Goal: Information Seeking & Learning: Compare options

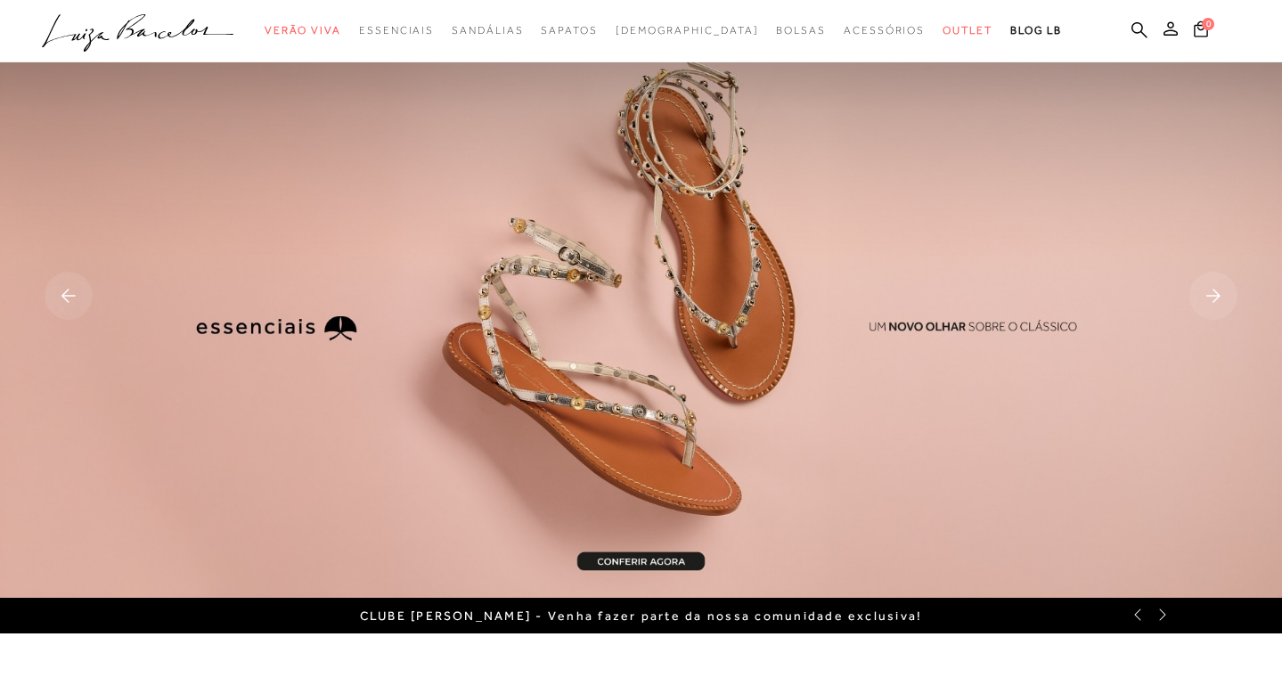
scroll to position [592, 0]
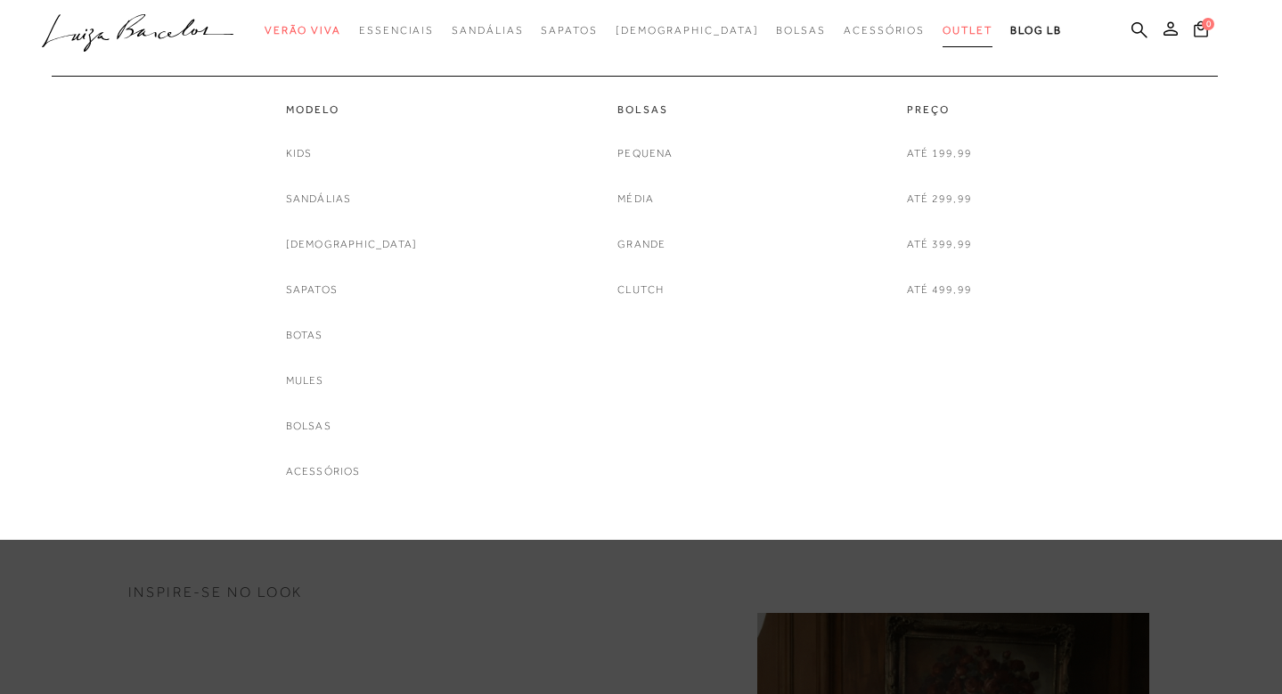
click at [943, 25] on span "Outlet" at bounding box center [968, 30] width 50 height 12
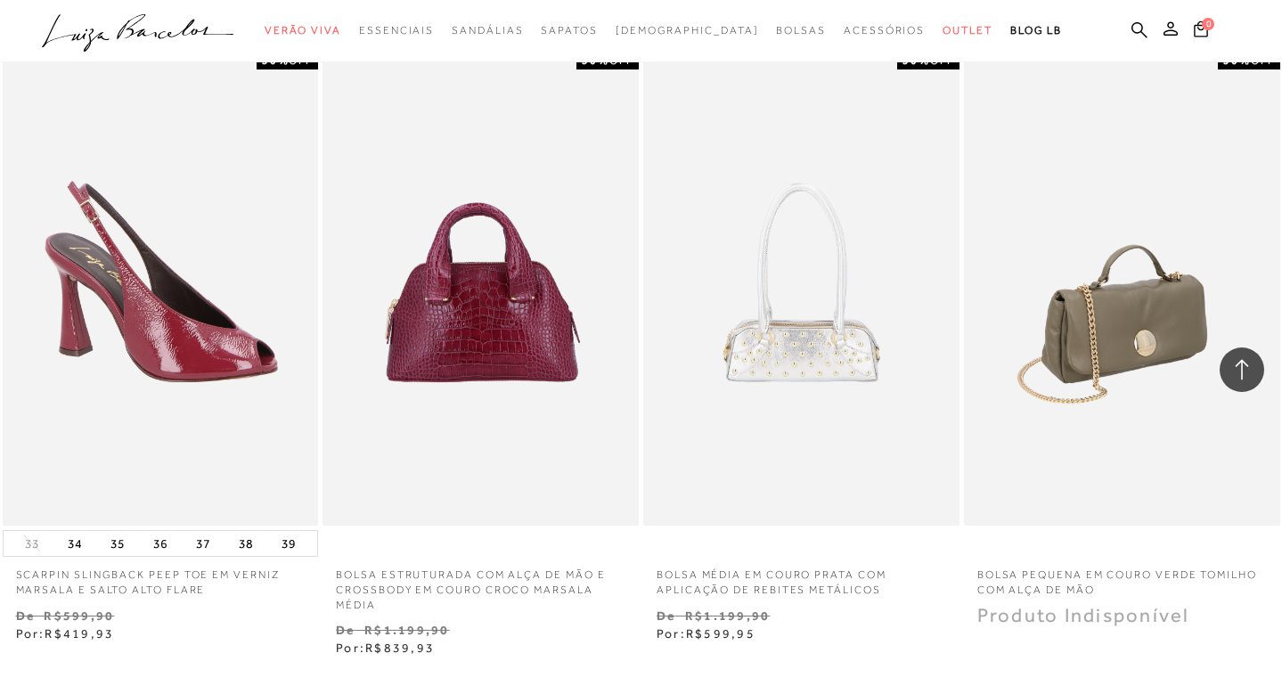
scroll to position [2520, 0]
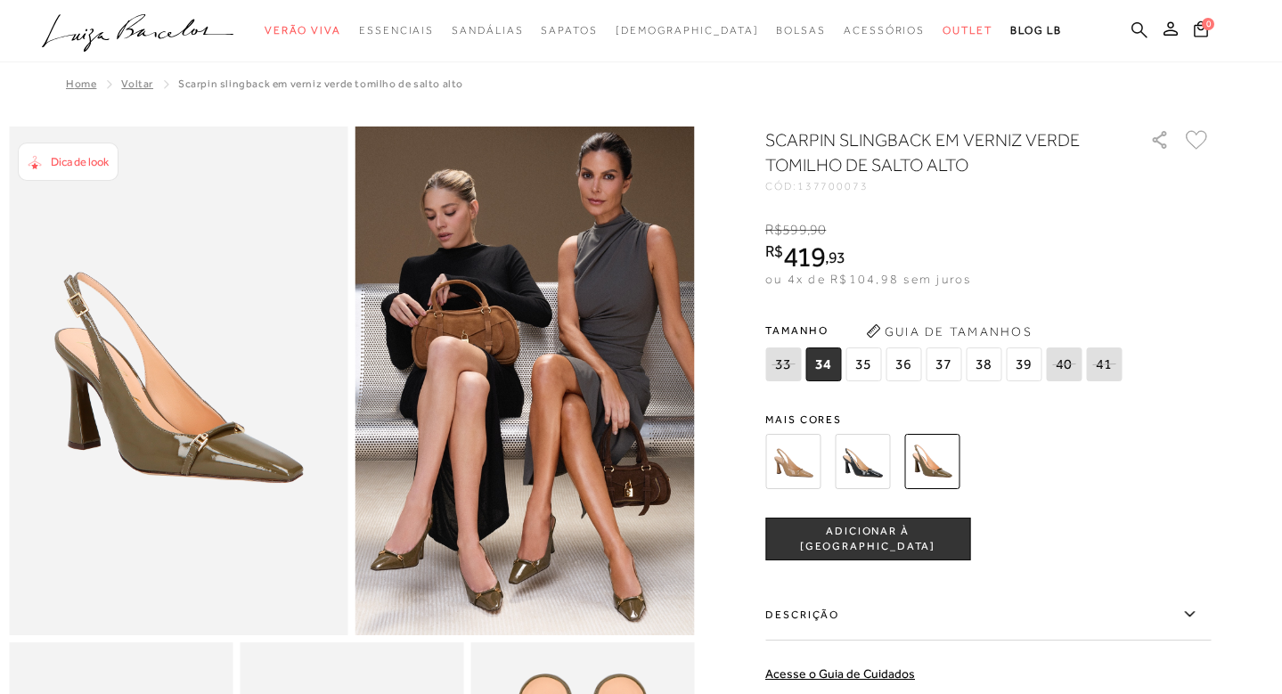
click at [1132, 33] on icon at bounding box center [1140, 29] width 16 height 17
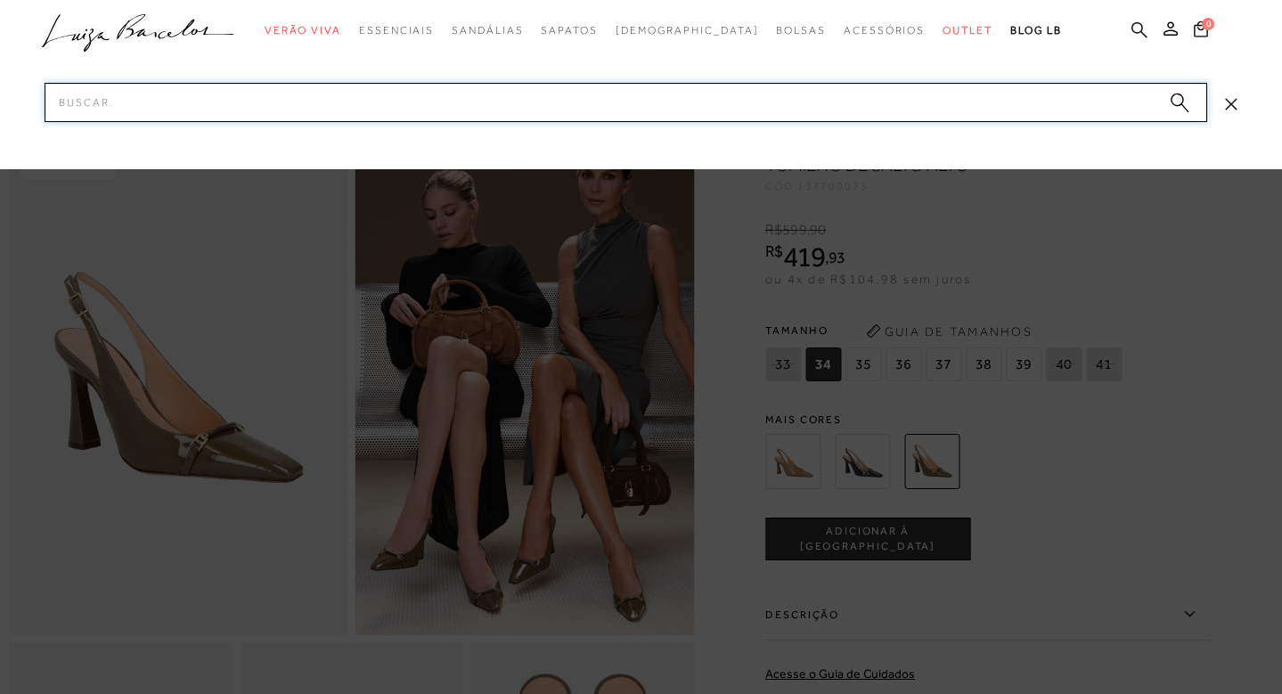
paste input "134000423.0"
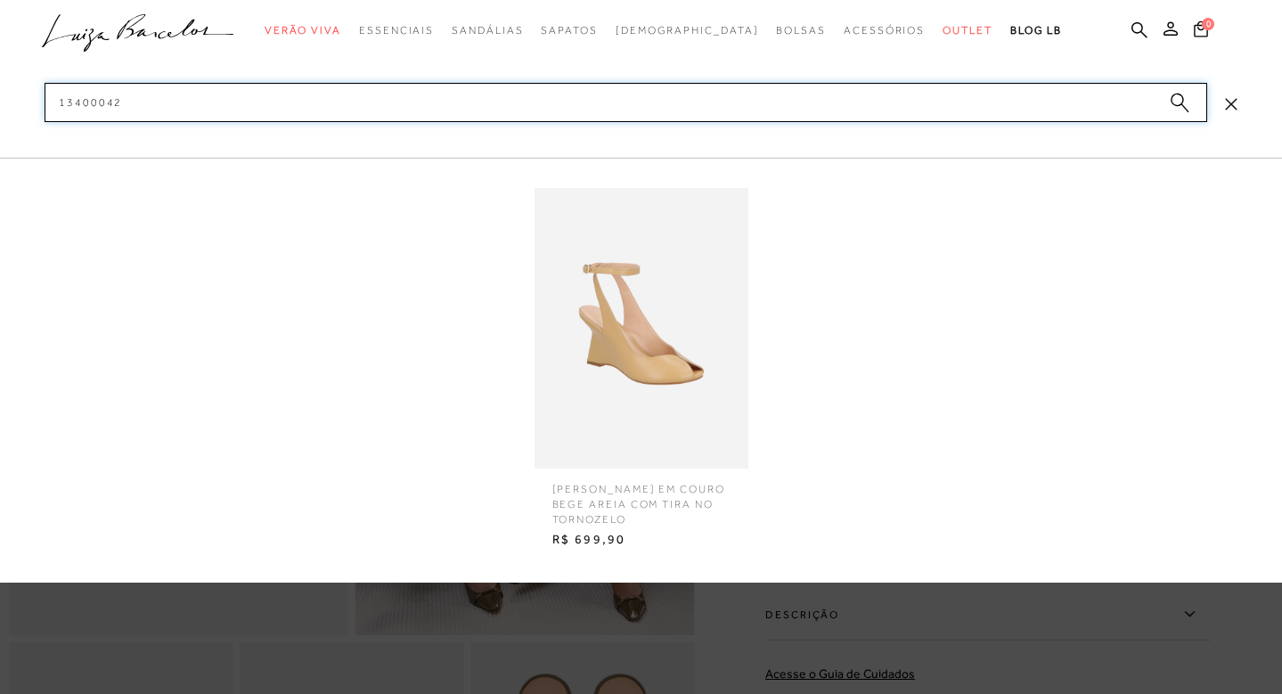
type input "13400042"
click at [623, 379] on img at bounding box center [642, 328] width 214 height 281
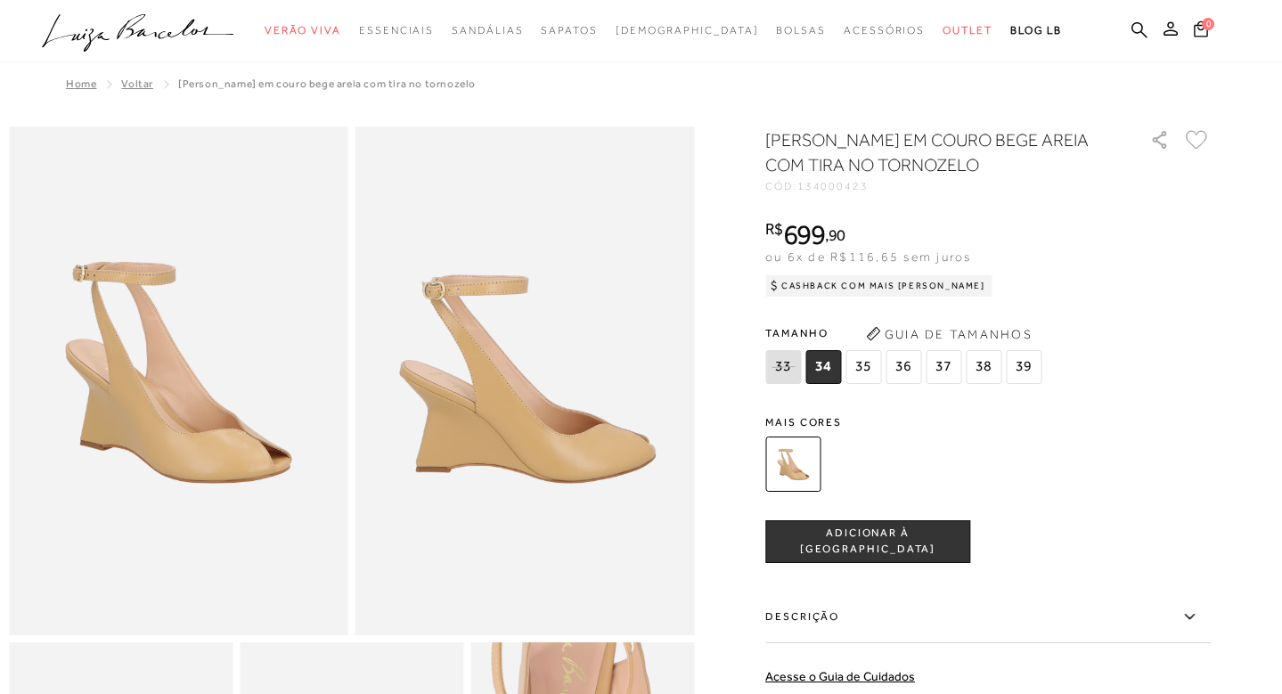
click at [1131, 29] on ul ".a{fill-rule:evenodd;} Verão Viva Em alta Favoritos das Influenciadoras Apostas…" at bounding box center [628, 30] width 1172 height 33
click at [1140, 28] on icon at bounding box center [1140, 29] width 16 height 17
paste input "105803173.1.app"
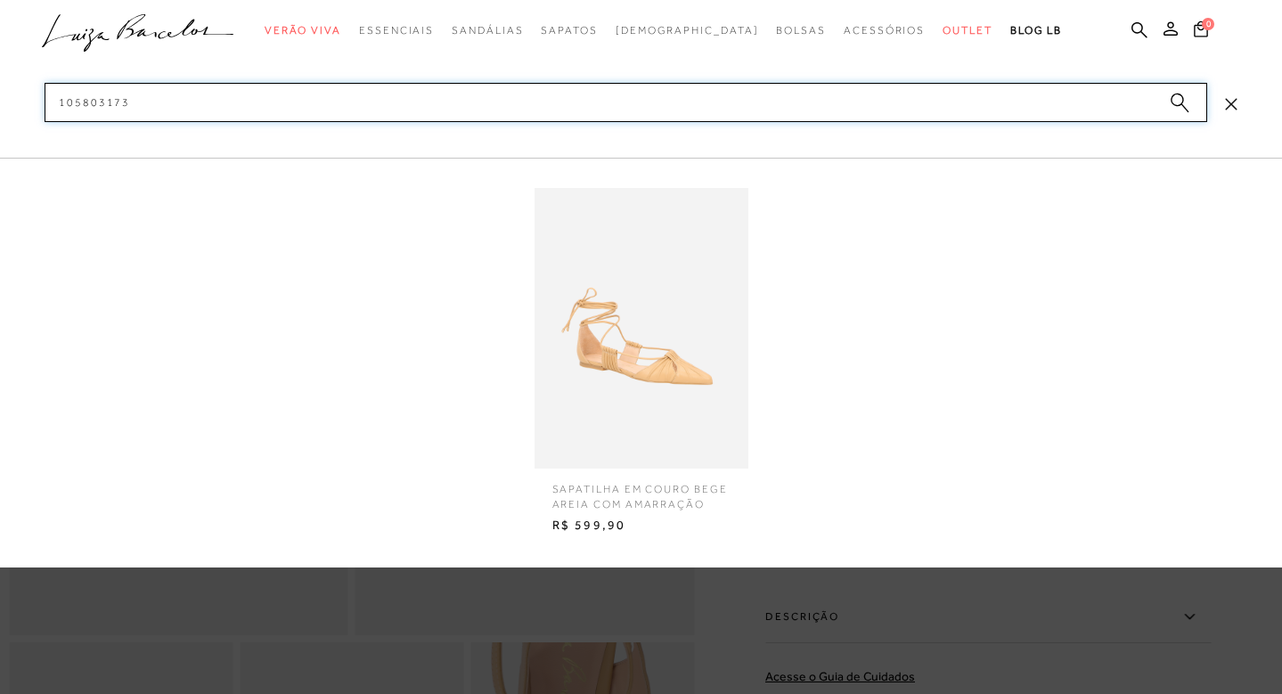
type input "105803173"
click at [721, 426] on img at bounding box center [642, 328] width 214 height 281
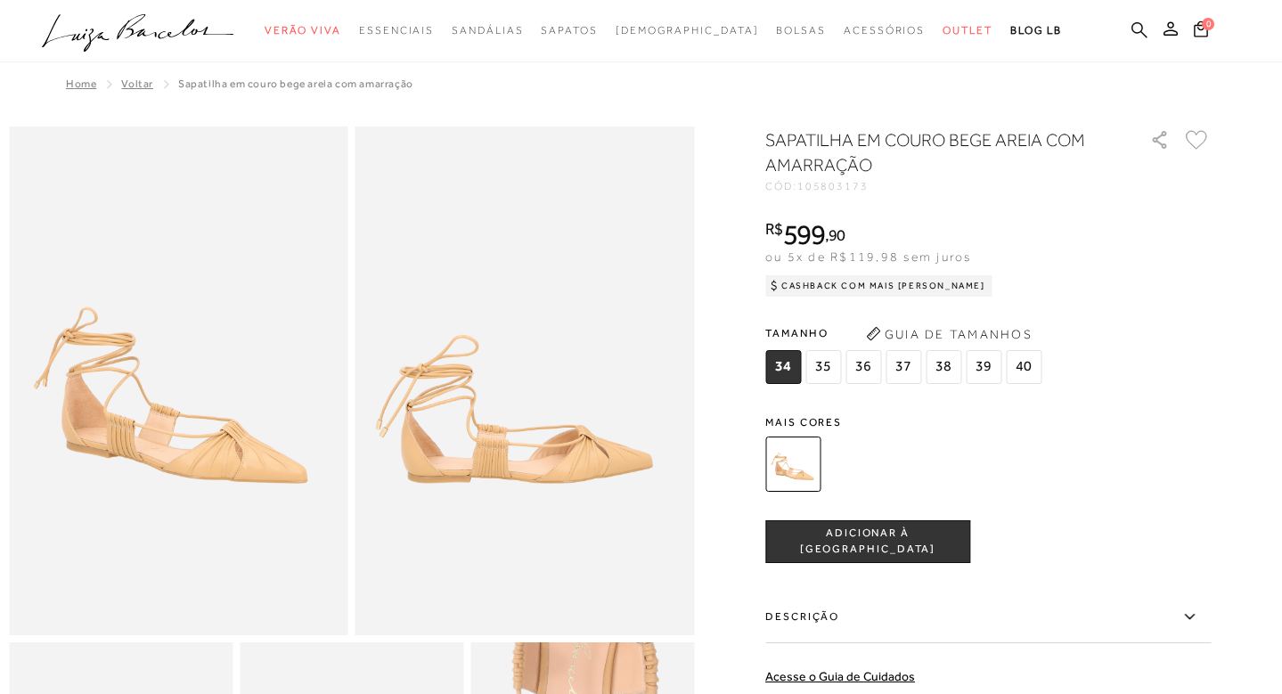
click at [1139, 31] on icon at bounding box center [1140, 29] width 16 height 16
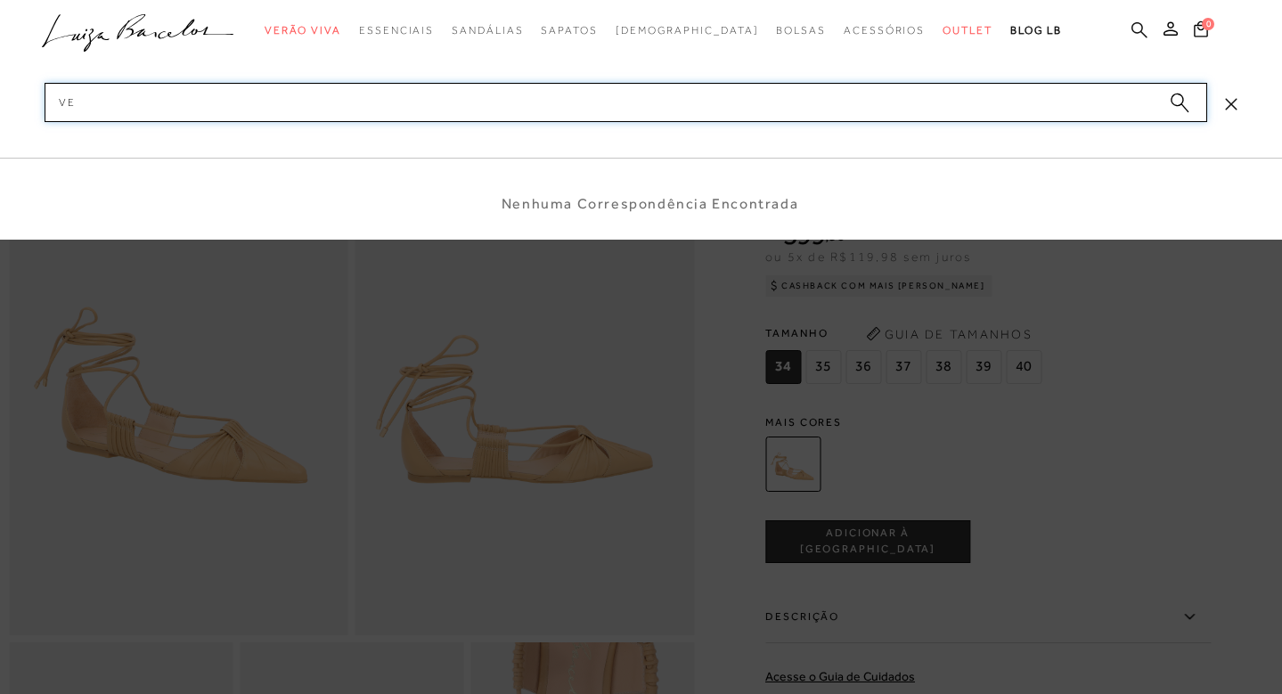
type input "v"
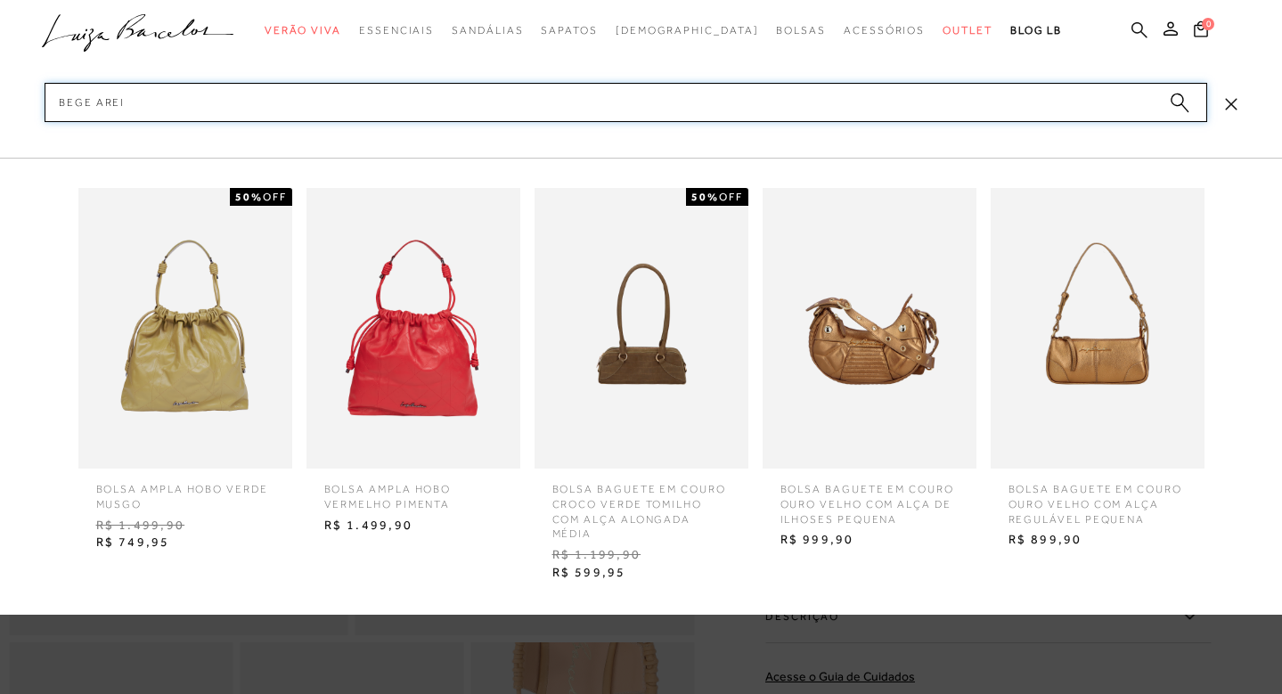
type input "bege areia"
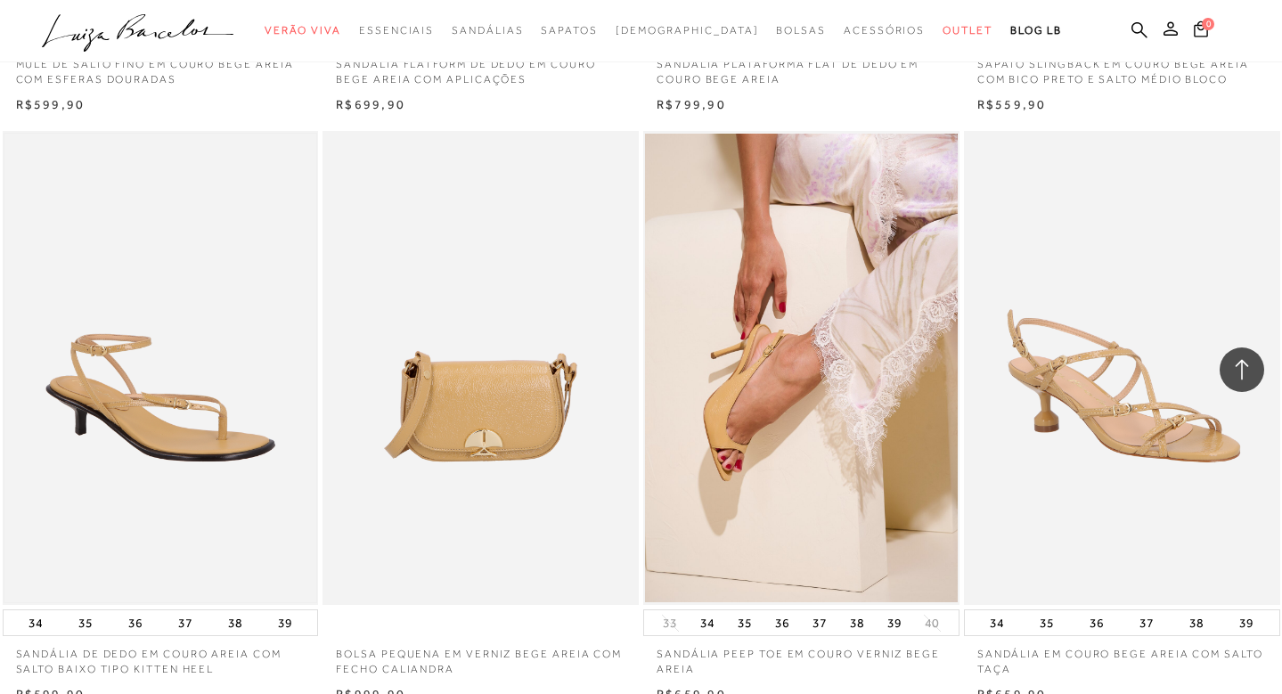
scroll to position [1363, 0]
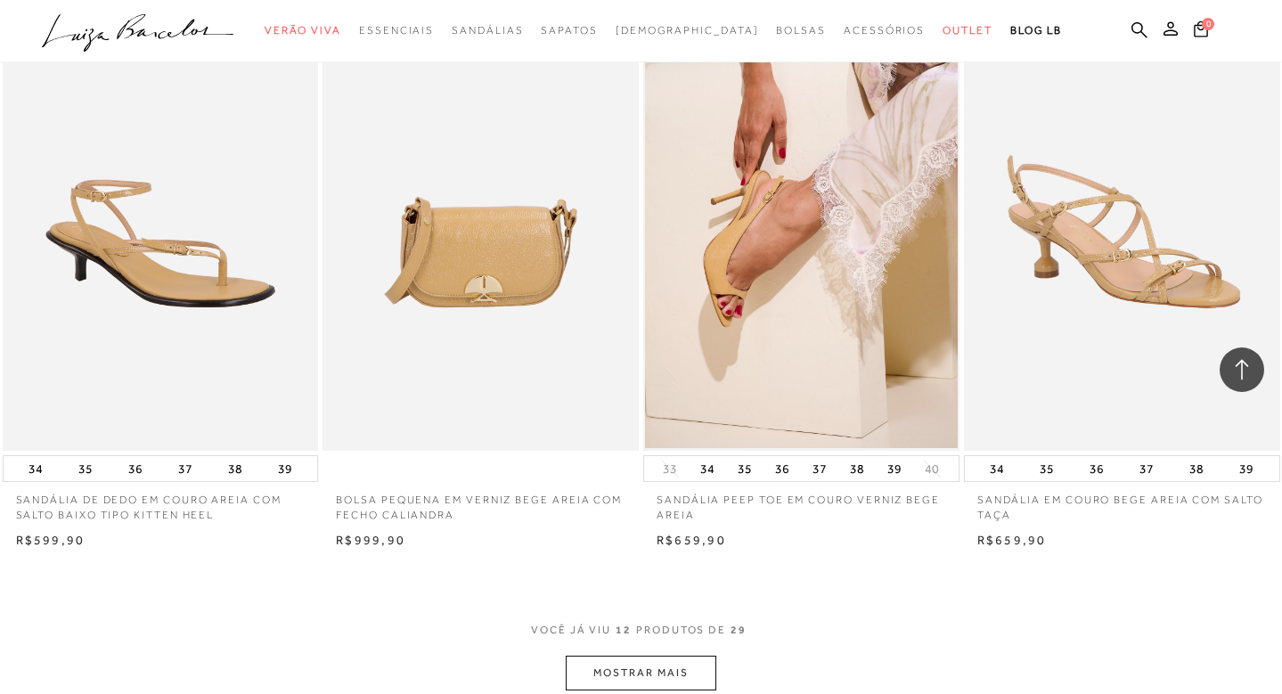
click at [677, 673] on button "MOSTRAR MAIS" at bounding box center [641, 673] width 150 height 35
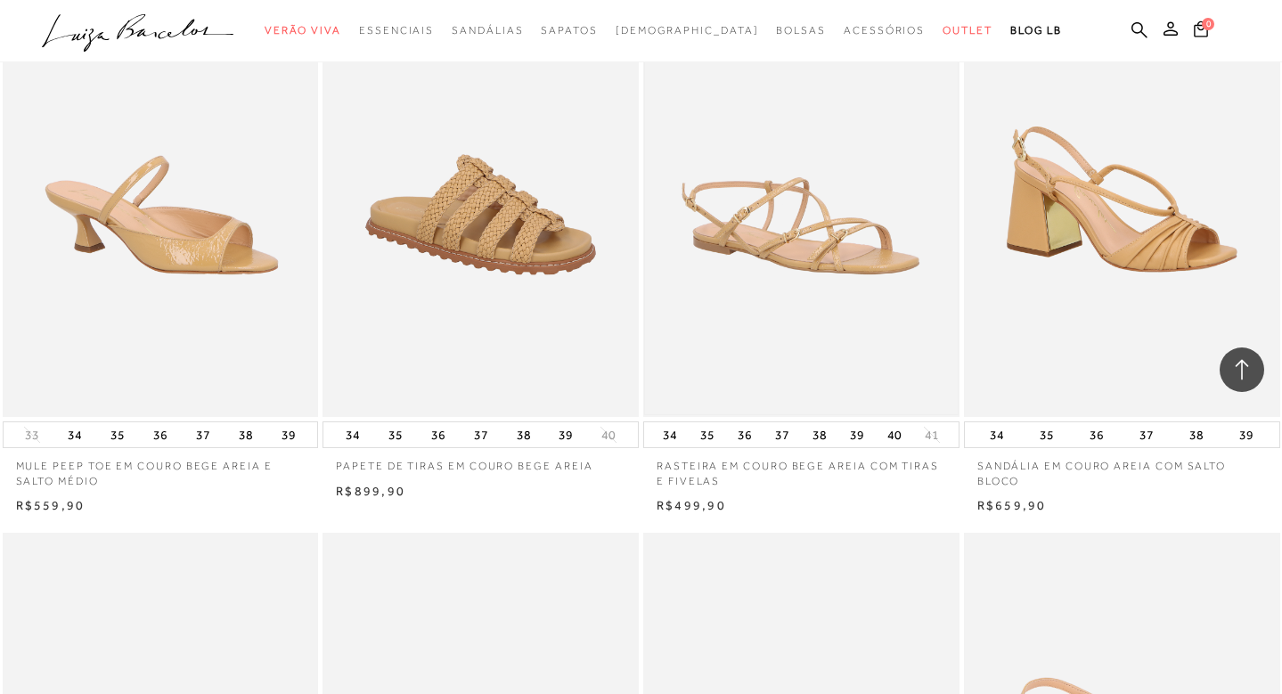
scroll to position [2738, 0]
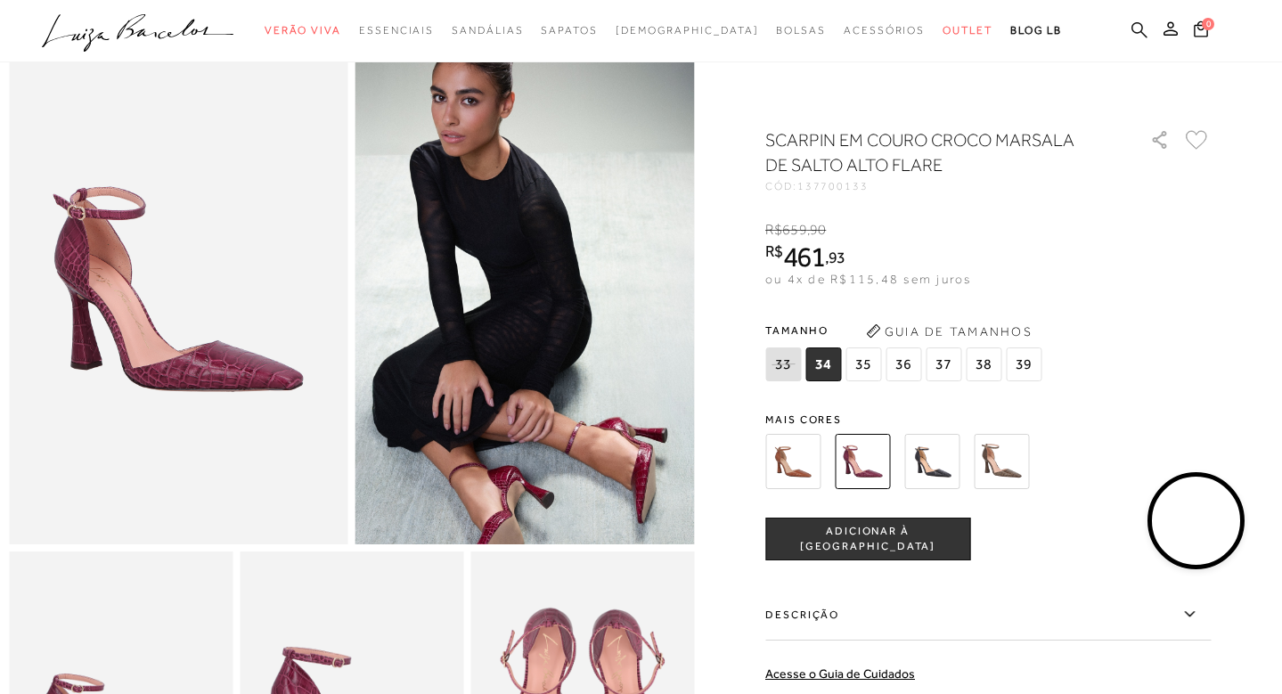
click at [1140, 32] on icon at bounding box center [1140, 29] width 16 height 16
paste input "77771324-1"
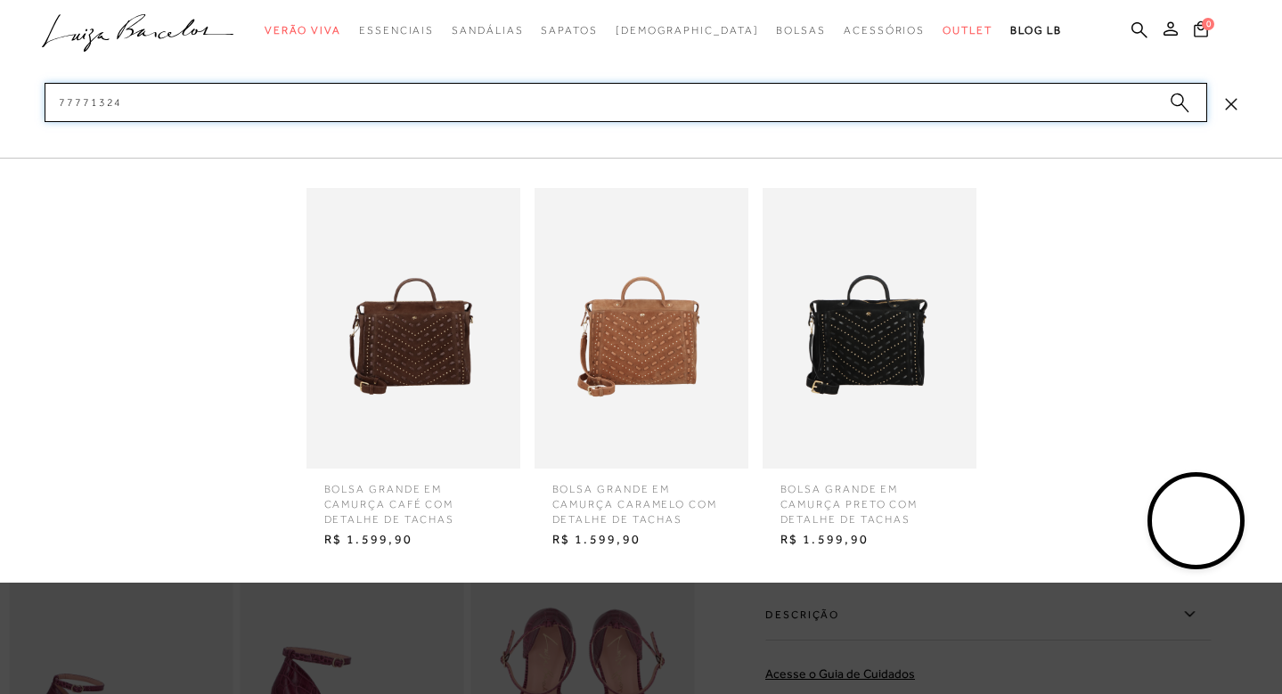
type input "77771324"
click at [672, 388] on img at bounding box center [642, 328] width 214 height 281
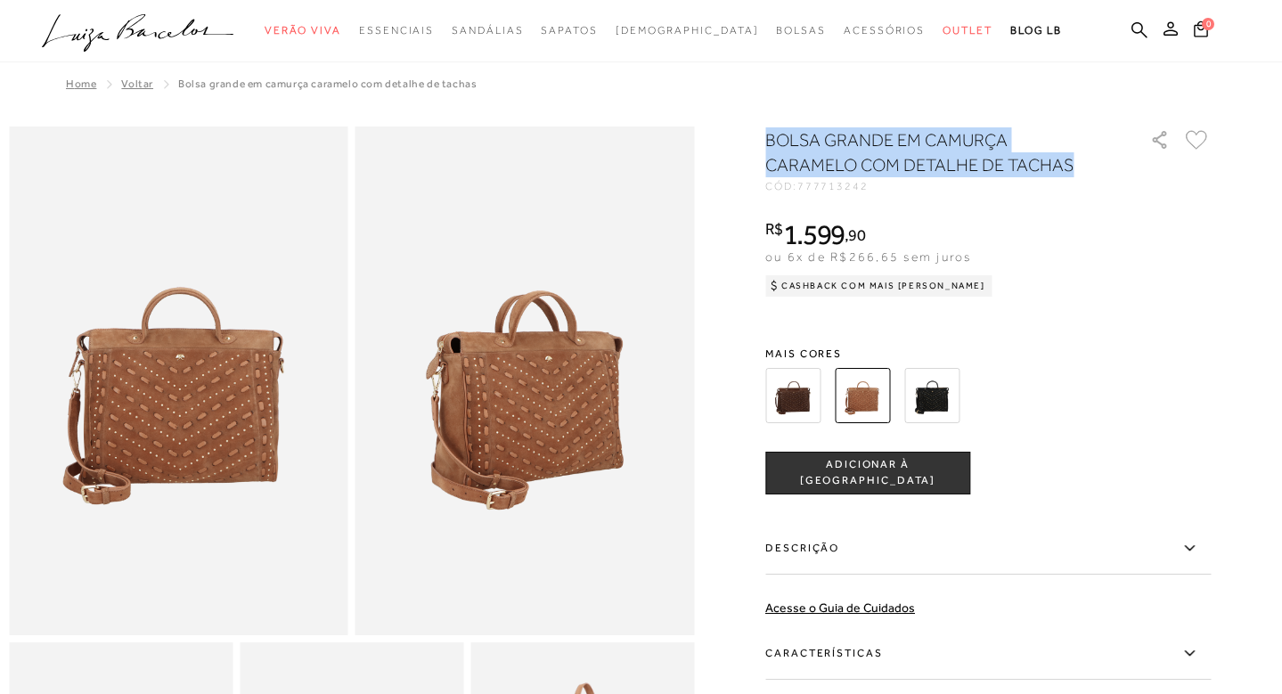
drag, startPoint x: 769, startPoint y: 127, endPoint x: 1106, endPoint y: 161, distance: 338.5
click at [949, 405] on img at bounding box center [931, 395] width 55 height 55
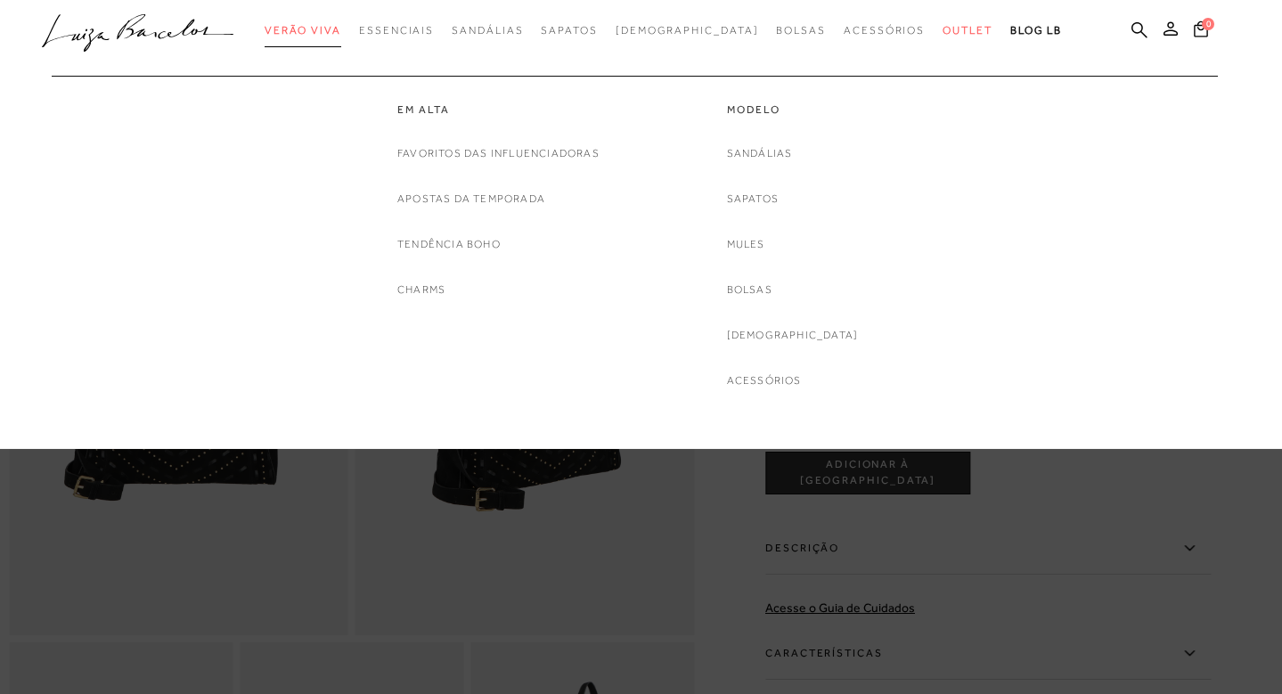
click at [330, 32] on span "Verão Viva" at bounding box center [303, 30] width 77 height 12
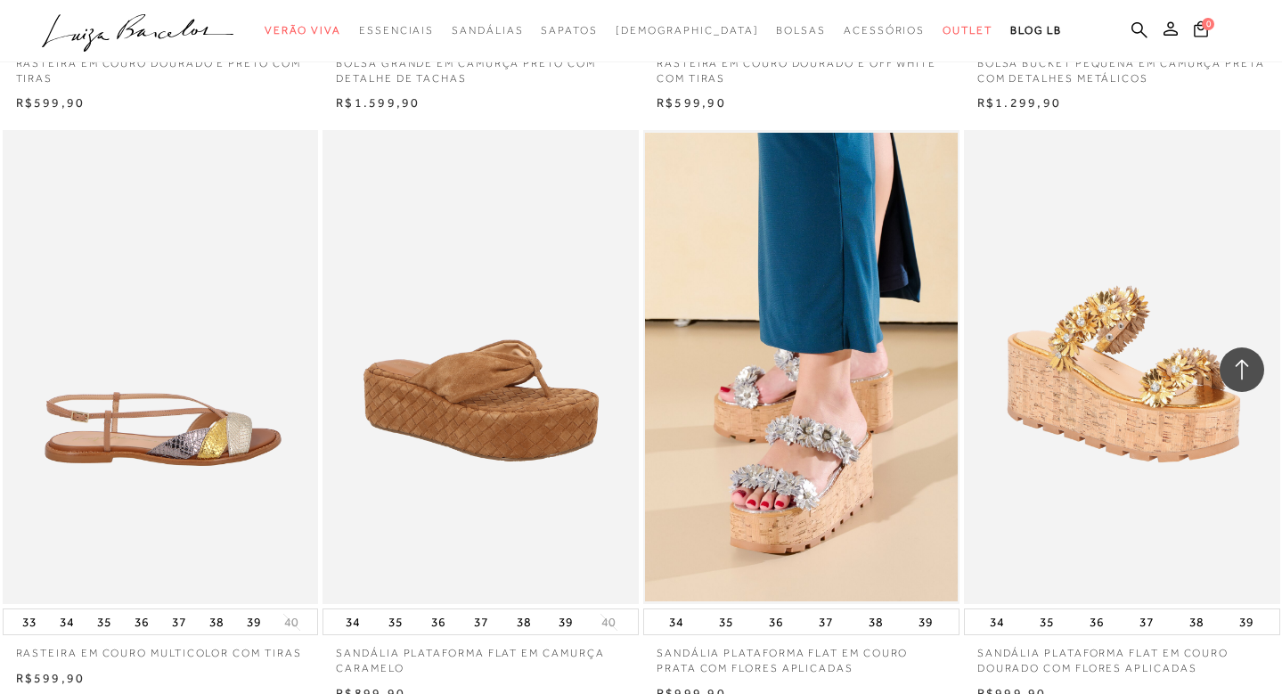
scroll to position [3094, 0]
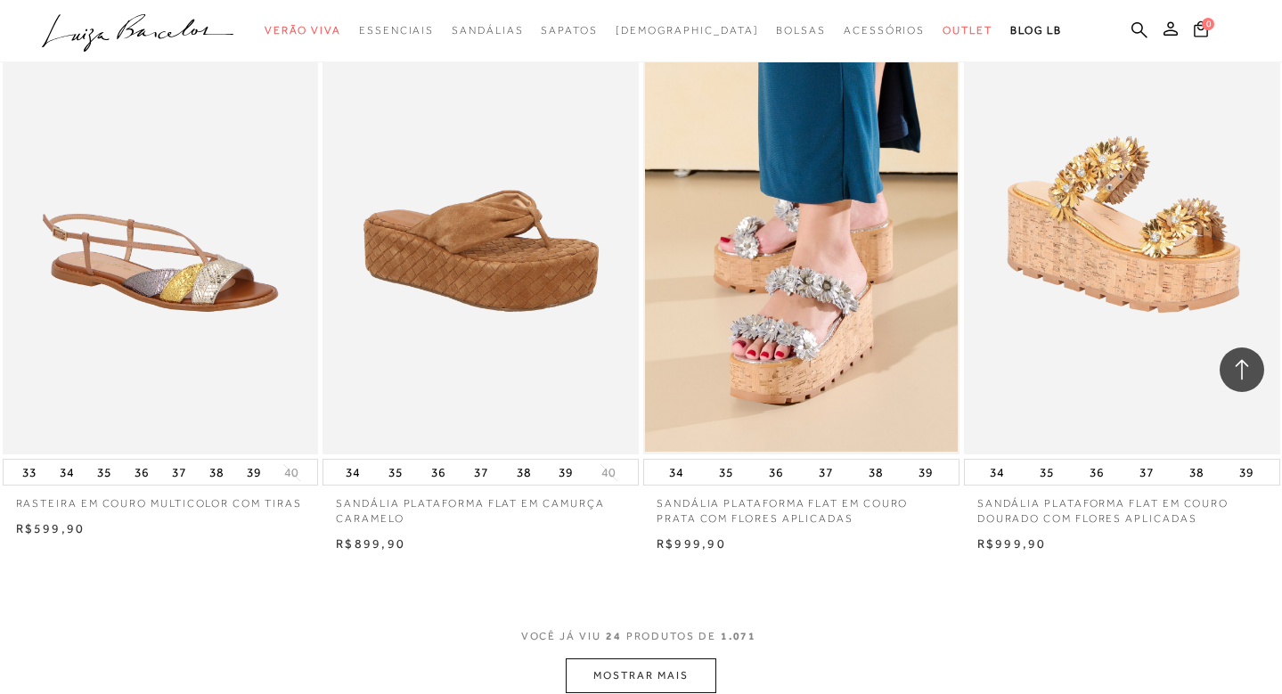
click at [629, 660] on button "MOSTRAR MAIS" at bounding box center [641, 675] width 150 height 35
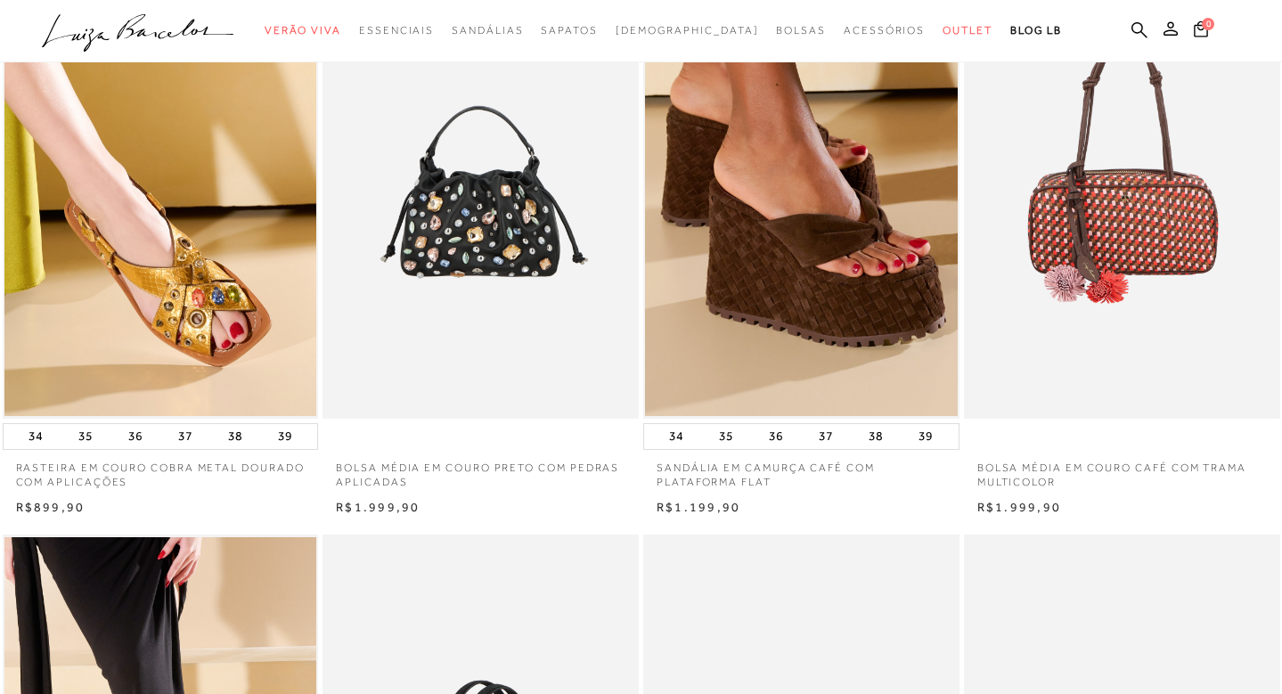
scroll to position [0, 0]
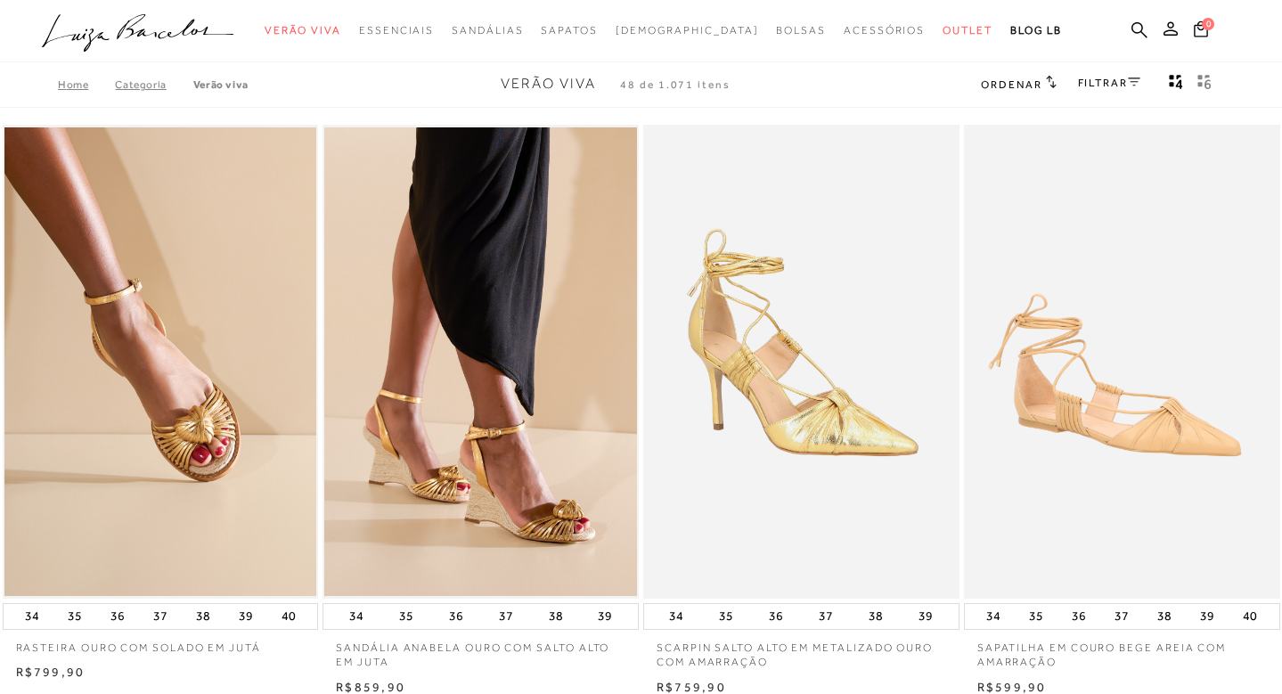
click at [1115, 4] on div at bounding box center [641, 31] width 1282 height 62
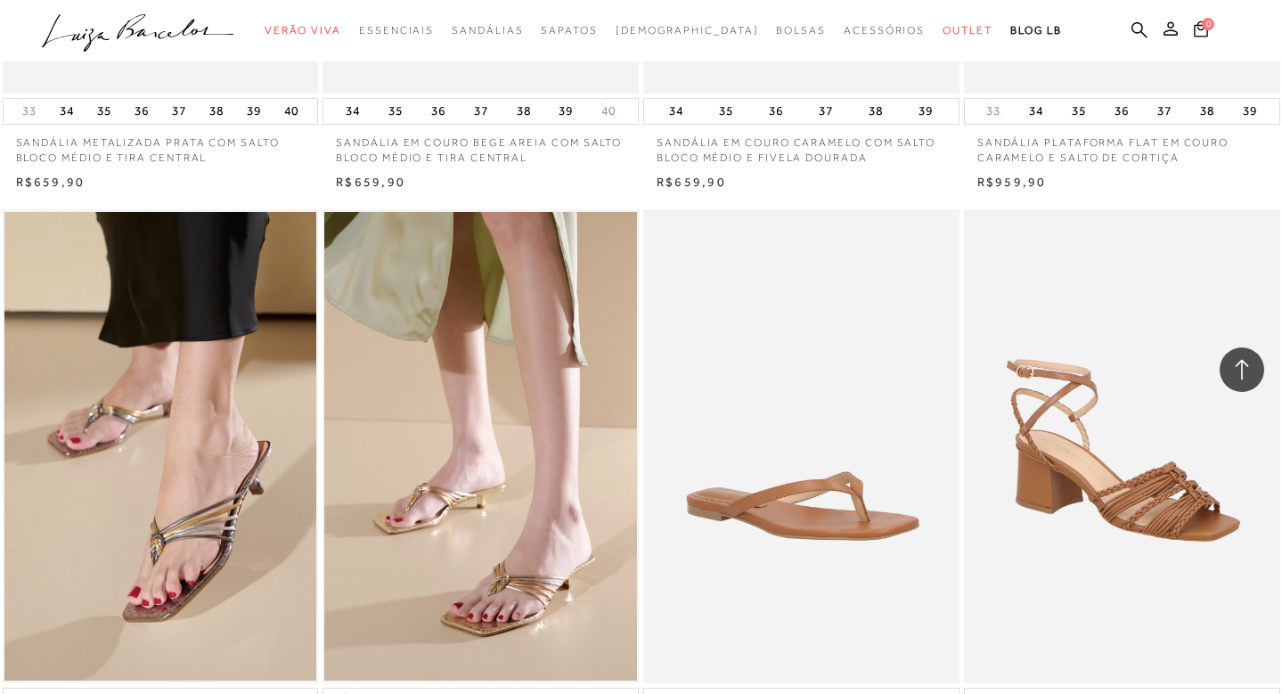
scroll to position [6637, 0]
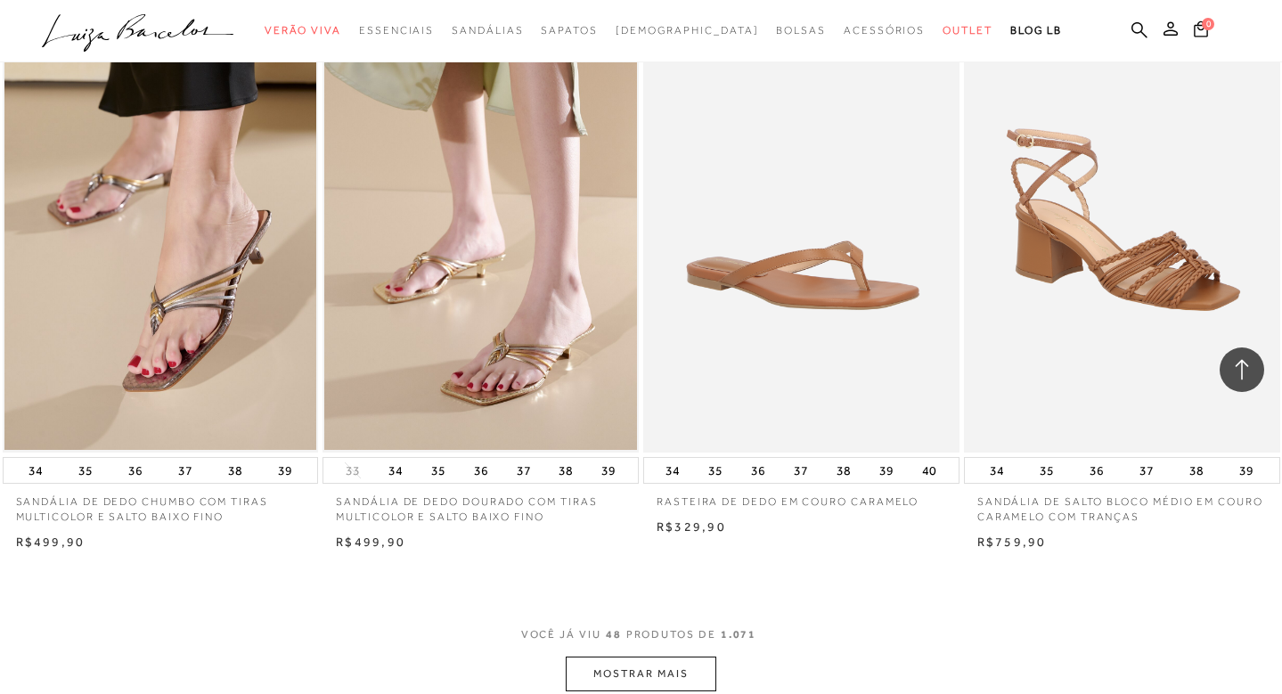
click at [603, 657] on button "MOSTRAR MAIS" at bounding box center [641, 674] width 150 height 35
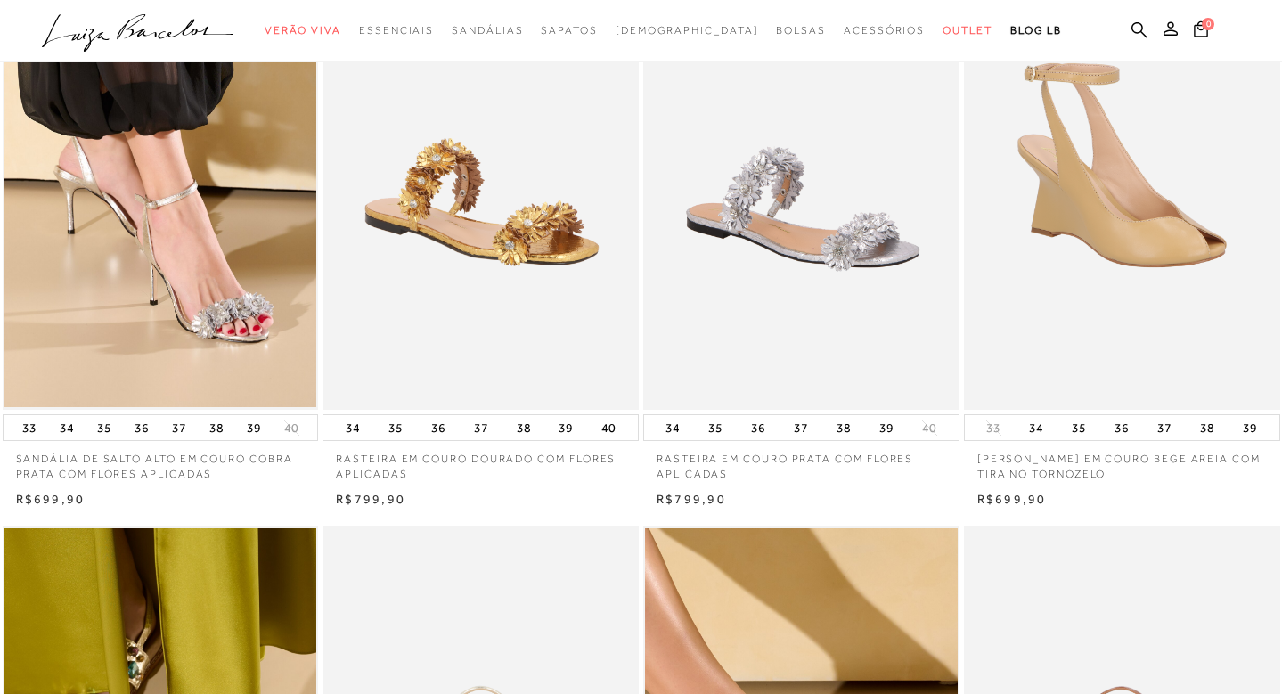
scroll to position [0, 0]
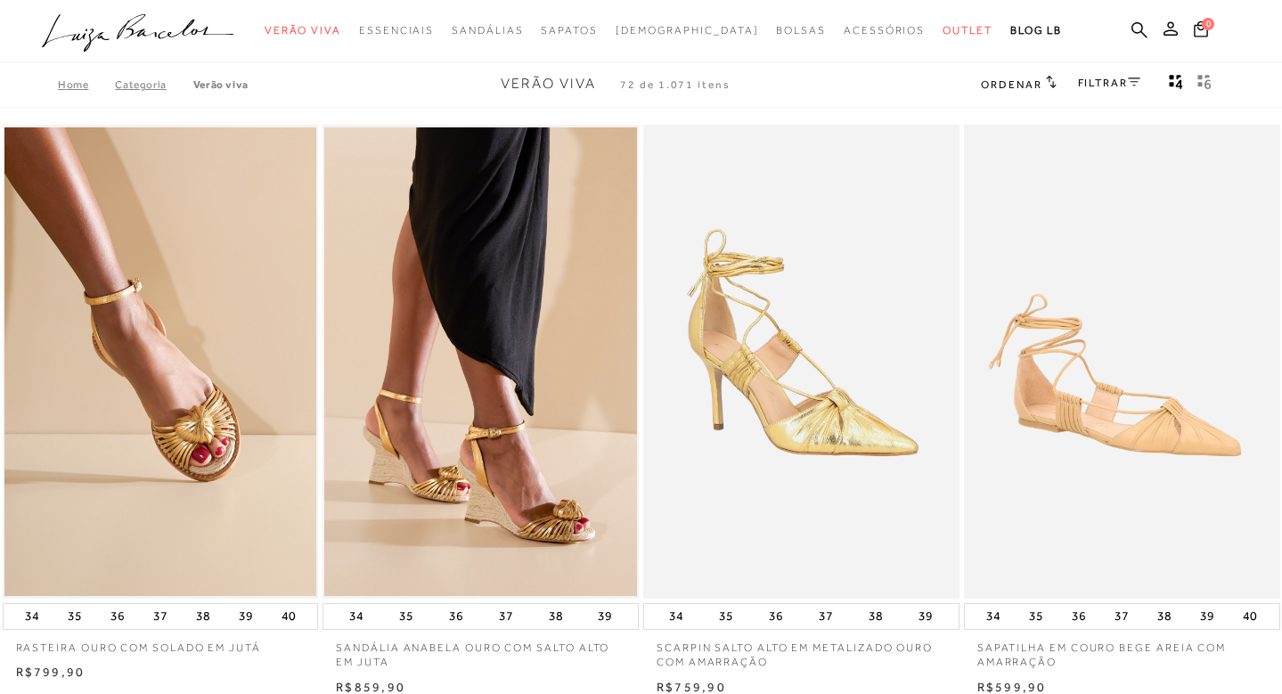
click at [1101, 94] on div "FILTRAR" at bounding box center [1109, 84] width 62 height 23
click at [1093, 88] on div "FILTRAR" at bounding box center [1109, 84] width 62 height 23
click at [1129, 80] on icon at bounding box center [1134, 82] width 12 height 9
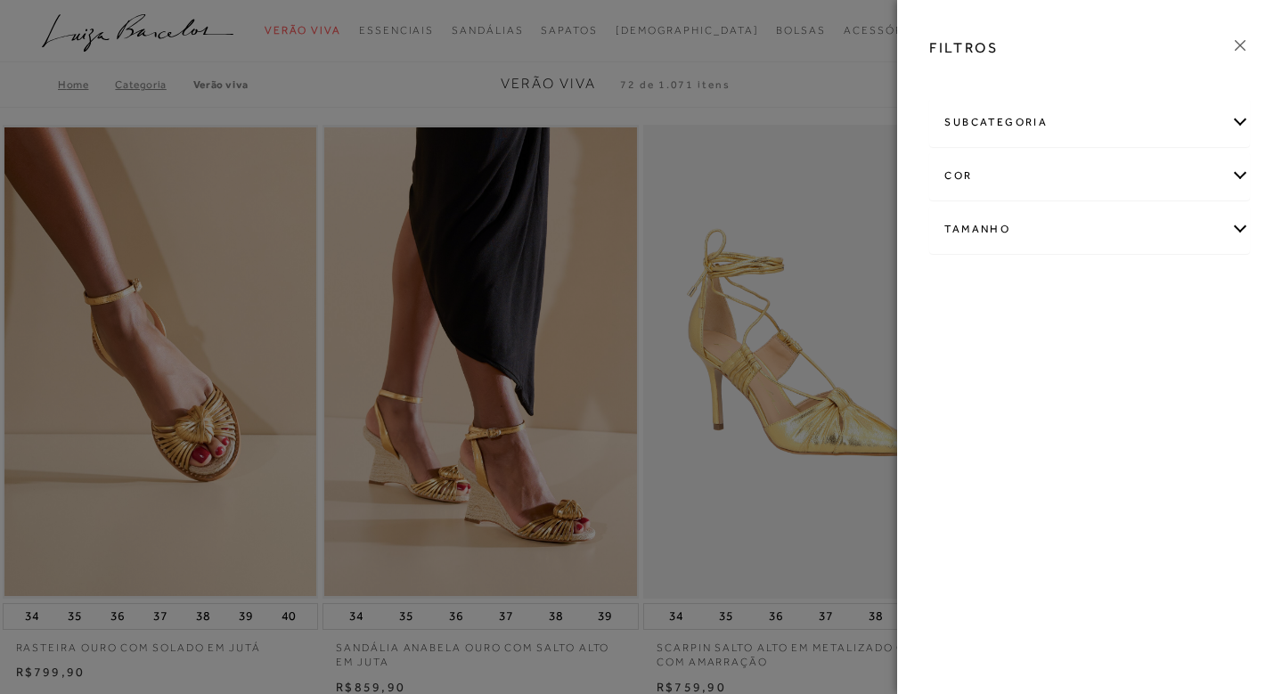
click at [1050, 192] on div "cor" at bounding box center [1089, 175] width 319 height 47
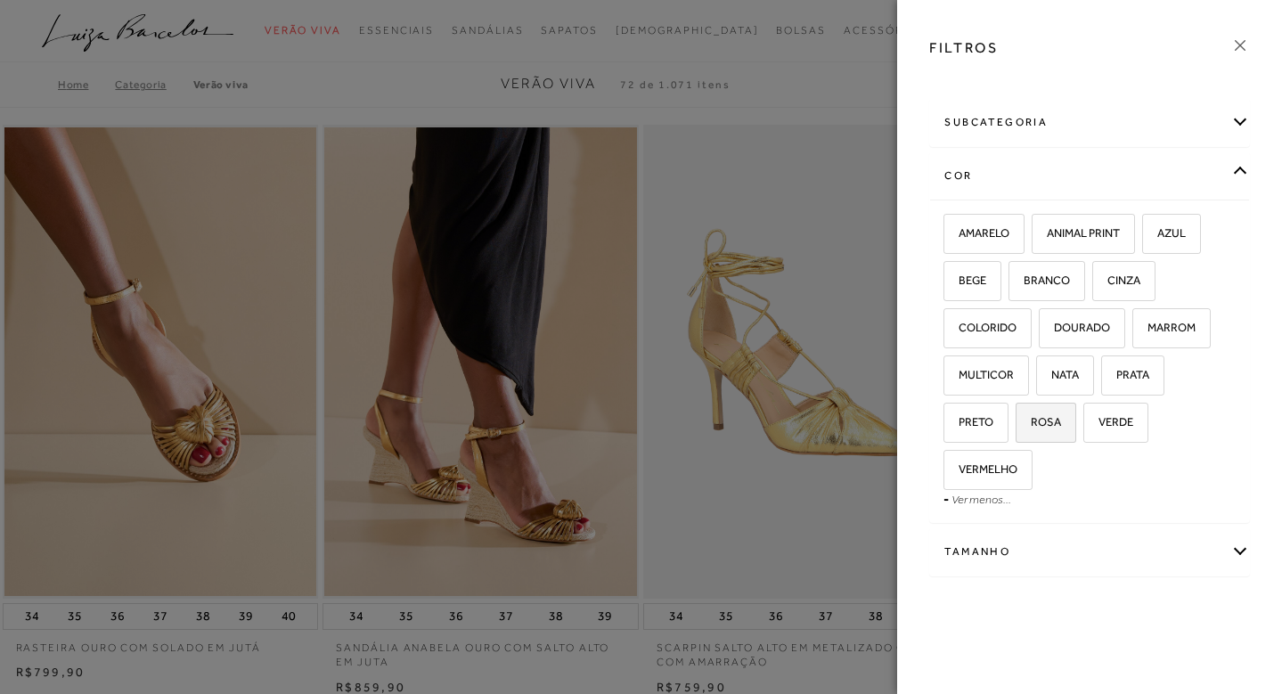
click at [1042, 429] on label "ROSA" at bounding box center [1046, 423] width 59 height 38
click at [1031, 429] on input "ROSA" at bounding box center [1022, 425] width 18 height 18
checkbox input "true"
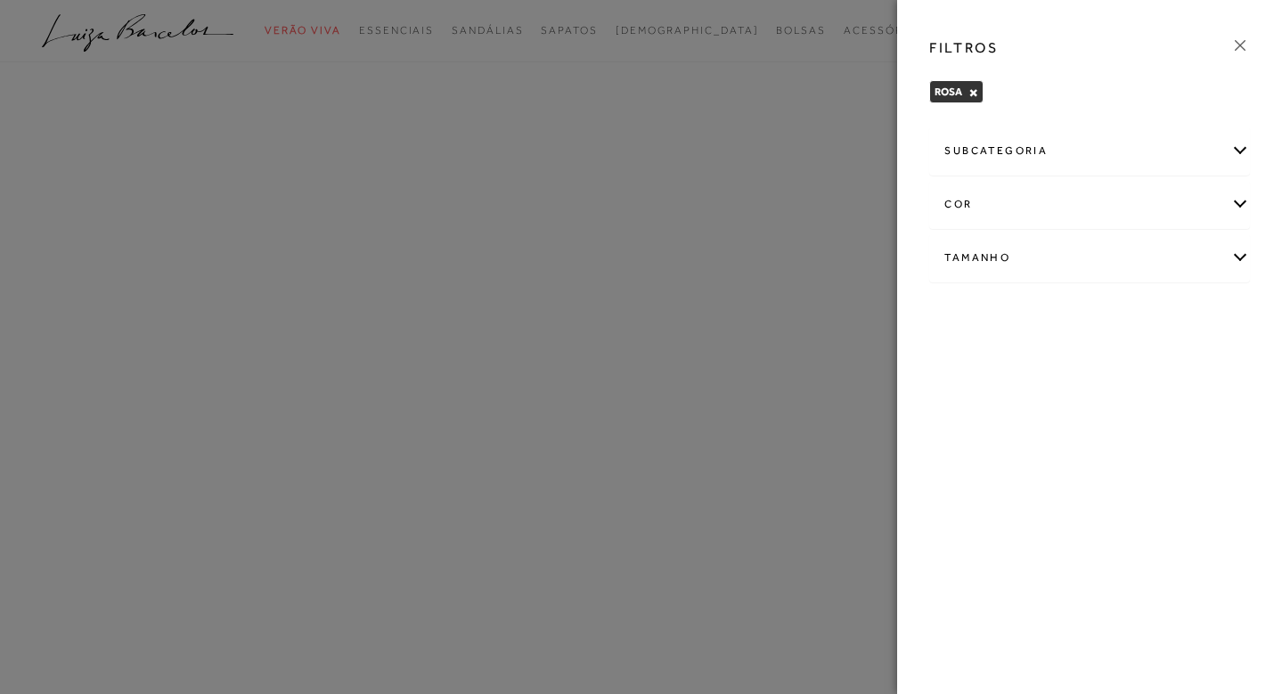
click at [1238, 40] on icon at bounding box center [1240, 46] width 20 height 20
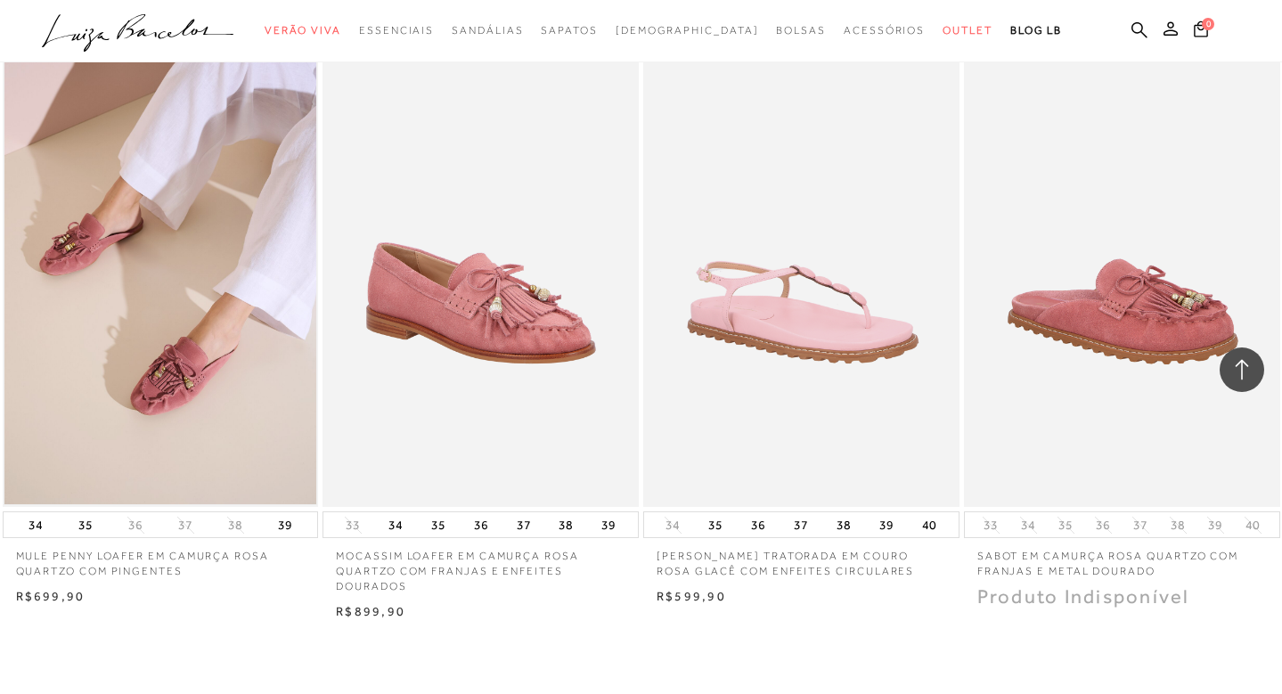
scroll to position [1475, 0]
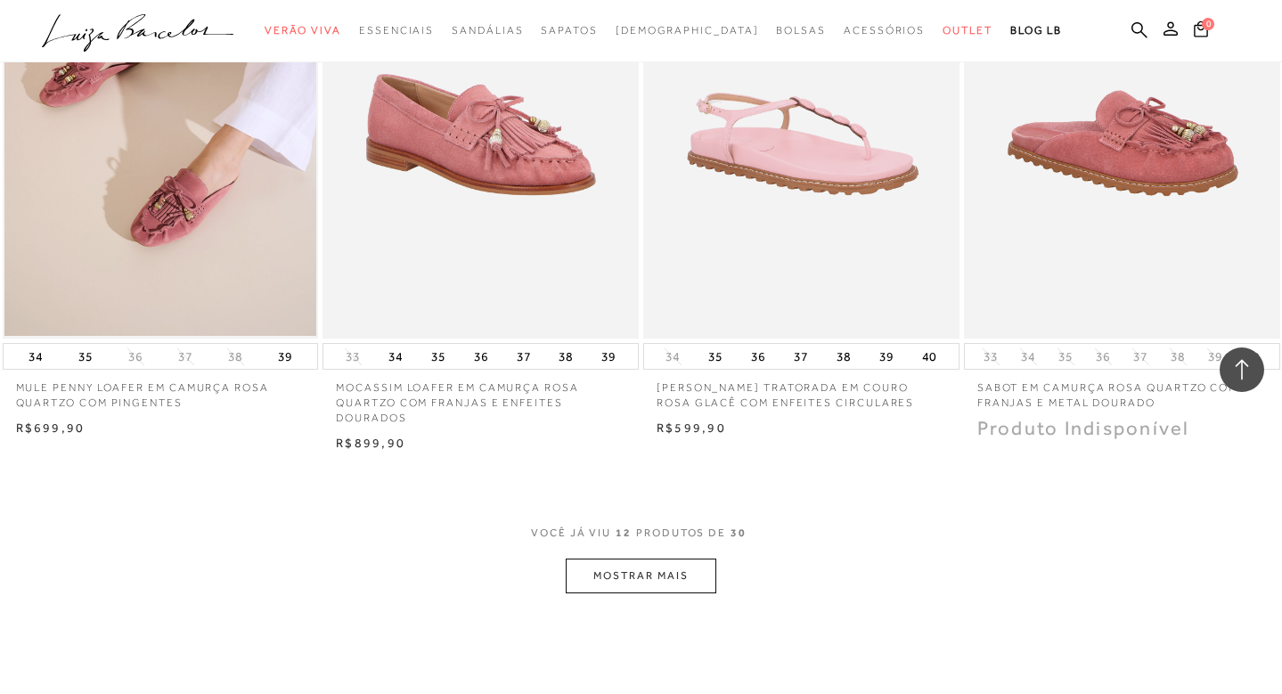
click at [705, 561] on button "MOSTRAR MAIS" at bounding box center [641, 576] width 150 height 35
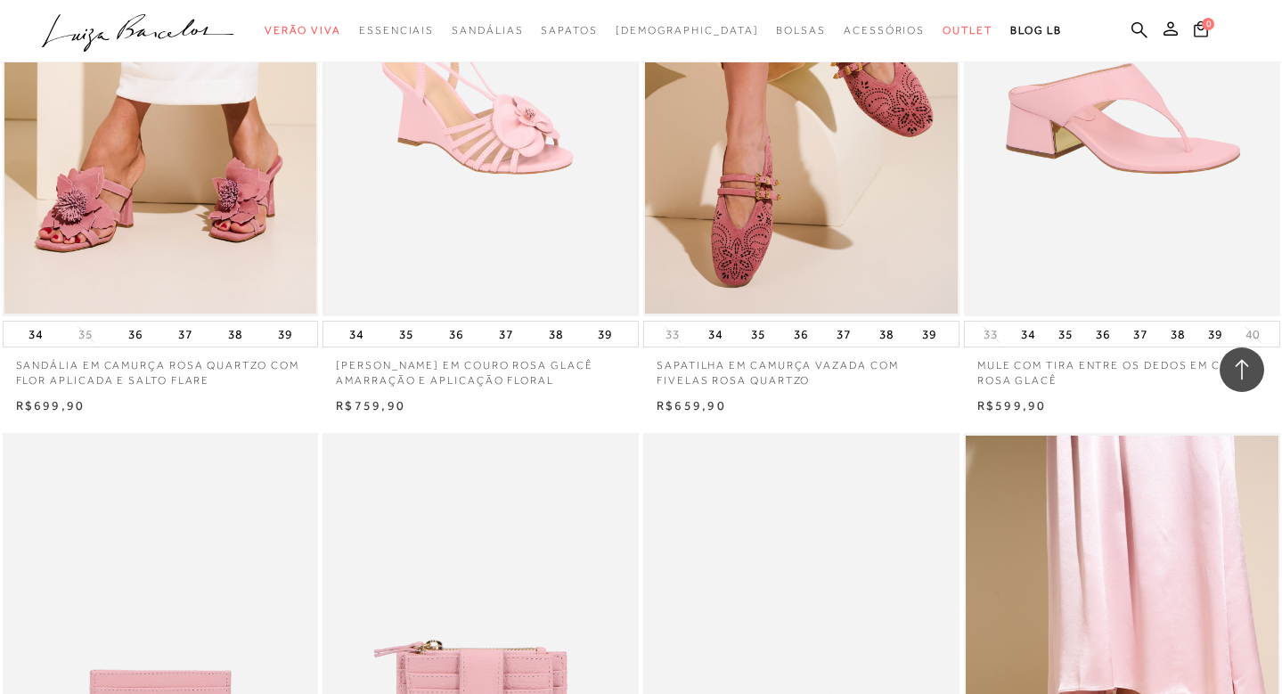
scroll to position [2438, 0]
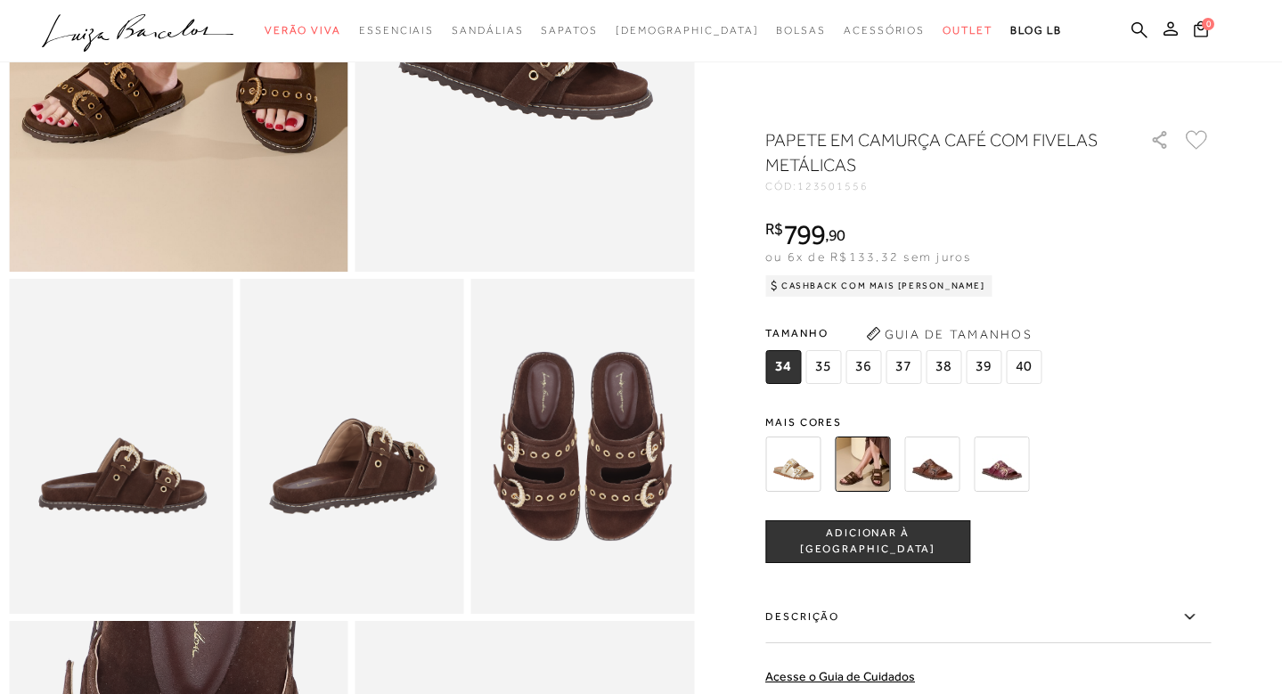
scroll to position [956, 0]
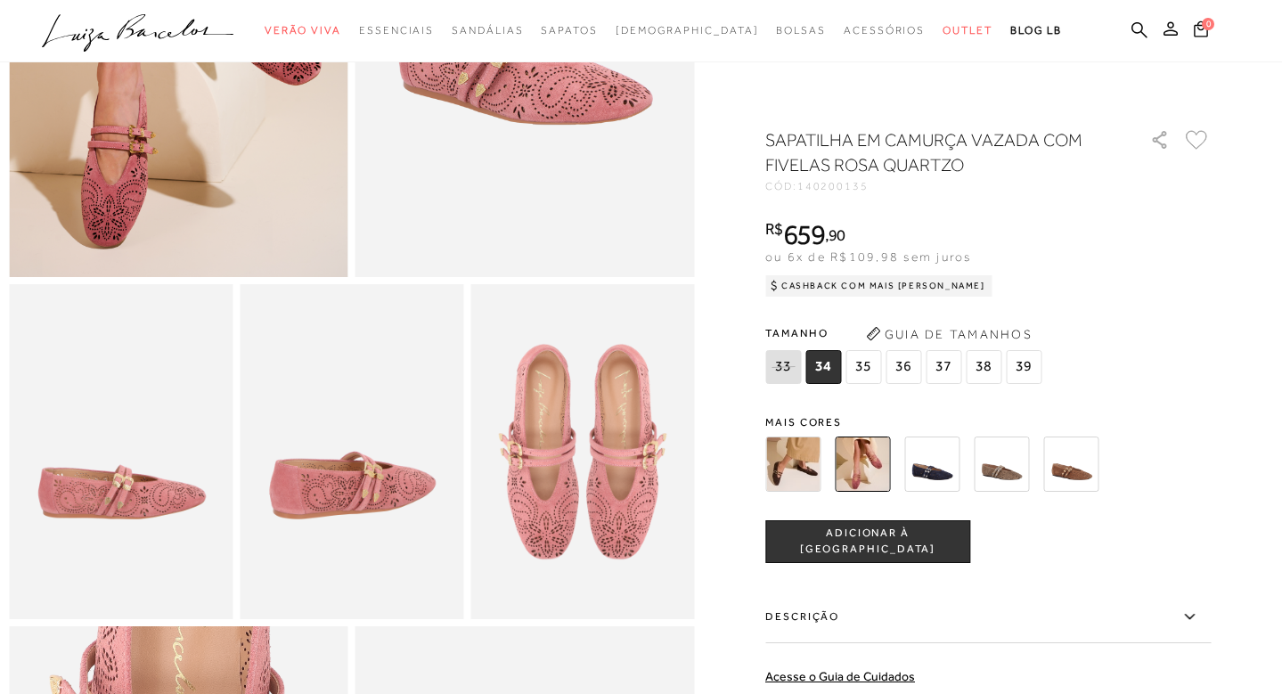
scroll to position [724, 0]
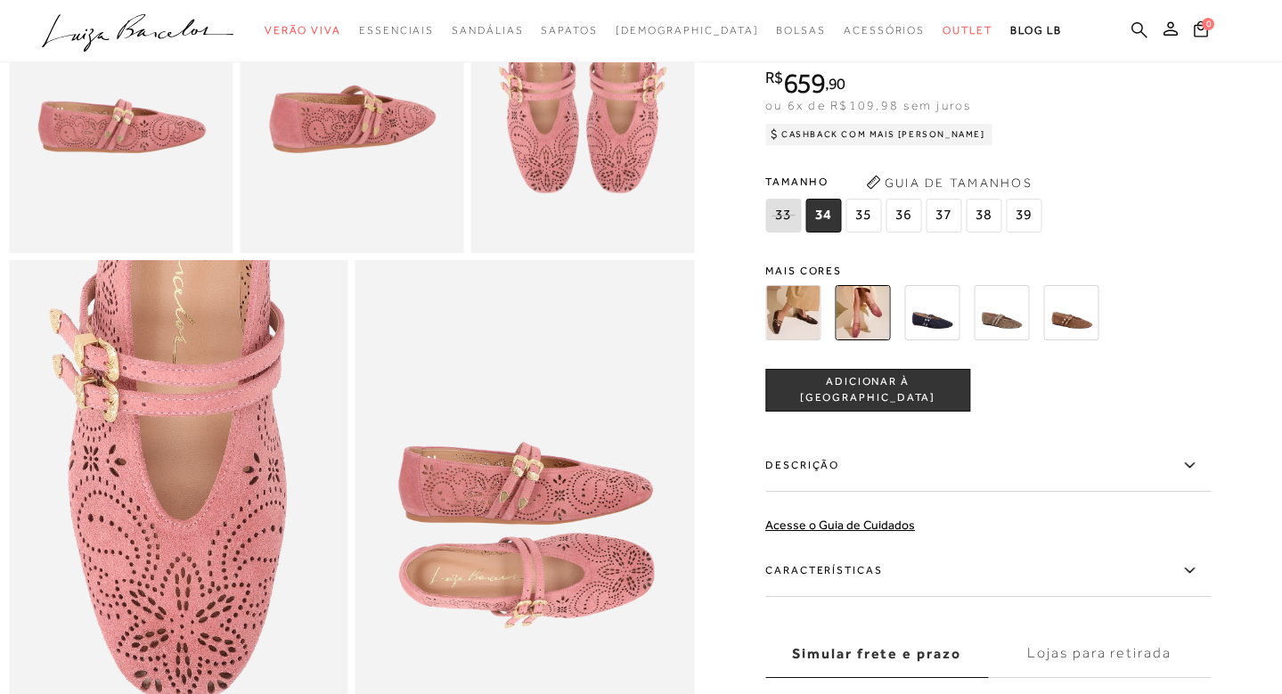
click at [1138, 32] on icon at bounding box center [1140, 29] width 16 height 17
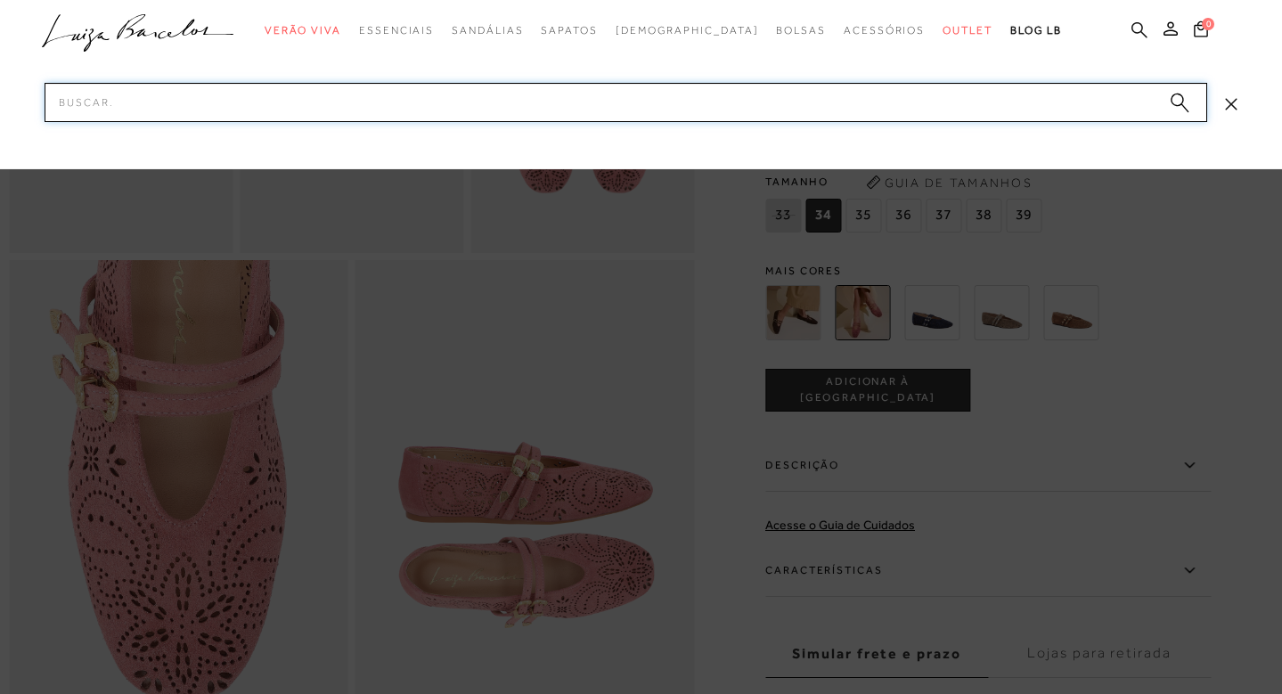
paste input "134000395"
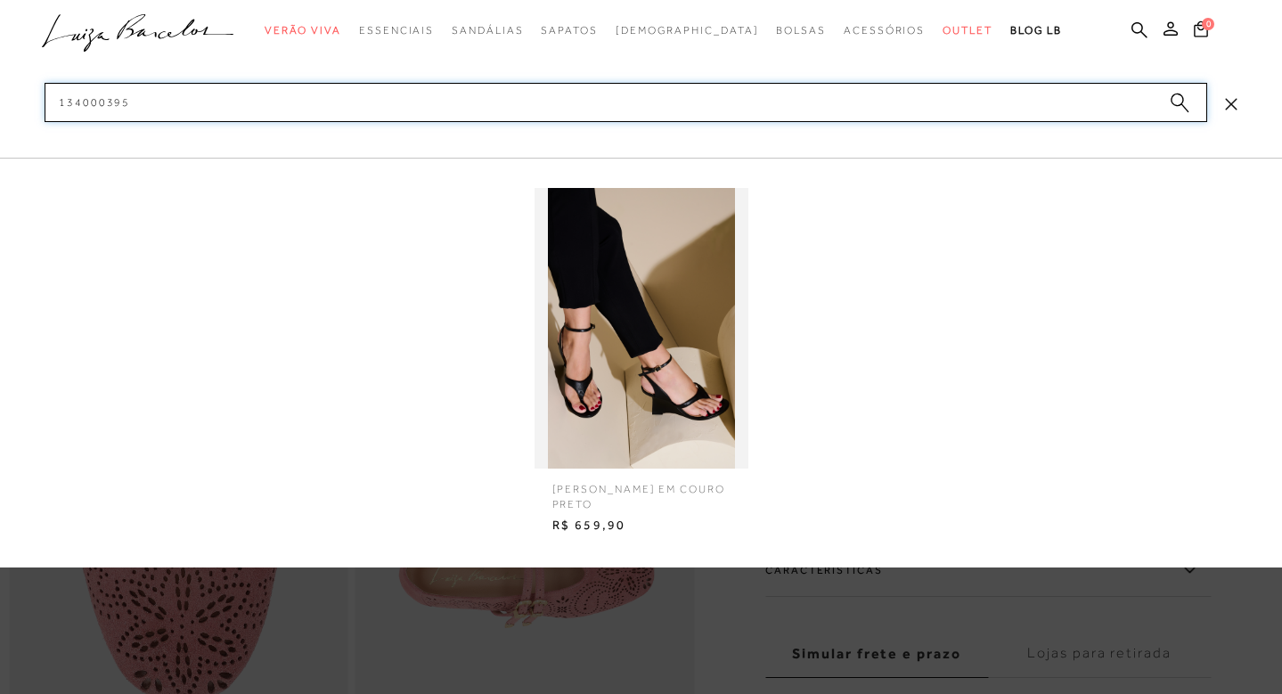
type input "134000395"
click at [582, 317] on img at bounding box center [642, 328] width 214 height 281
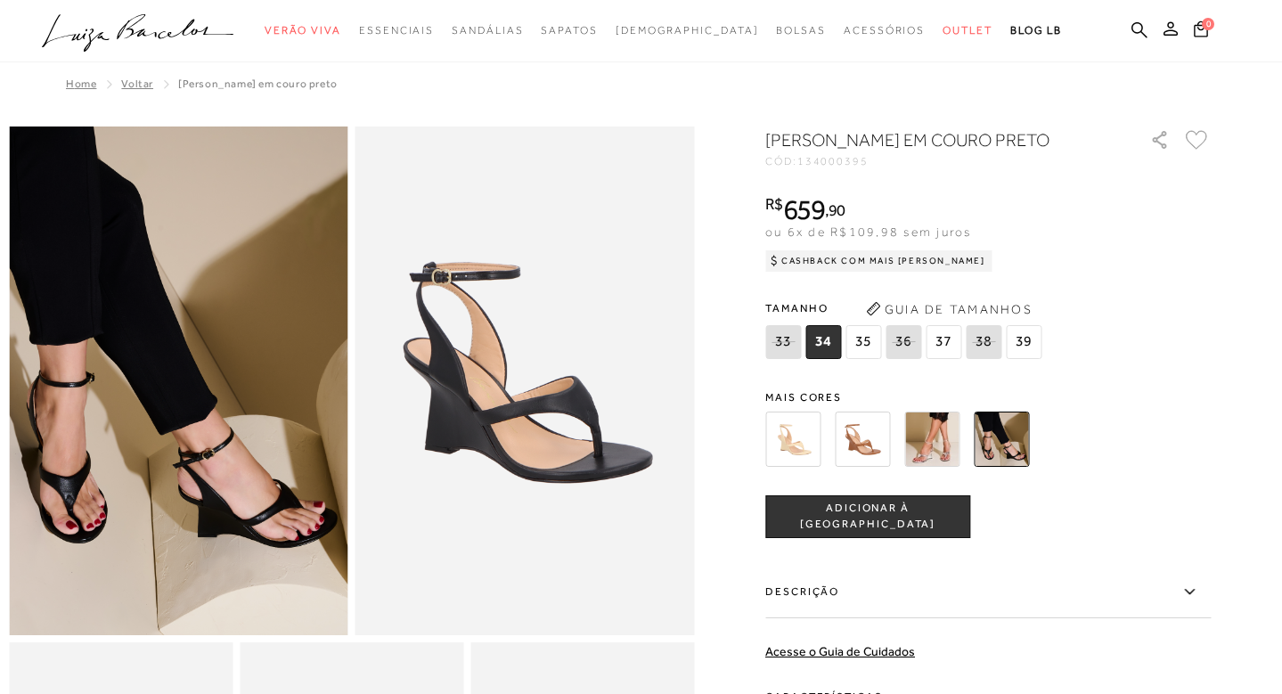
scroll to position [377, 0]
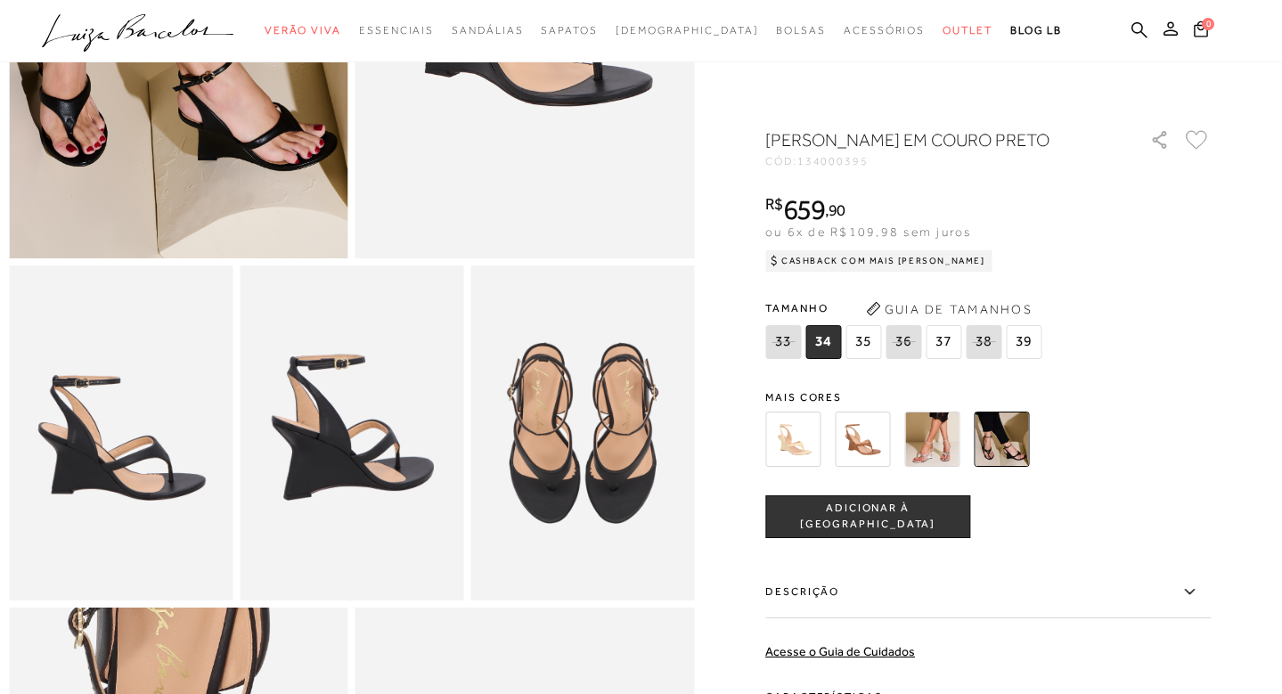
click at [884, 458] on img at bounding box center [862, 439] width 55 height 55
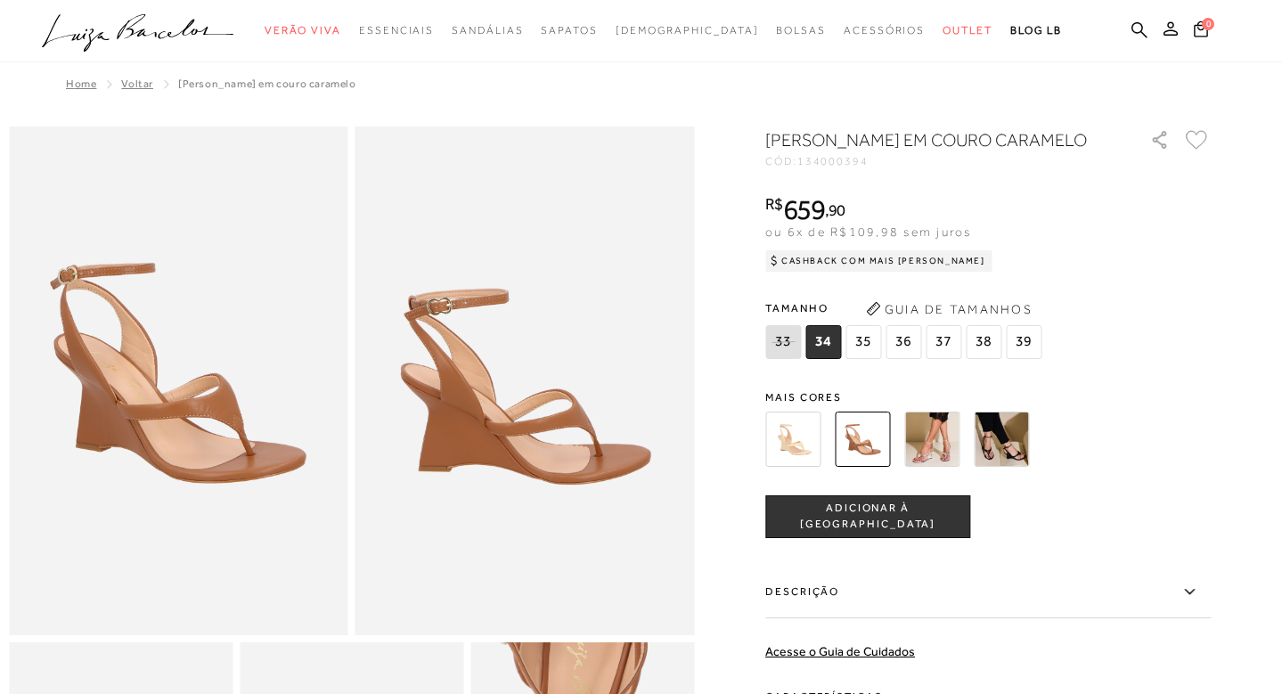
click at [939, 467] on img at bounding box center [931, 439] width 55 height 55
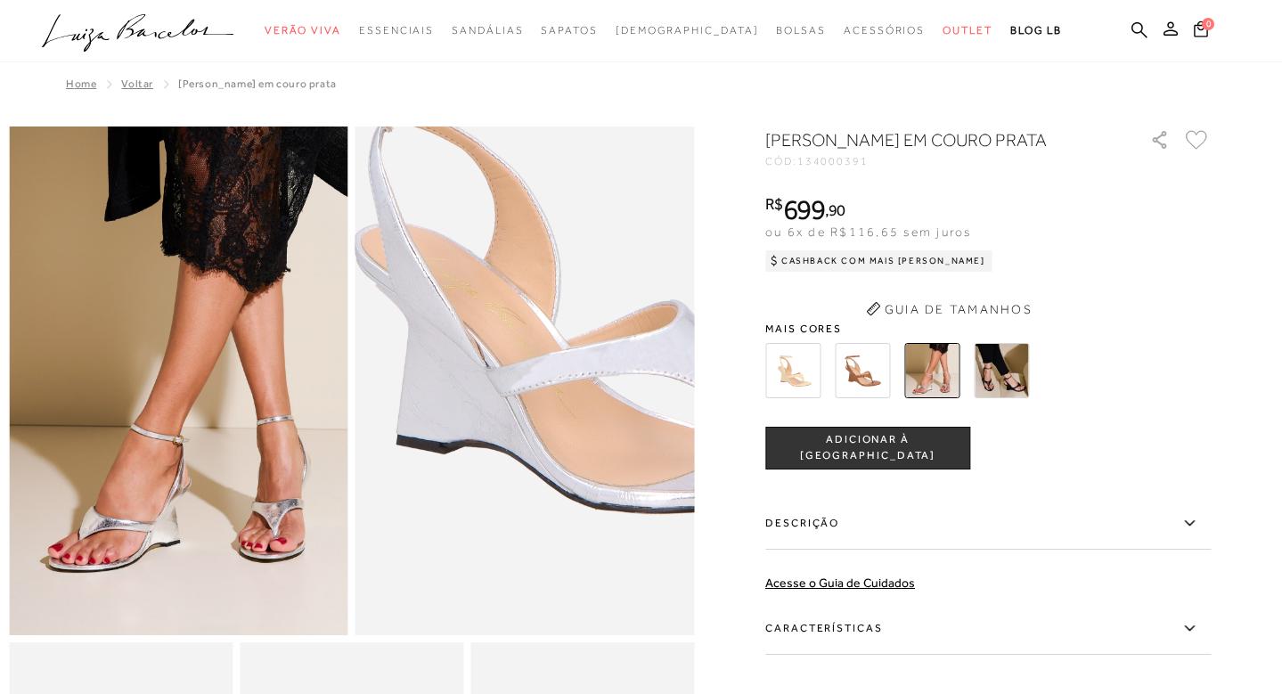
scroll to position [391, 0]
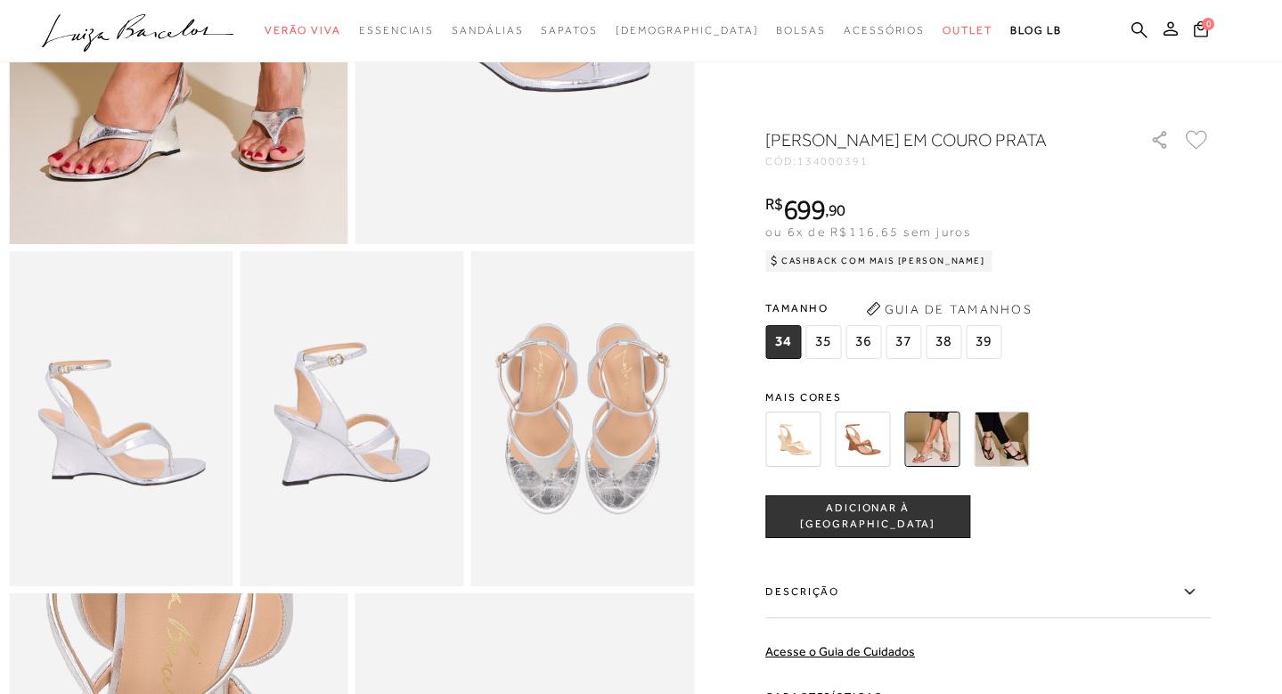
click at [1009, 466] on img at bounding box center [1001, 439] width 55 height 55
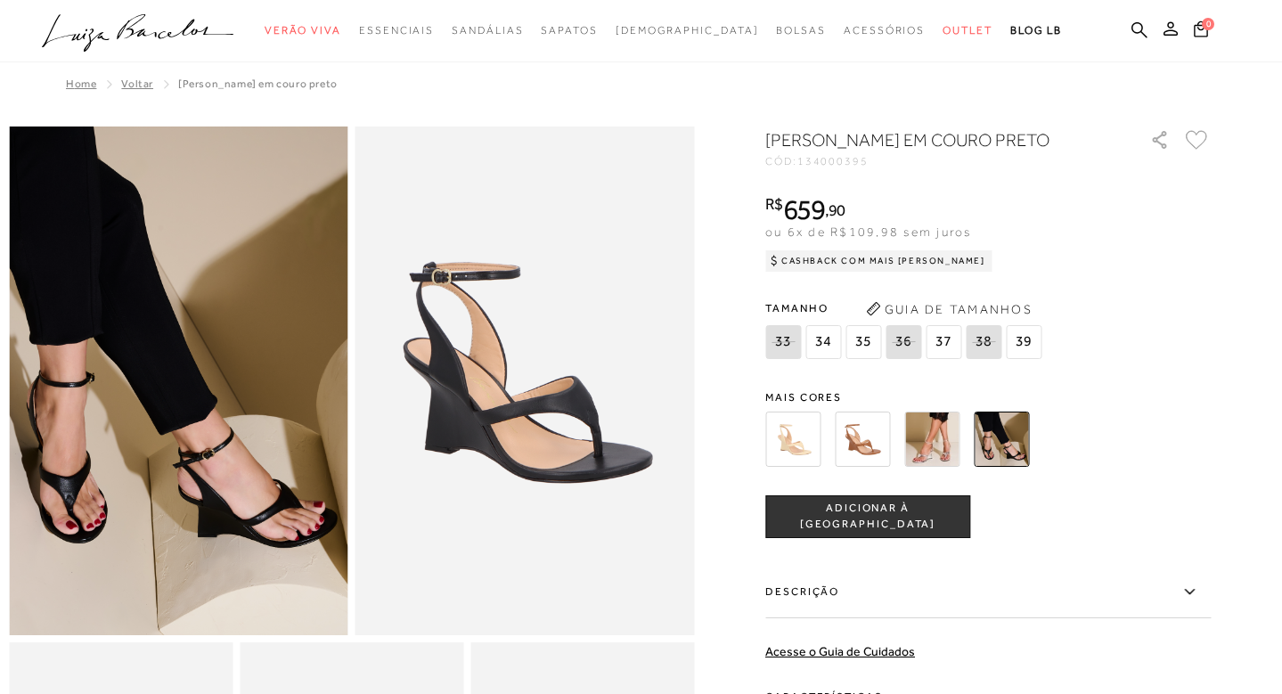
click at [801, 467] on img at bounding box center [792, 439] width 55 height 55
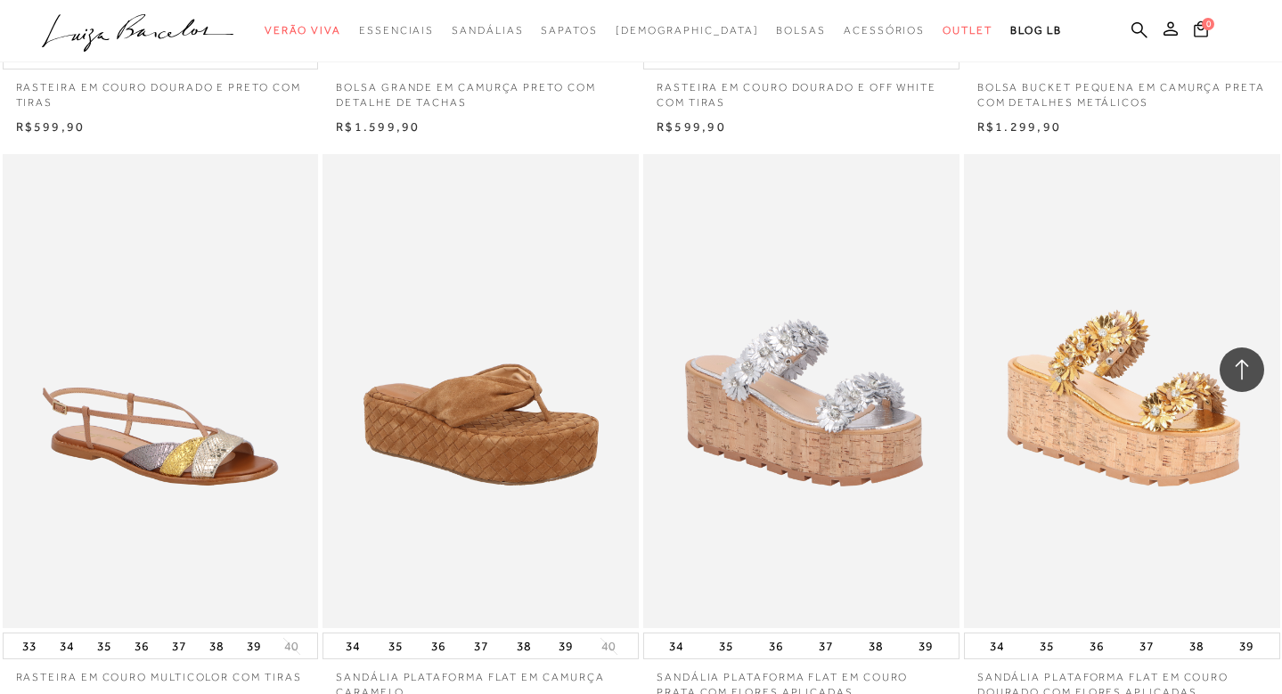
scroll to position [3283, 0]
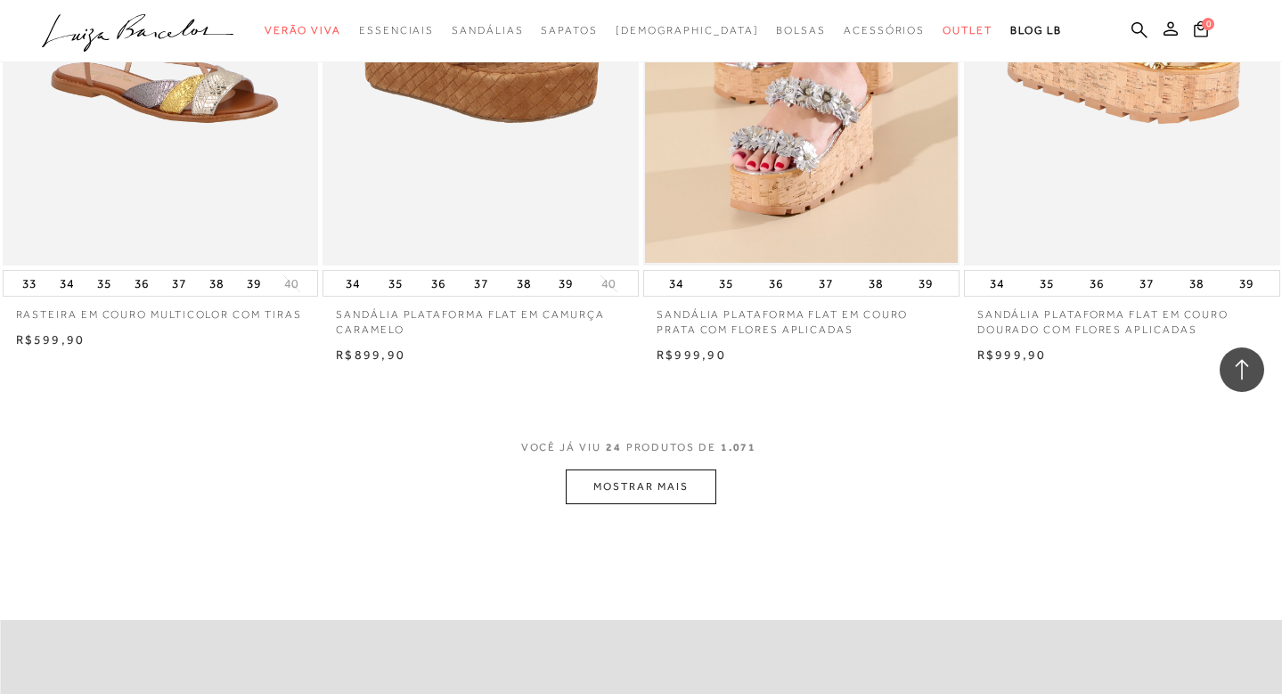
click at [618, 470] on button "MOSTRAR MAIS" at bounding box center [641, 487] width 150 height 35
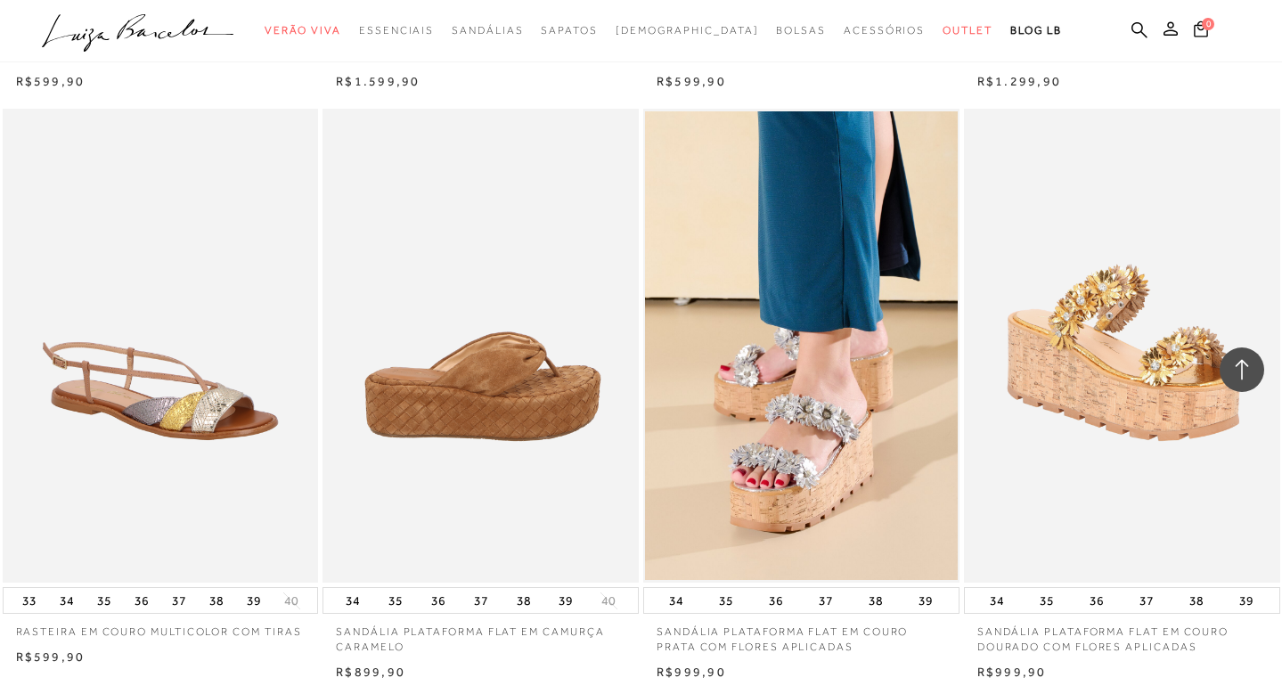
scroll to position [3342, 0]
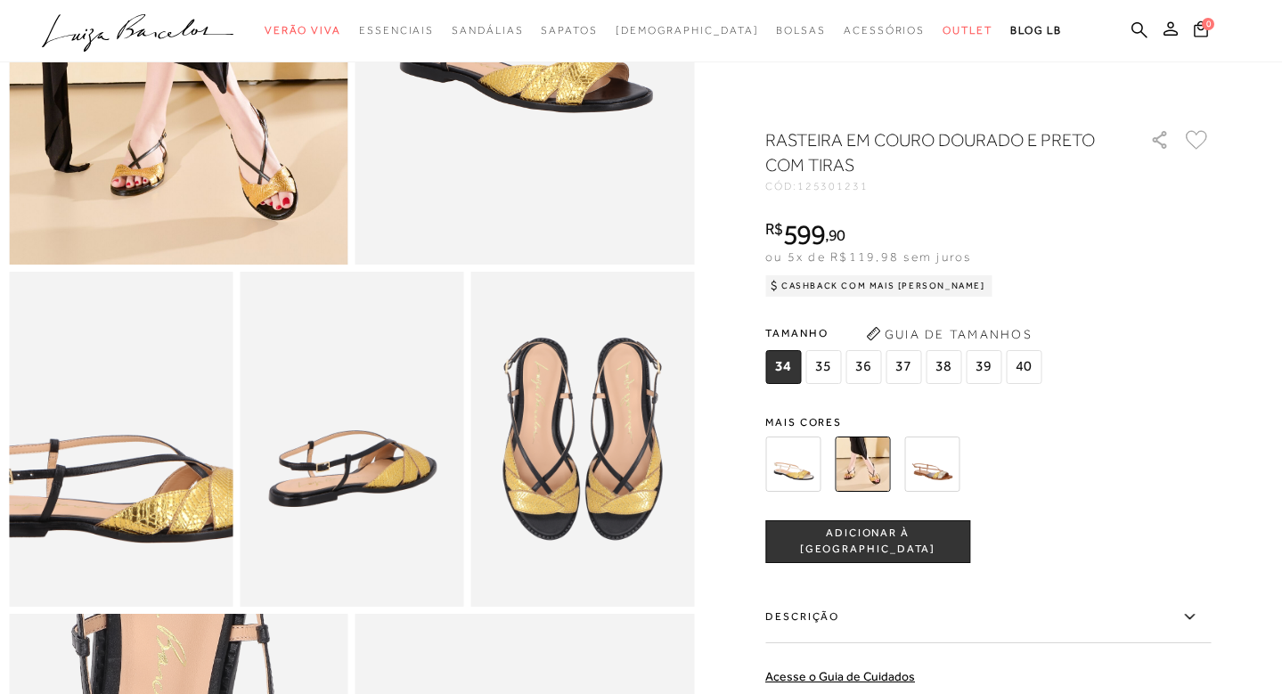
scroll to position [371, 0]
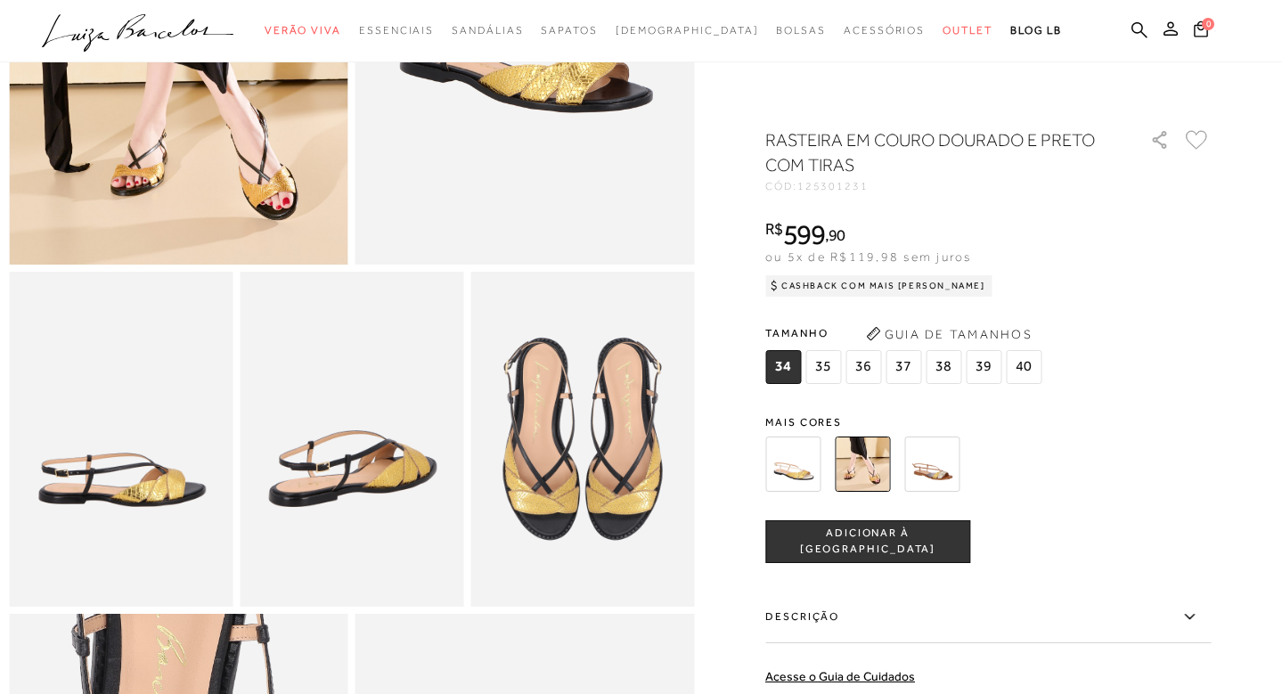
click at [784, 488] on img at bounding box center [792, 464] width 55 height 55
click at [805, 474] on img at bounding box center [792, 464] width 55 height 55
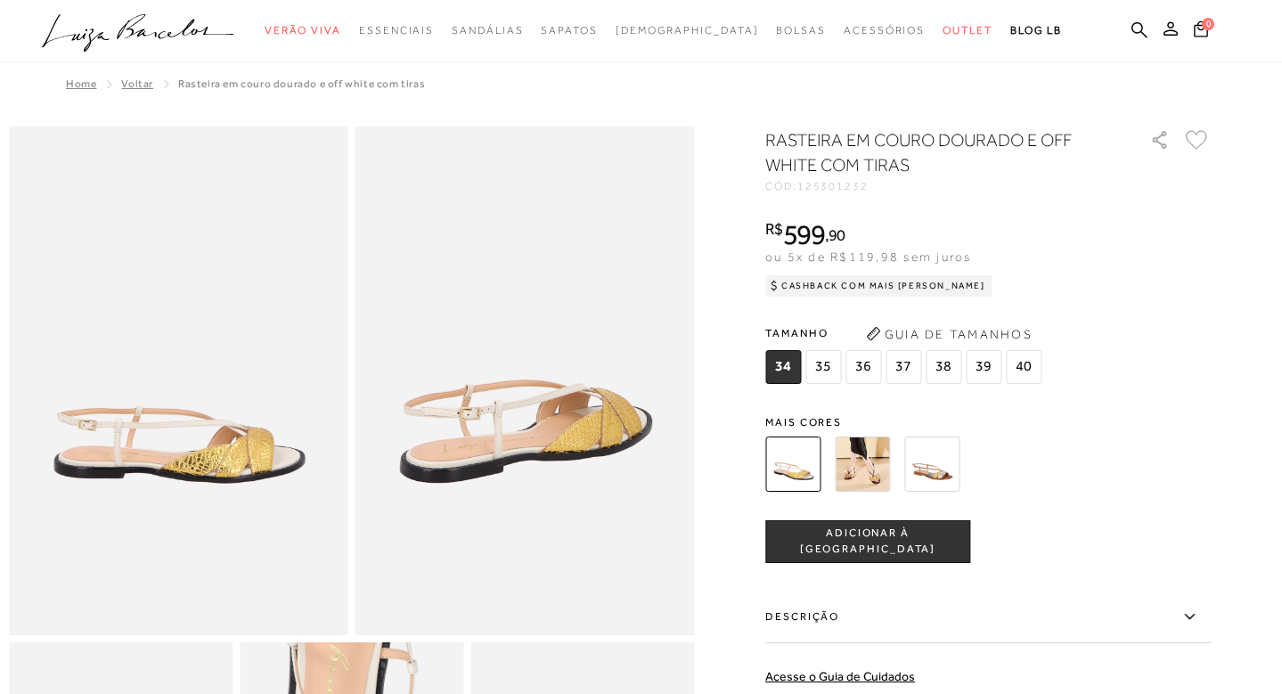
click at [936, 483] on img at bounding box center [931, 464] width 55 height 55
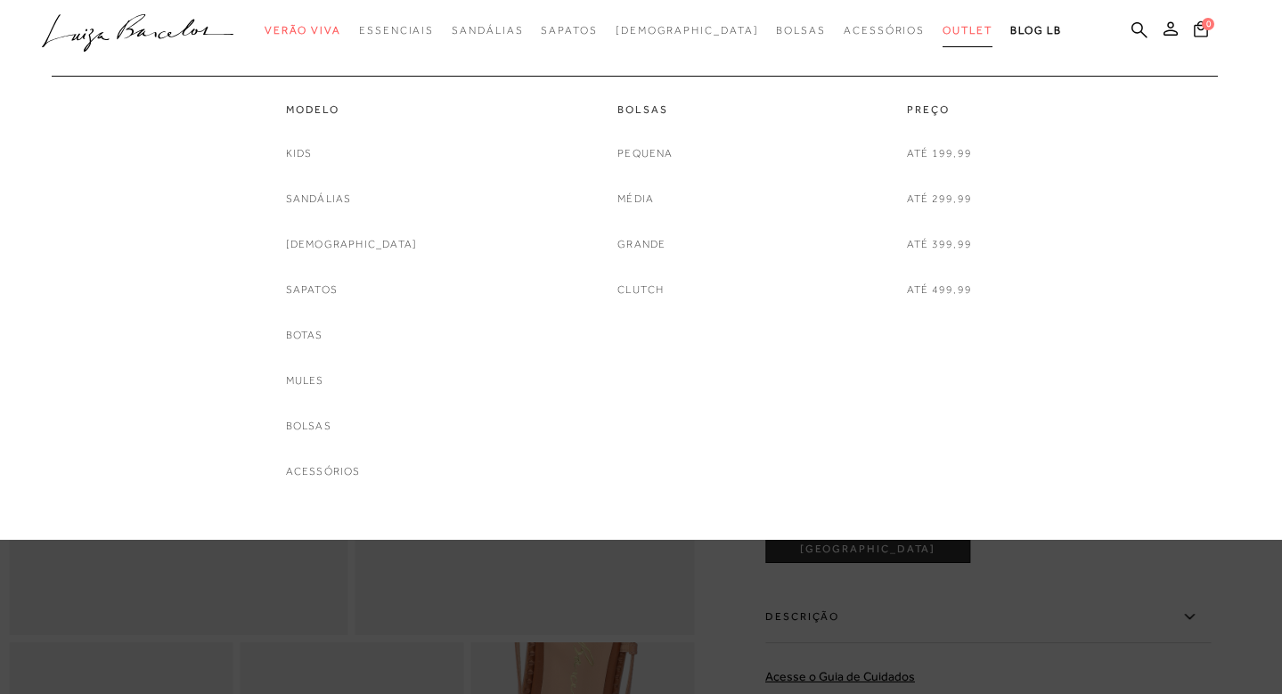
click at [943, 25] on span "Outlet" at bounding box center [968, 30] width 50 height 12
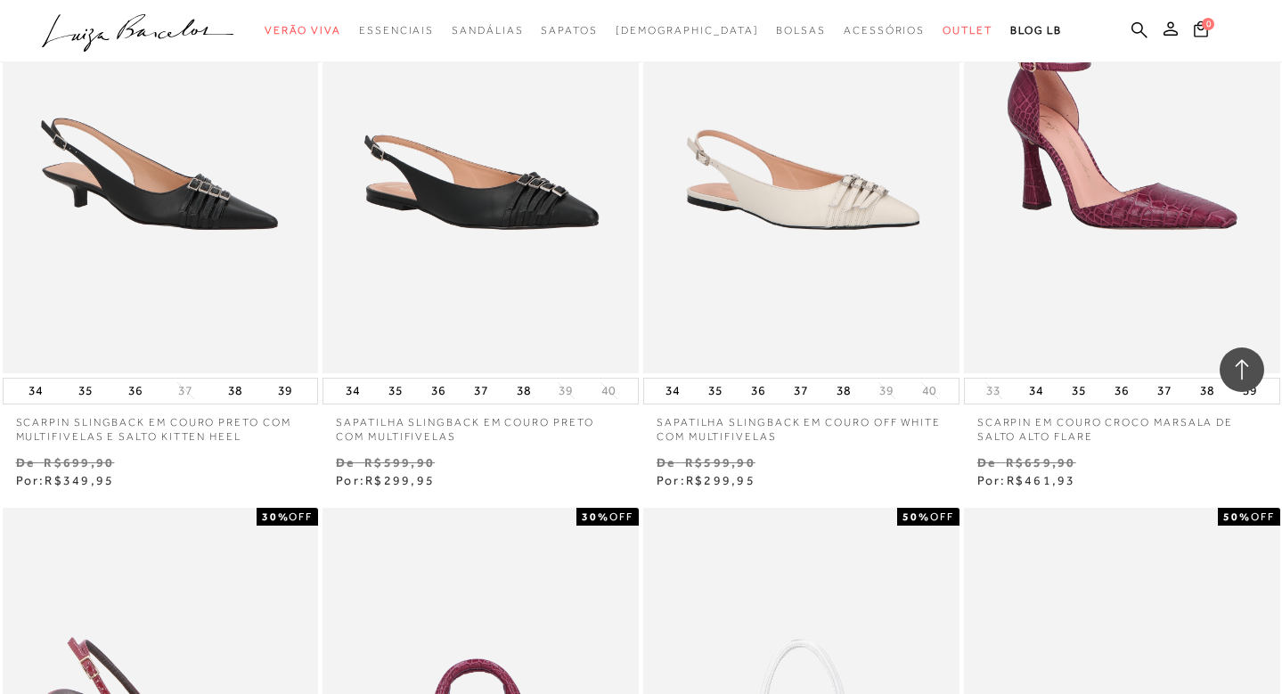
scroll to position [3281, 0]
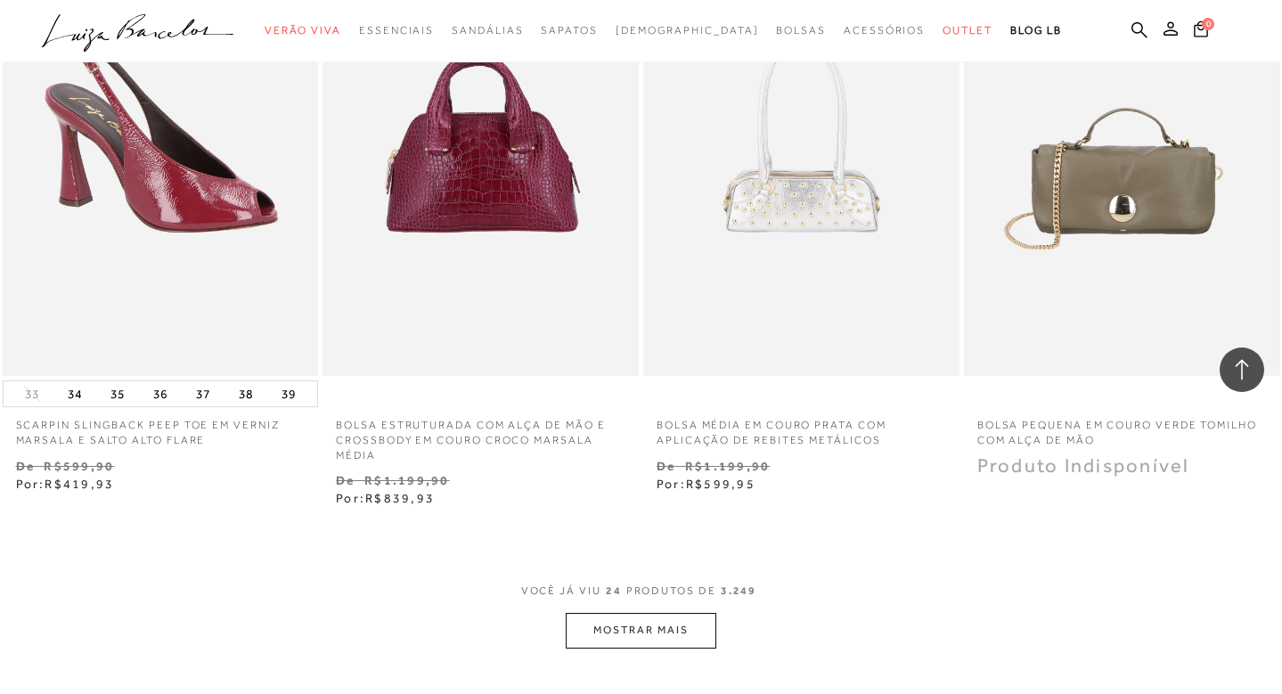
click at [652, 618] on button "MOSTRAR MAIS" at bounding box center [641, 630] width 150 height 35
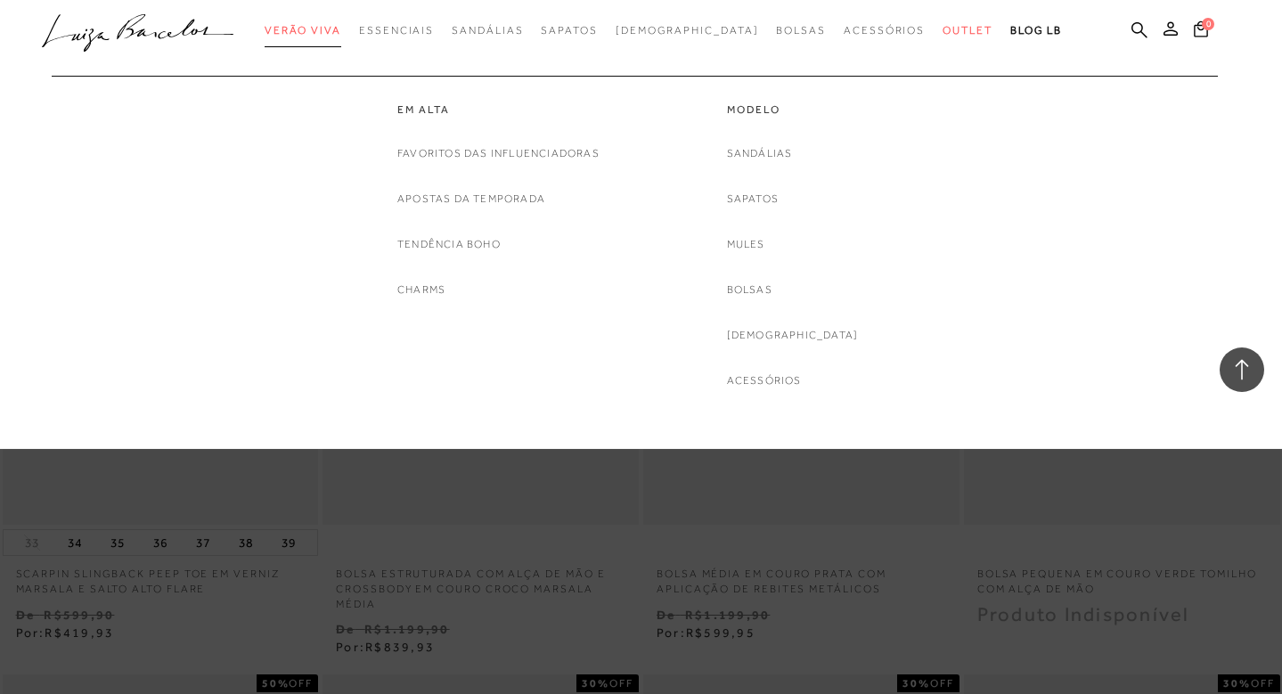
scroll to position [2973, 0]
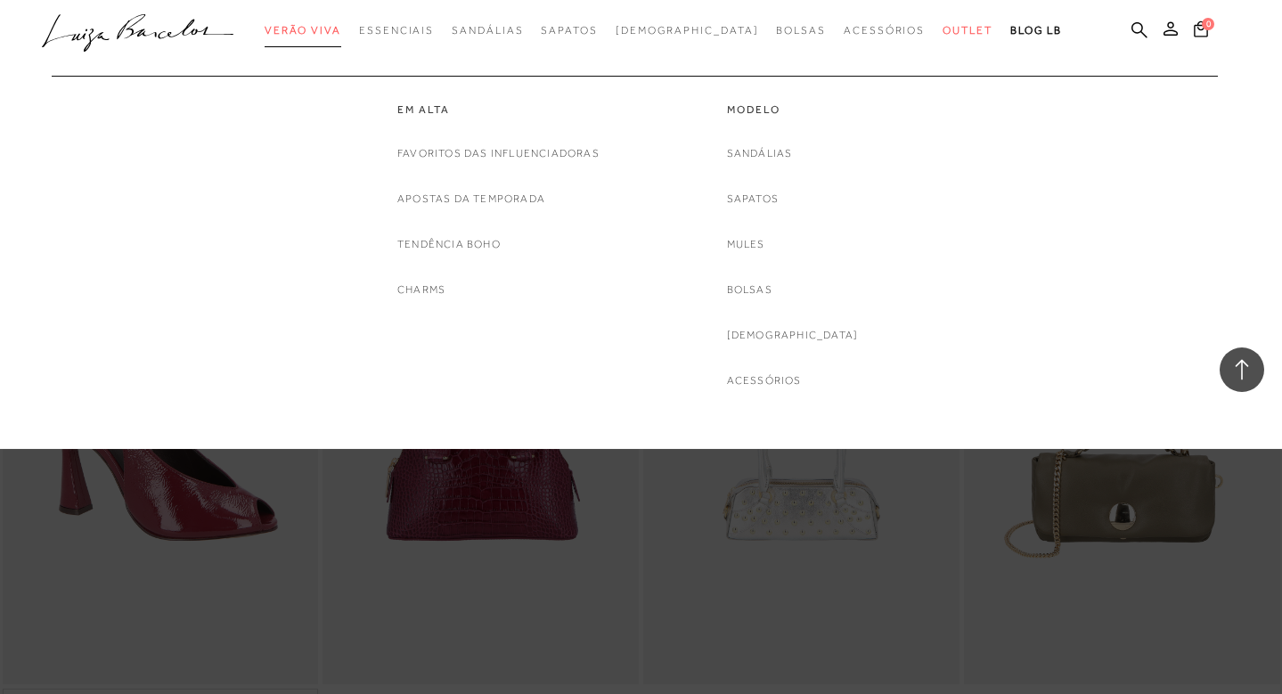
click at [331, 35] on span "Verão Viva" at bounding box center [303, 30] width 77 height 12
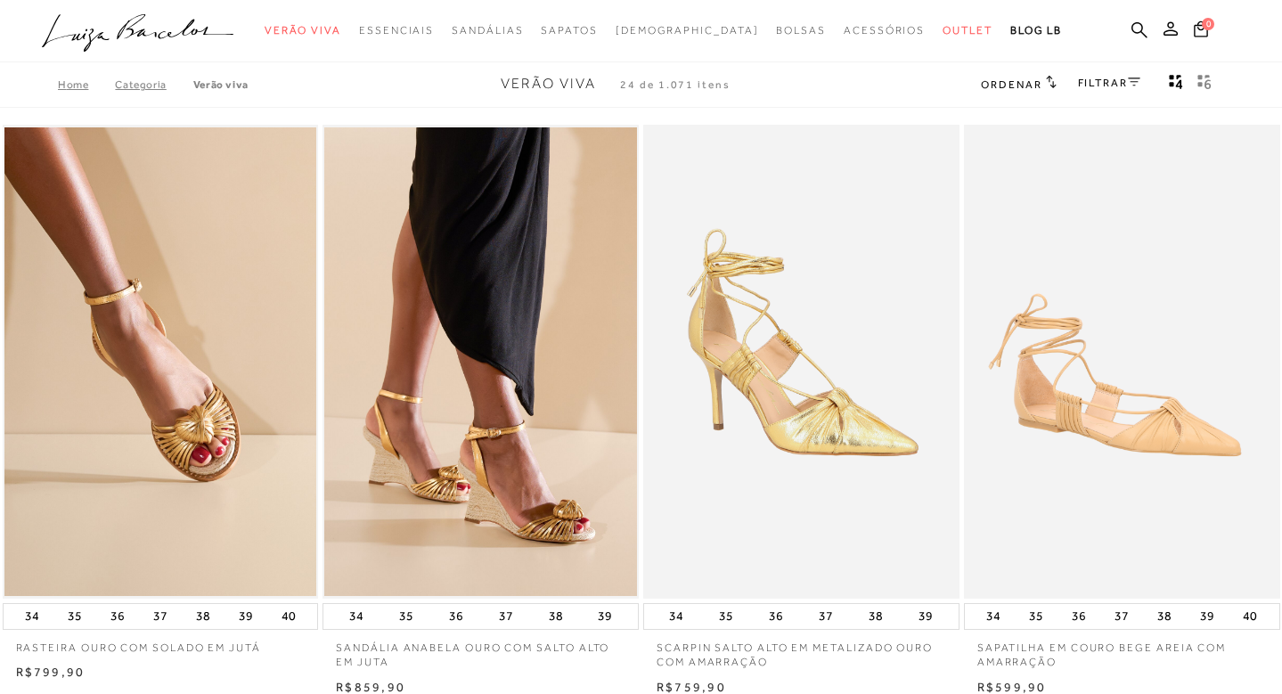
click at [1094, 77] on link "FILTRAR" at bounding box center [1109, 83] width 62 height 12
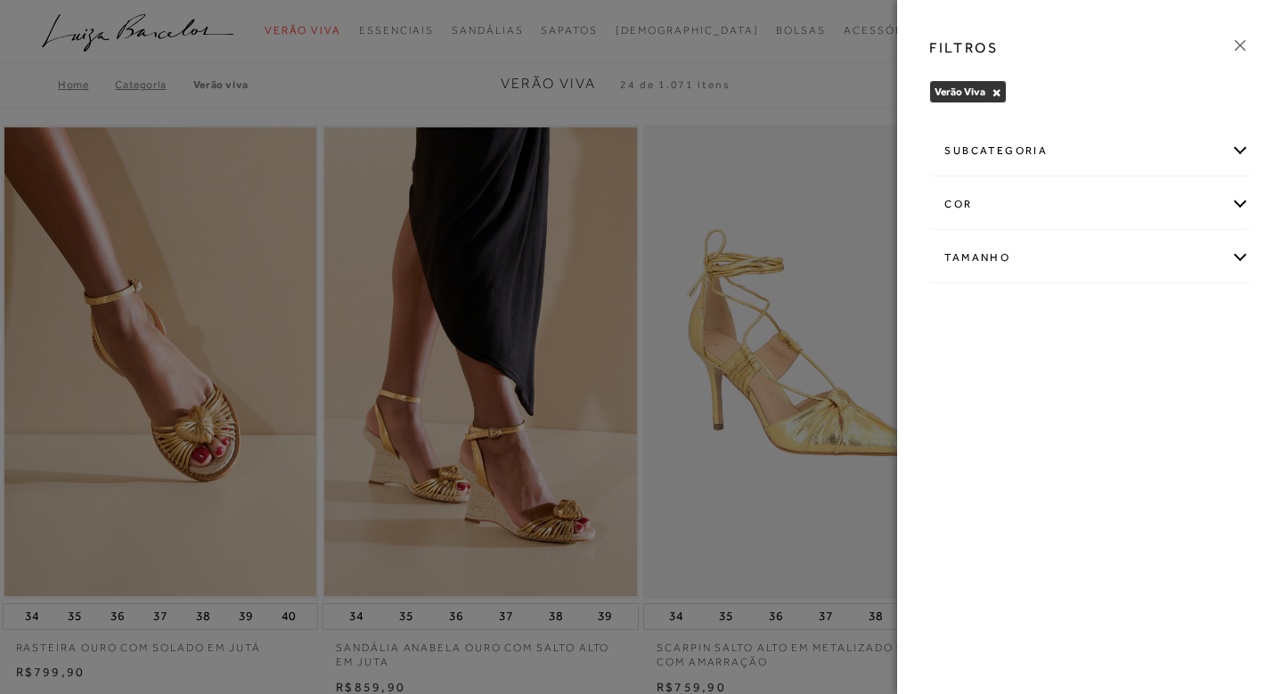
click at [1002, 217] on div "cor" at bounding box center [1089, 204] width 319 height 47
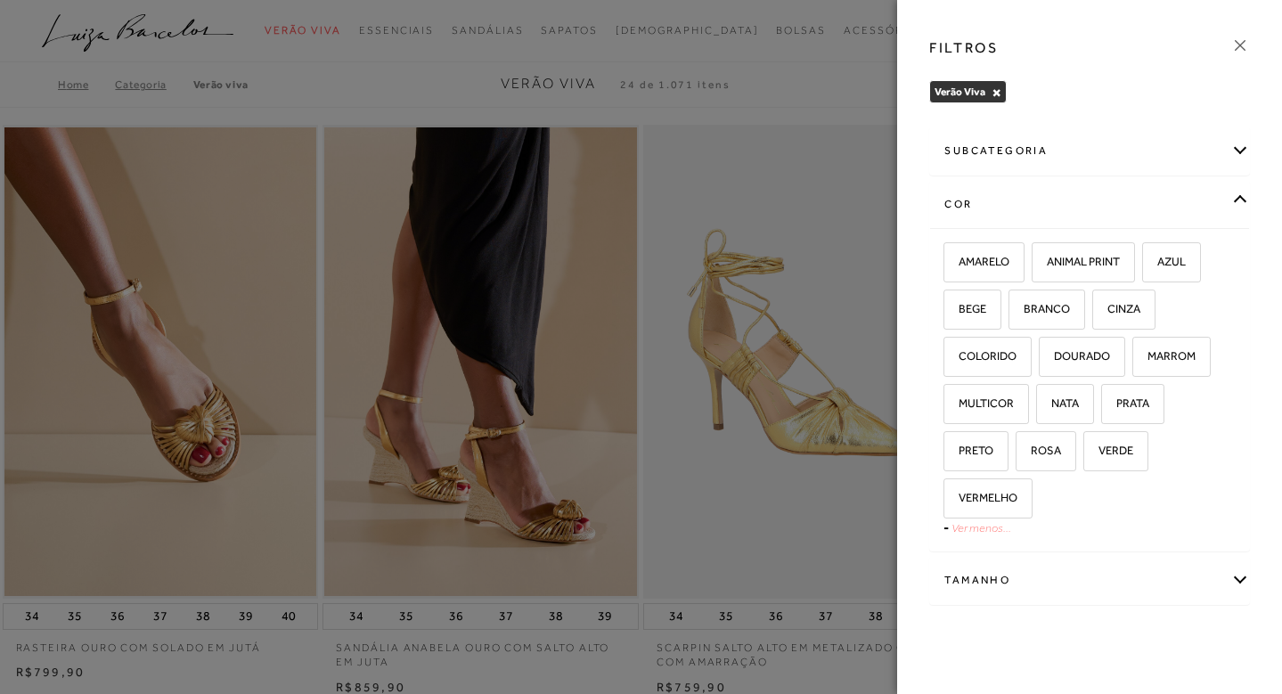
click at [966, 533] on link "Ver menos..." at bounding box center [982, 527] width 60 height 13
click at [1064, 299] on label "BRANCO" at bounding box center [1046, 309] width 75 height 38
click at [1024, 303] on input "BRANCO" at bounding box center [1015, 312] width 18 height 18
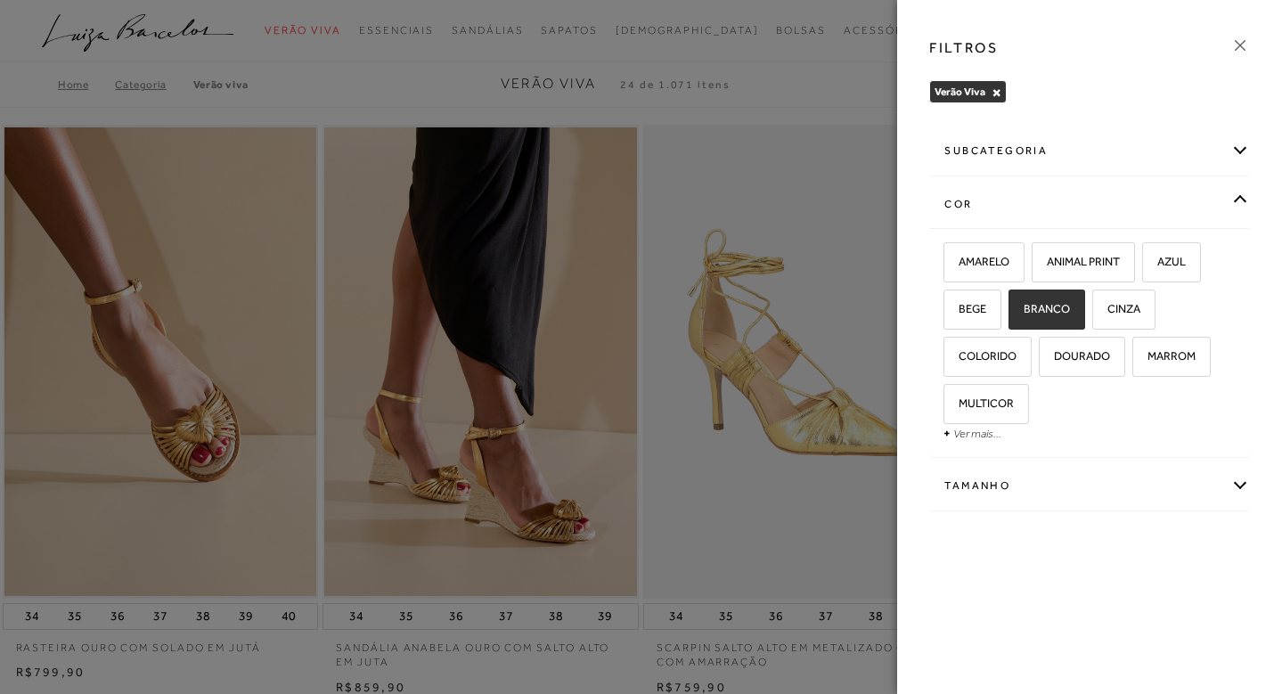
checkbox input "true"
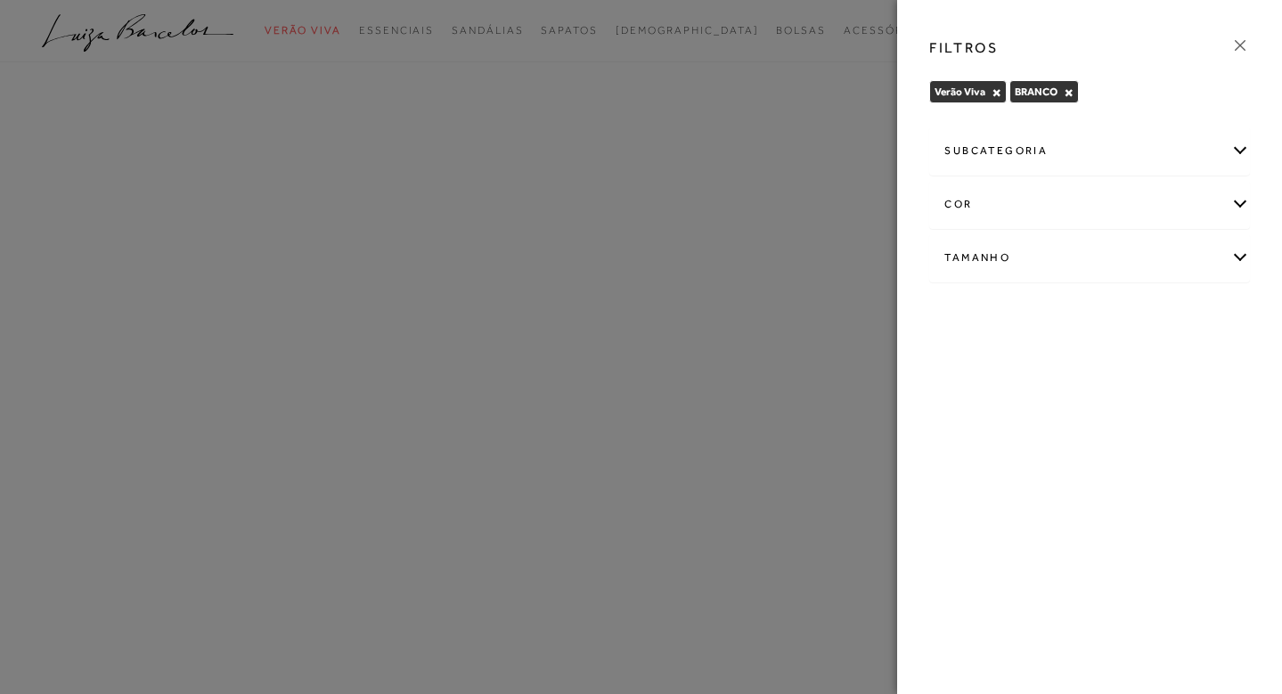
click at [1244, 31] on div "FILTROS" at bounding box center [1089, 48] width 349 height 46
click at [1236, 53] on icon at bounding box center [1240, 46] width 20 height 20
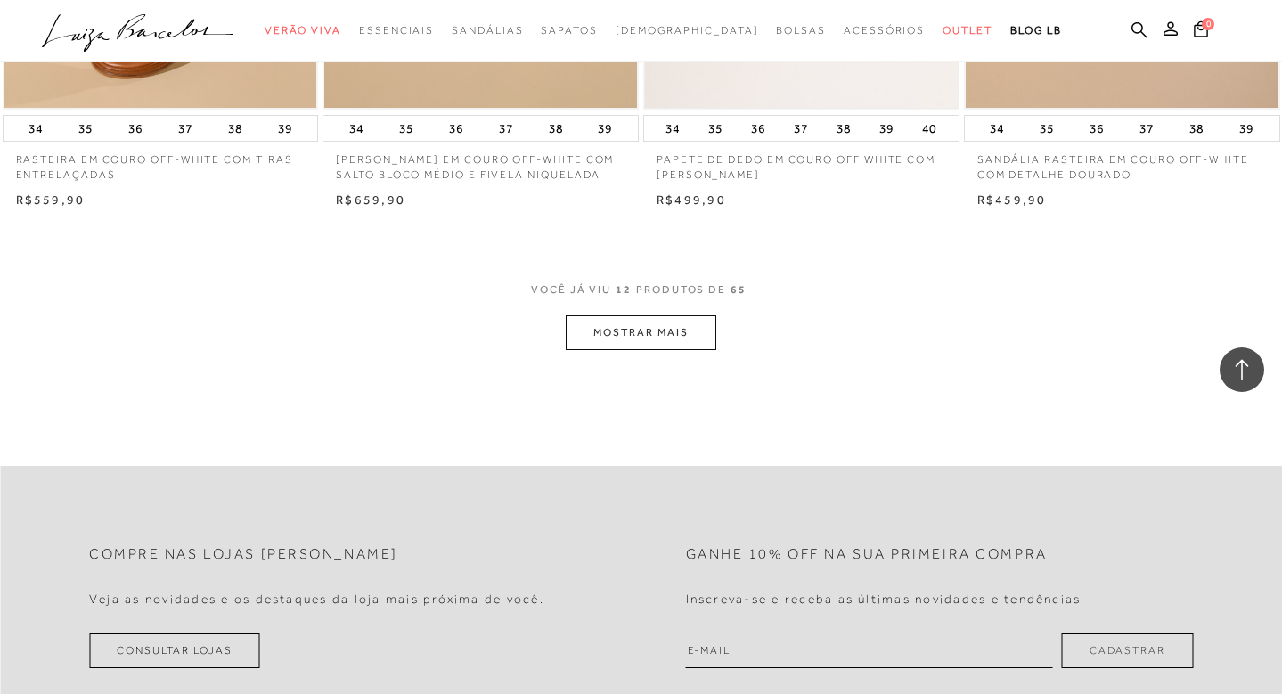
scroll to position [1913, 0]
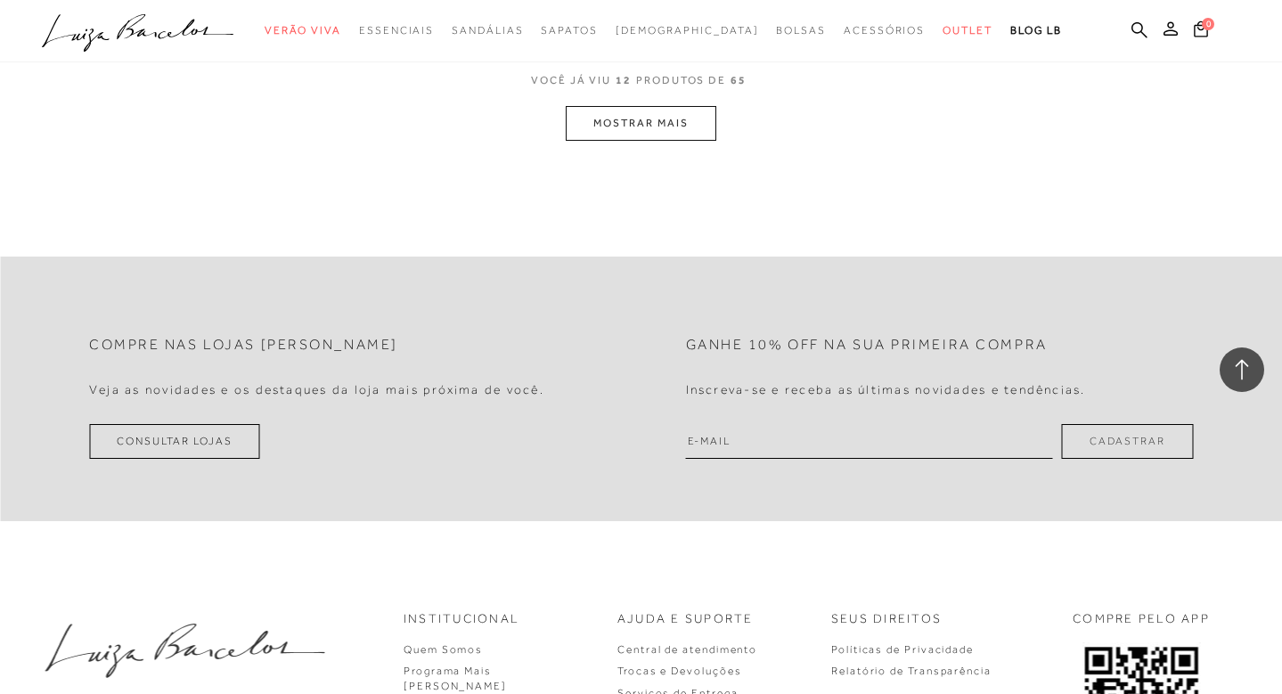
click at [644, 128] on button "MOSTRAR MAIS" at bounding box center [641, 123] width 150 height 35
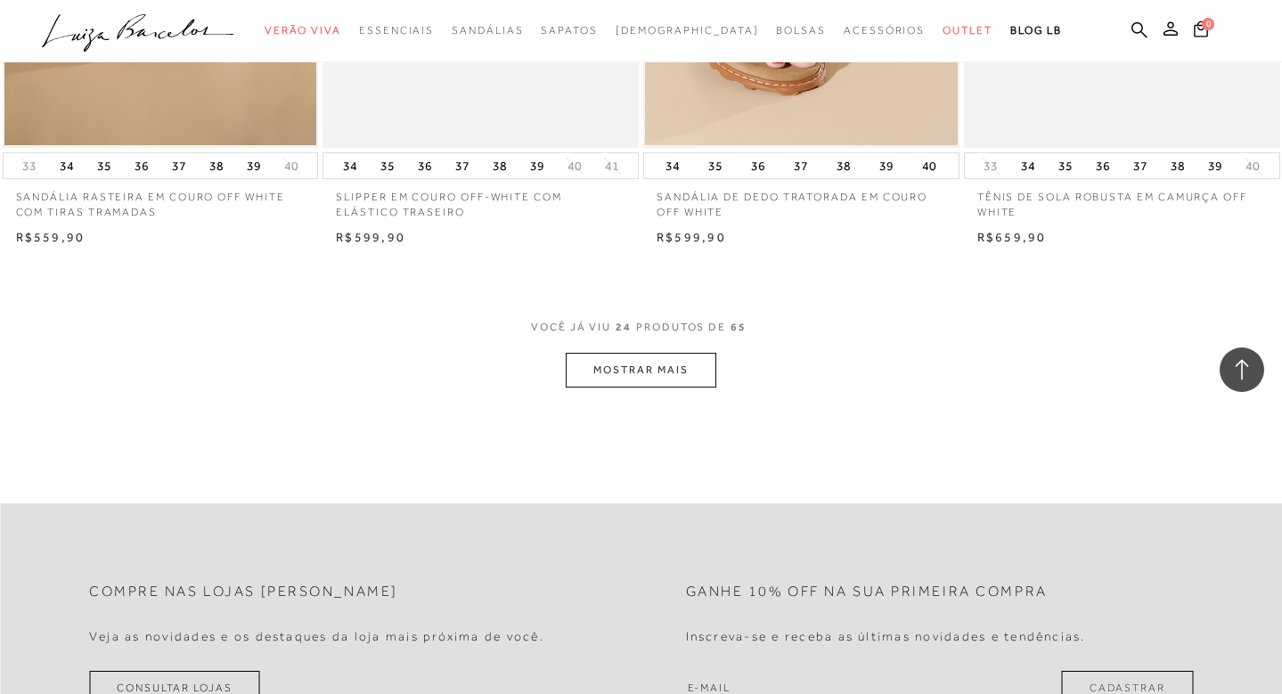
scroll to position [3472, 0]
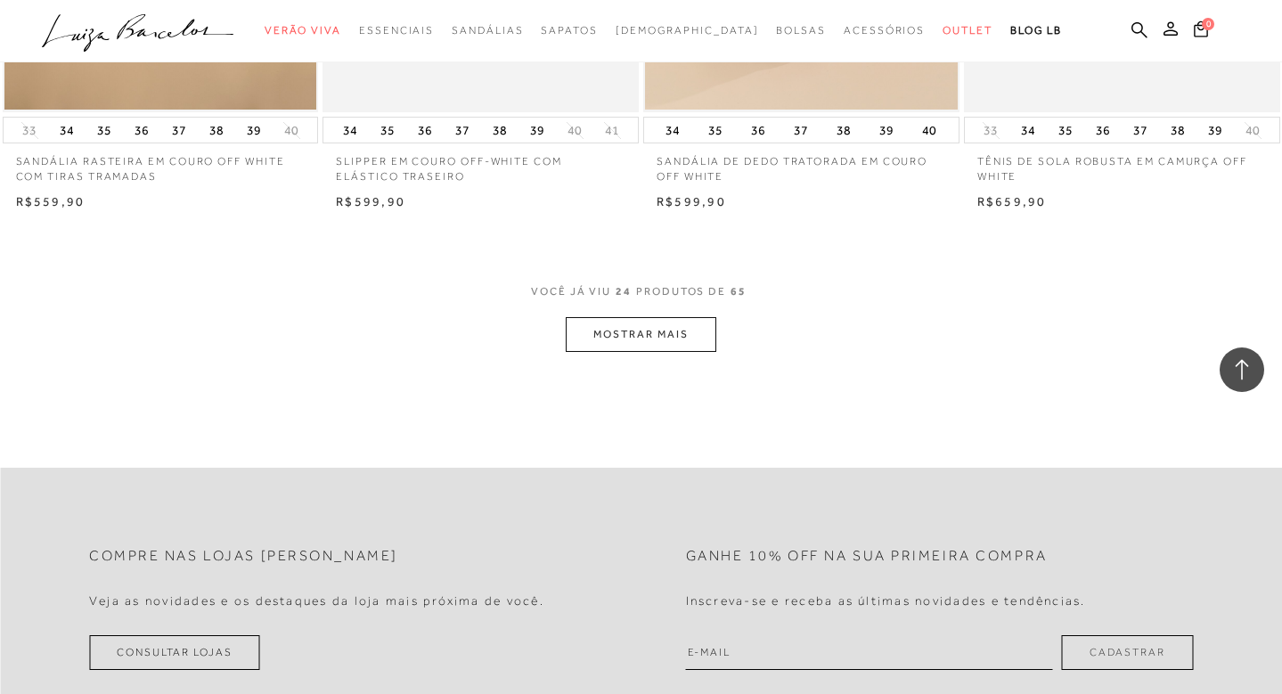
click at [613, 336] on button "MOSTRAR MAIS" at bounding box center [641, 334] width 150 height 35
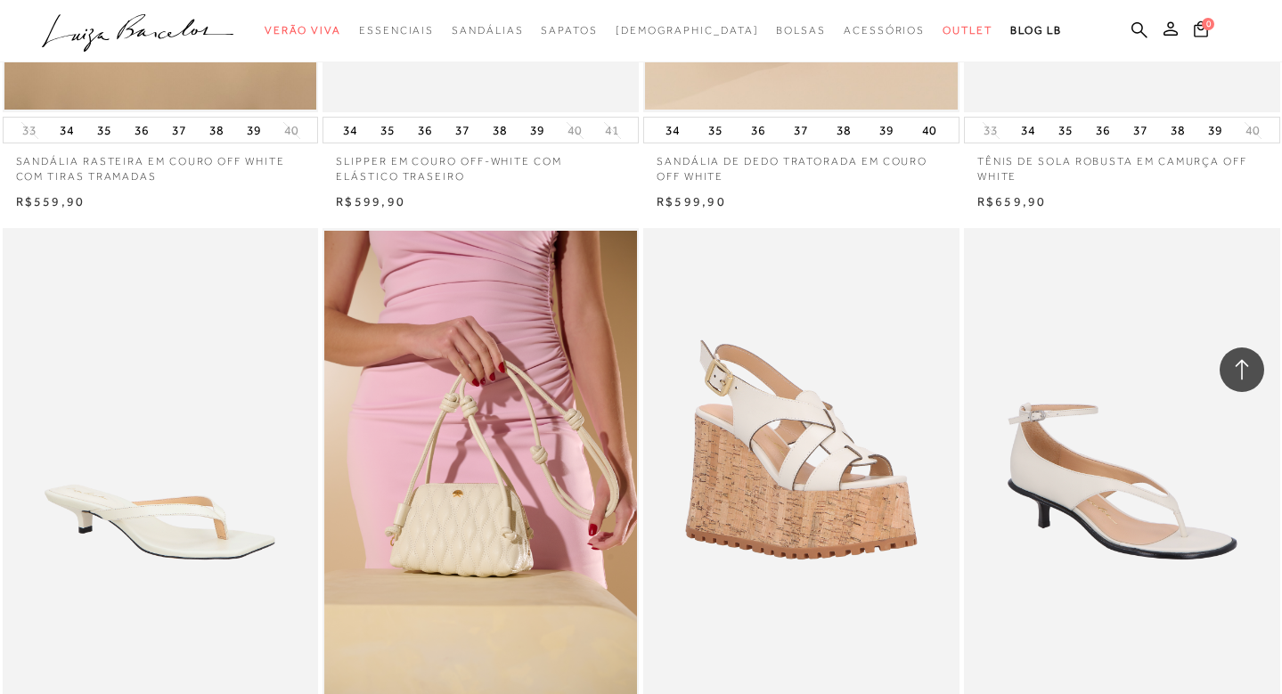
scroll to position [3632, 0]
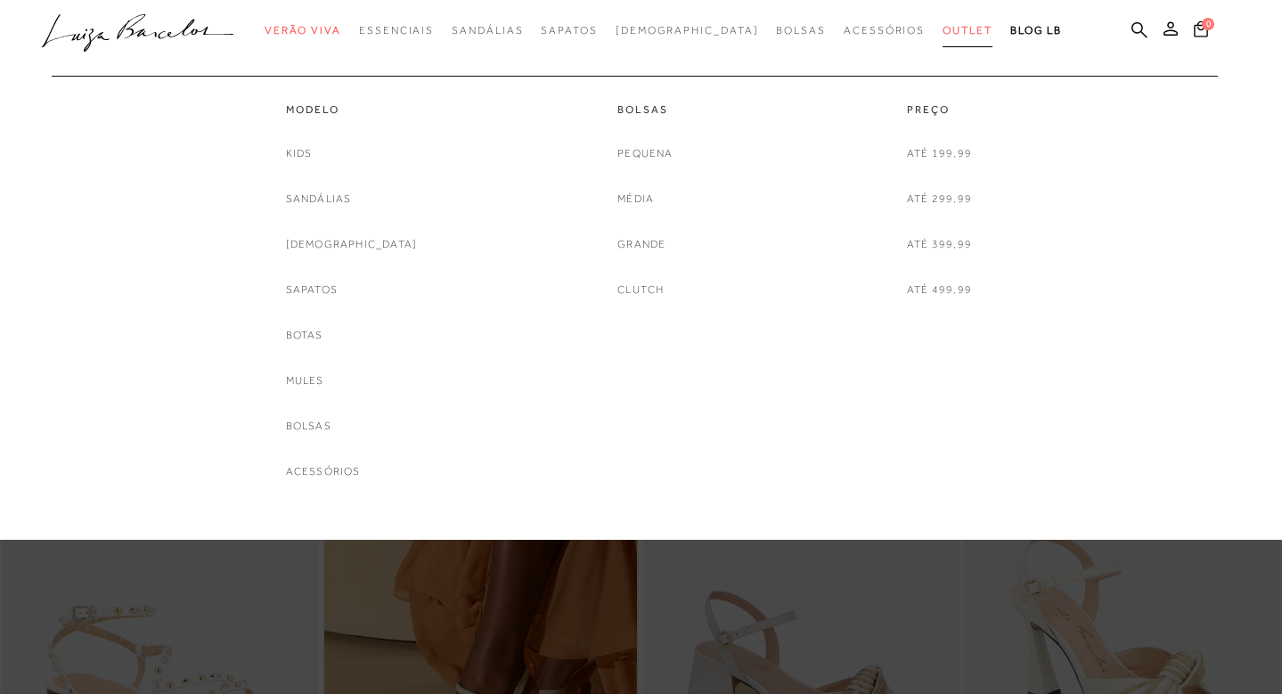
click at [943, 33] on span "Outlet" at bounding box center [968, 30] width 50 height 12
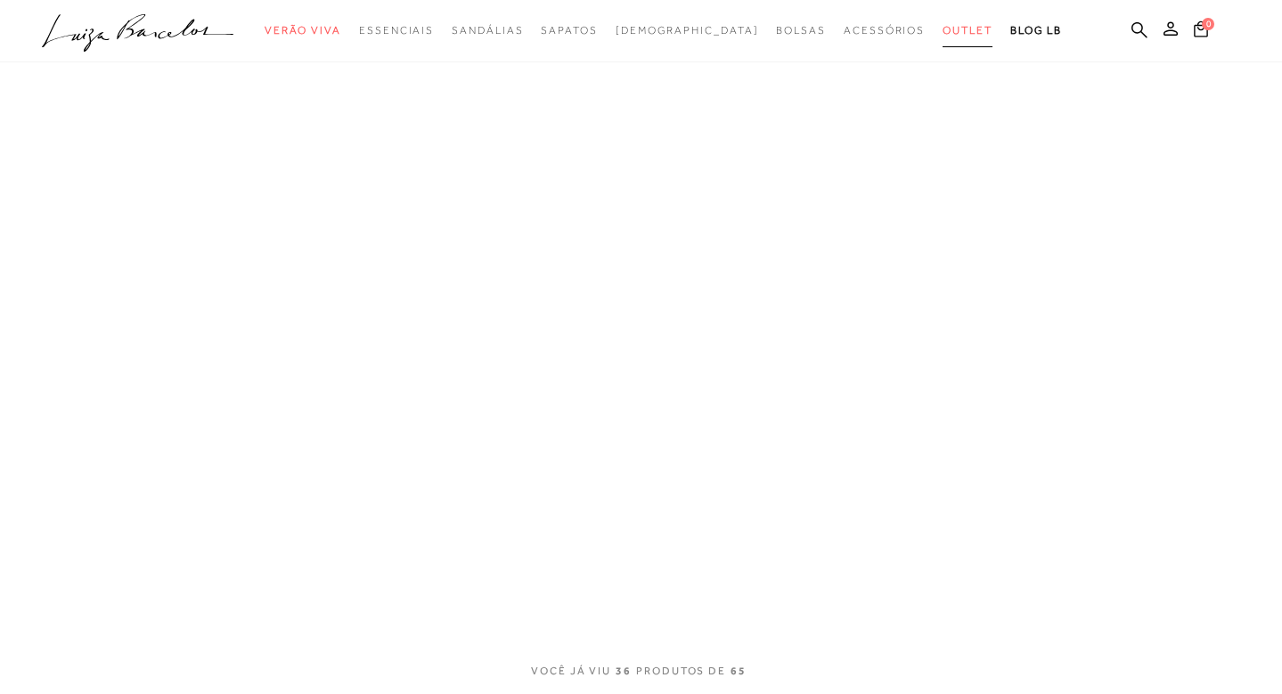
scroll to position [22, 0]
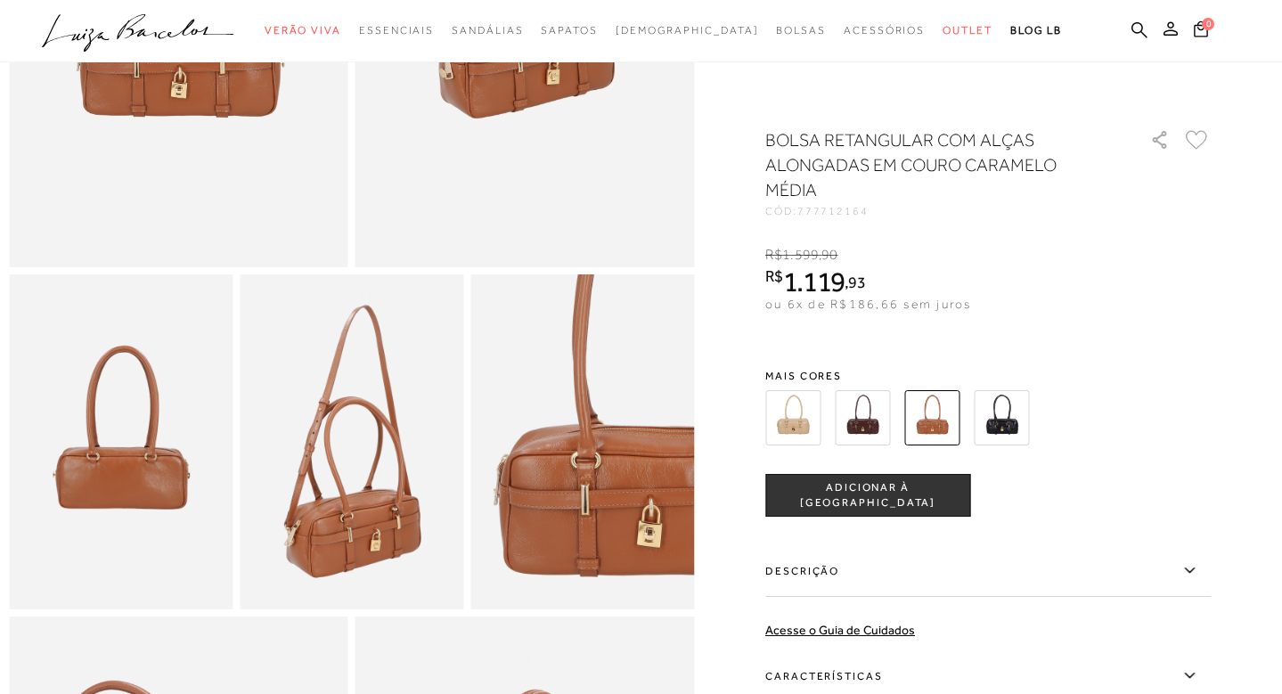
scroll to position [214, 0]
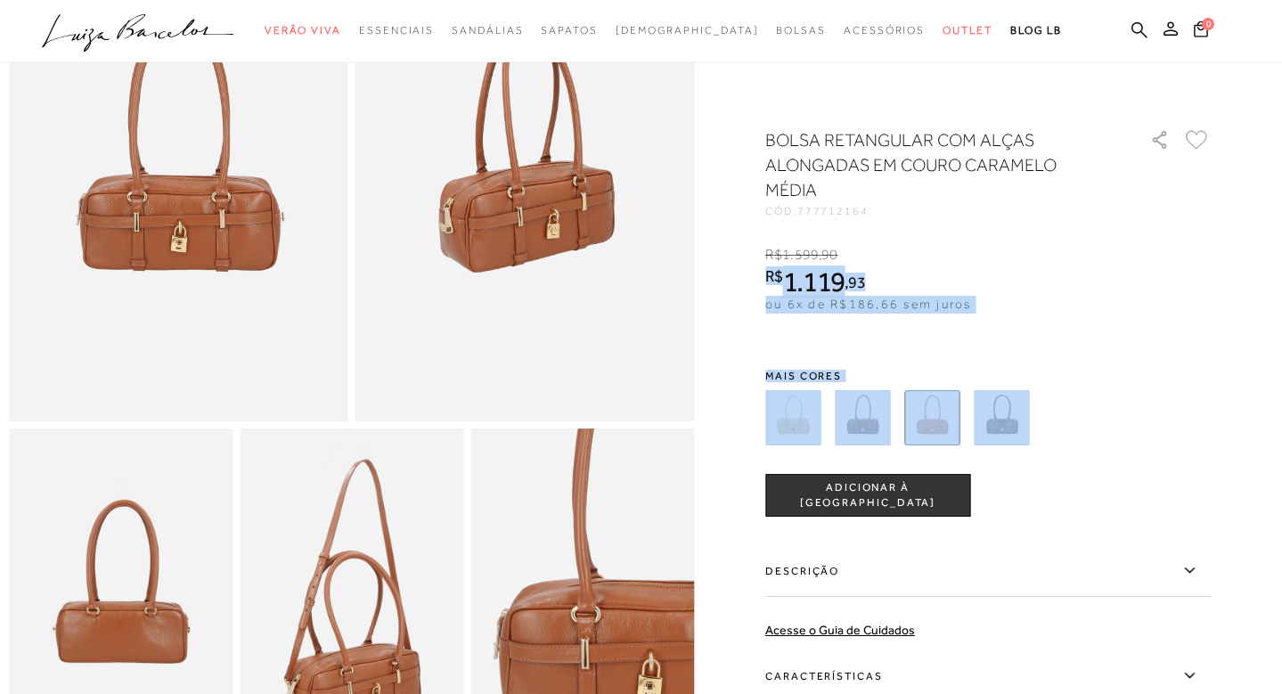
drag, startPoint x: 764, startPoint y: 255, endPoint x: 816, endPoint y: 253, distance: 52.6
click at [857, 247] on div at bounding box center [641, 596] width 1264 height 1367
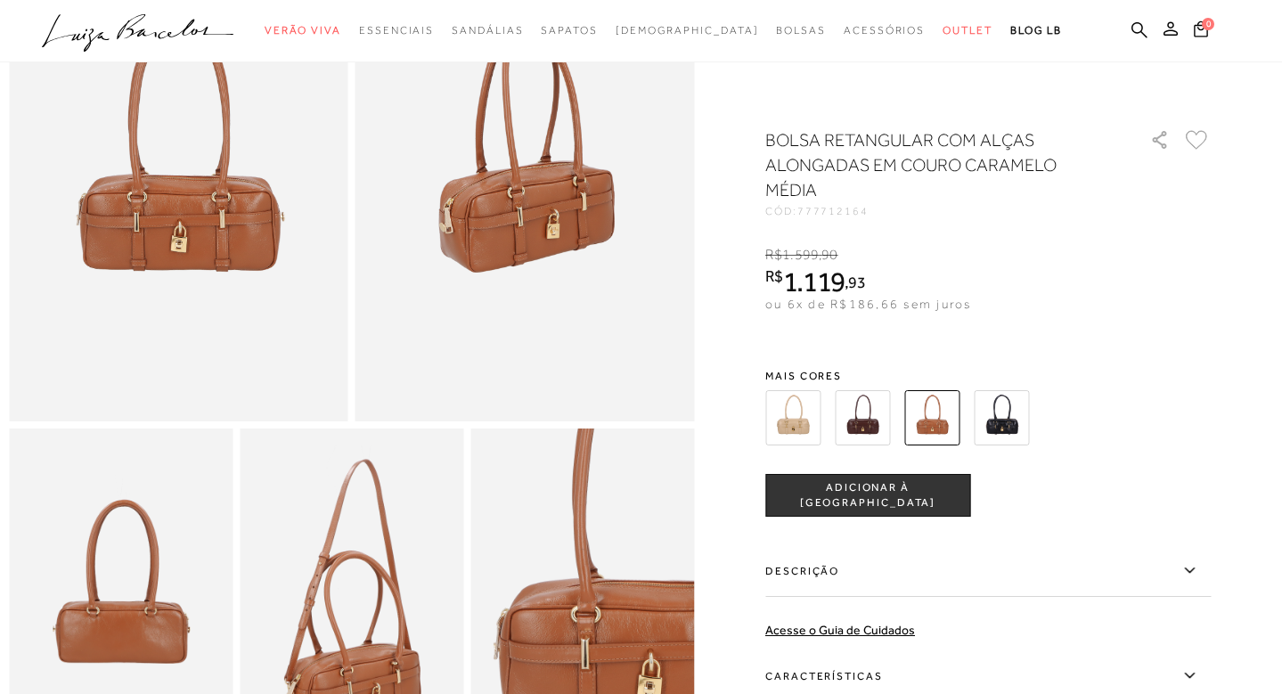
click at [815, 253] on span "1.599" at bounding box center [800, 255] width 37 height 16
drag, startPoint x: 774, startPoint y: 274, endPoint x: 870, endPoint y: 282, distance: 96.6
click at [865, 282] on span "R$ 1.119 , 93" at bounding box center [815, 282] width 100 height 32
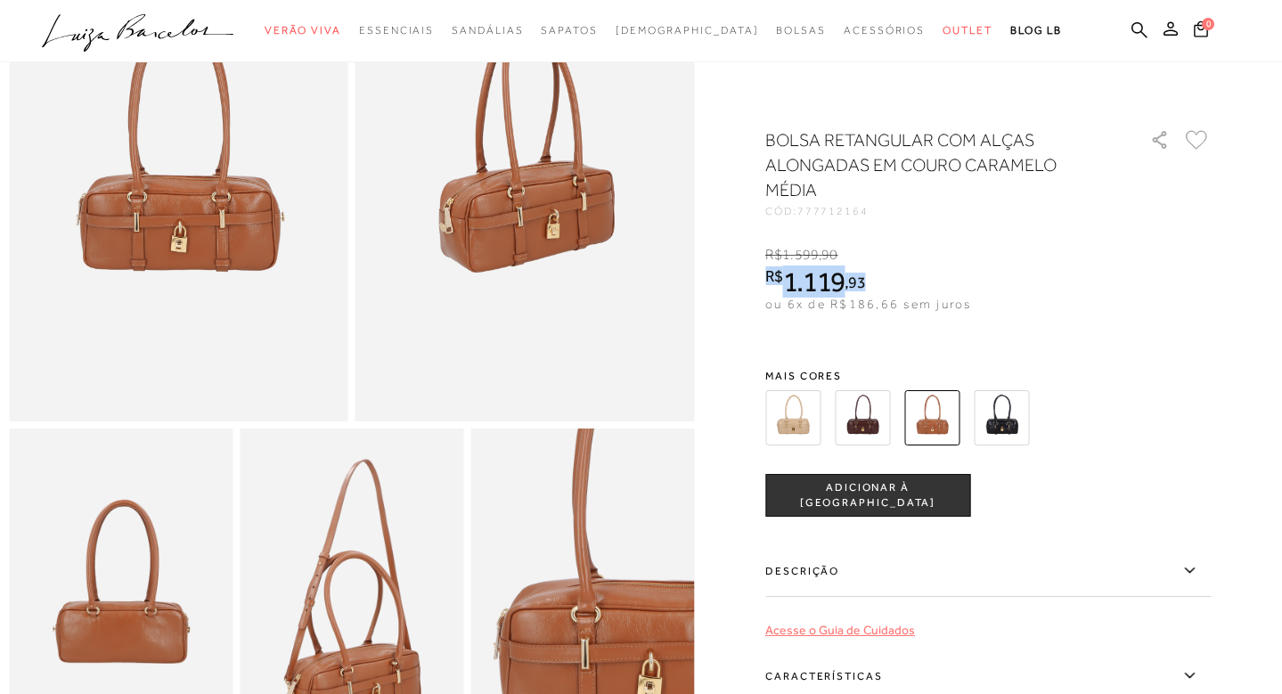
copy span "R$ 1.119 , 93"
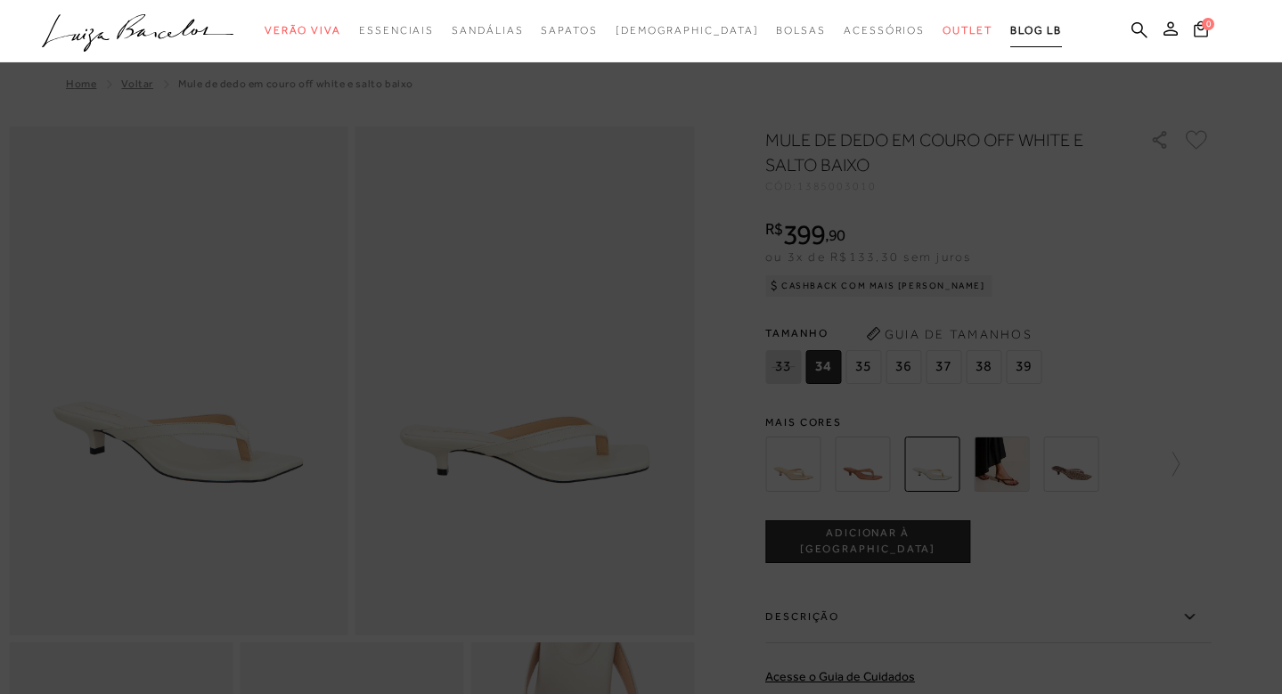
click at [1010, 35] on span "BLOG LB" at bounding box center [1036, 30] width 52 height 12
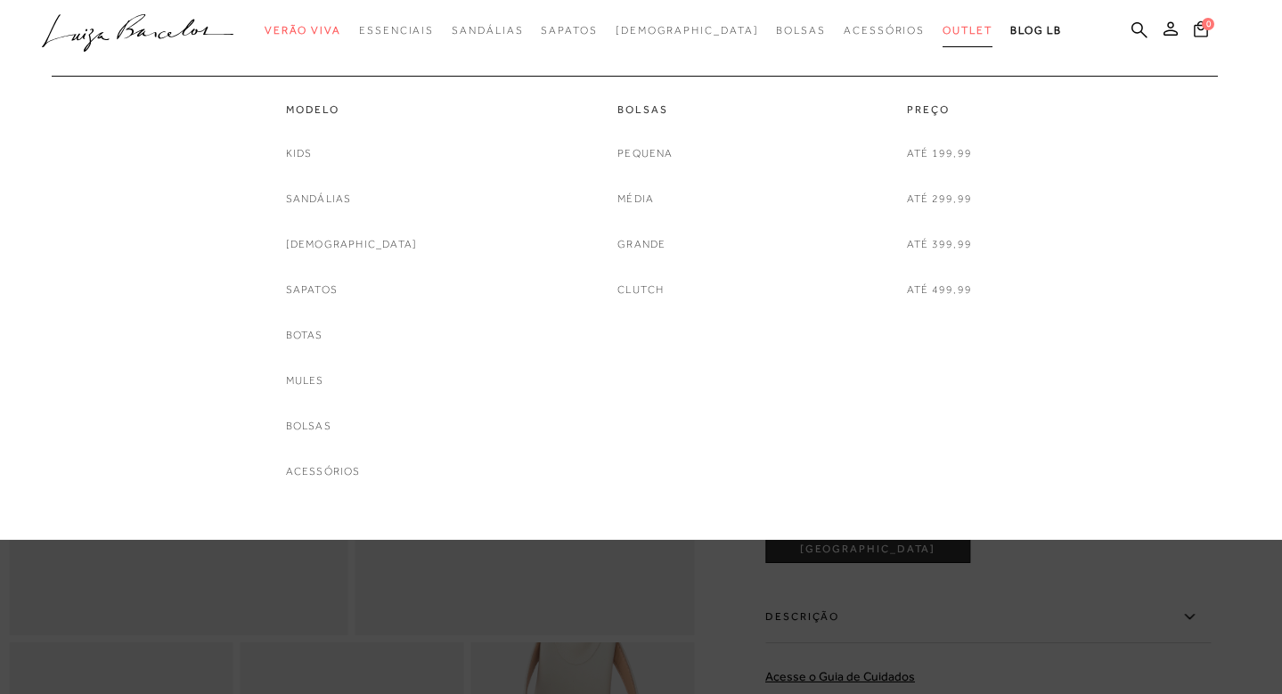
click at [943, 29] on span "Outlet" at bounding box center [968, 30] width 50 height 12
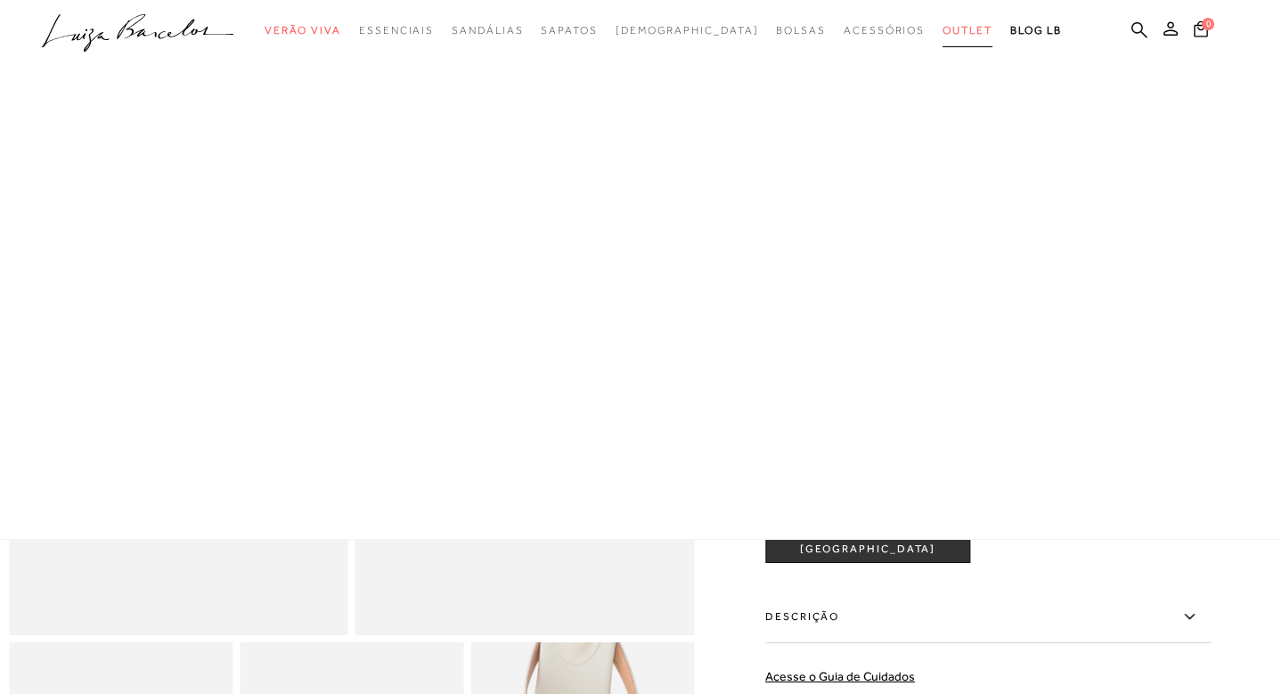
click at [943, 29] on span "Outlet" at bounding box center [968, 30] width 50 height 12
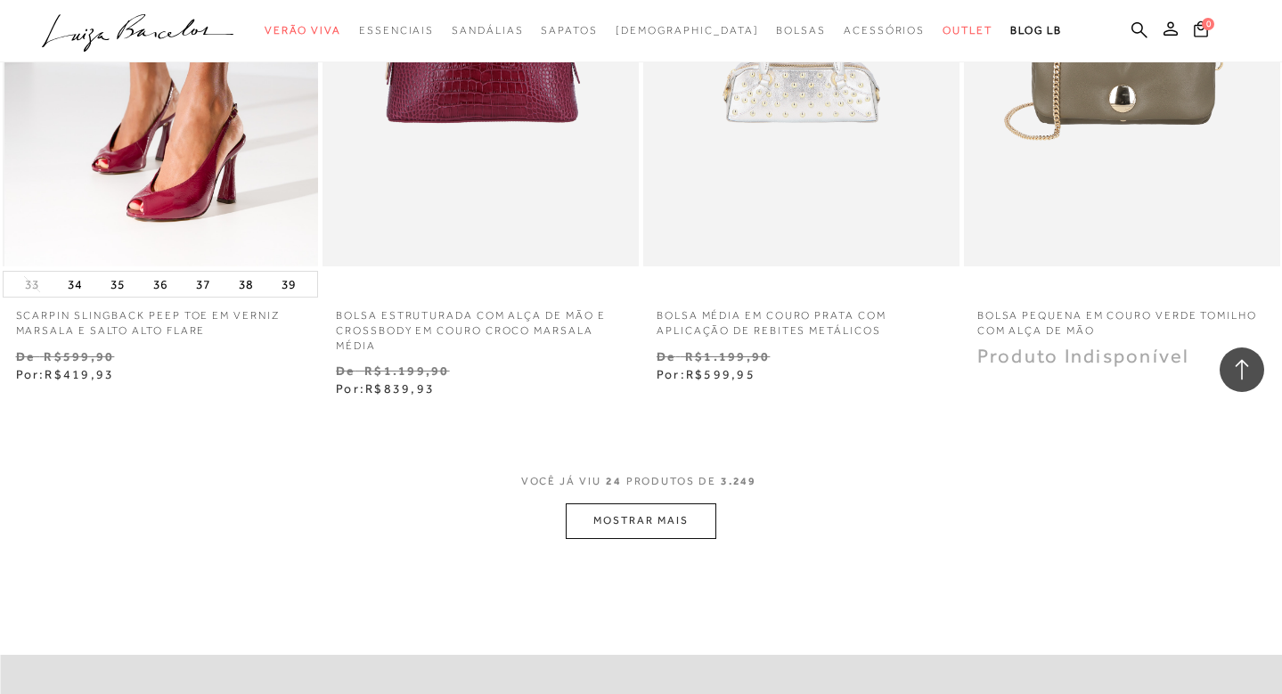
scroll to position [3788, 0]
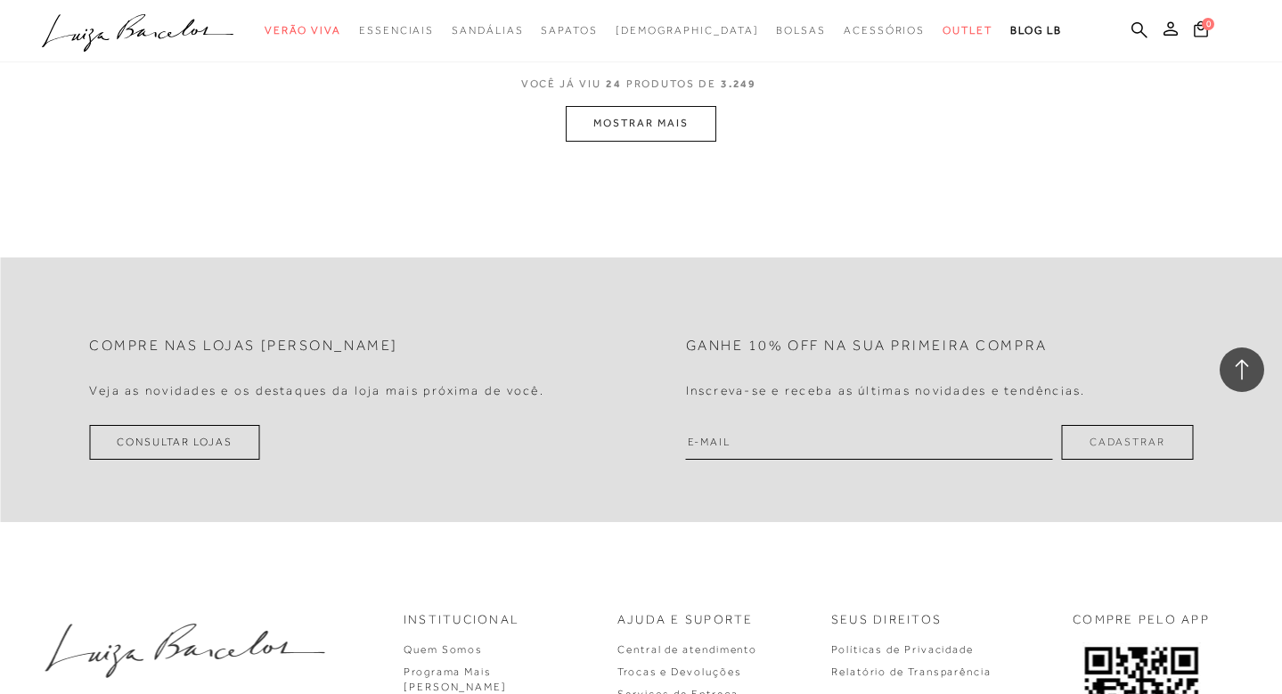
click at [686, 106] on button "MOSTRAR MAIS" at bounding box center [641, 123] width 150 height 35
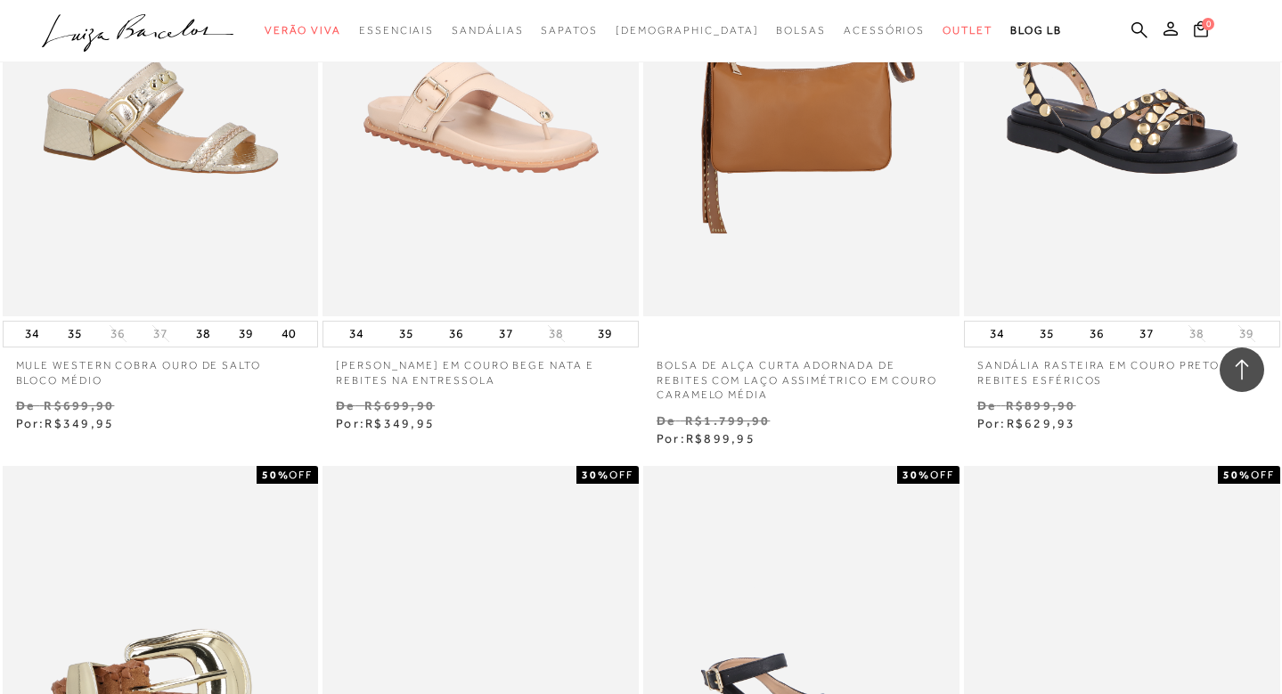
scroll to position [5547, 0]
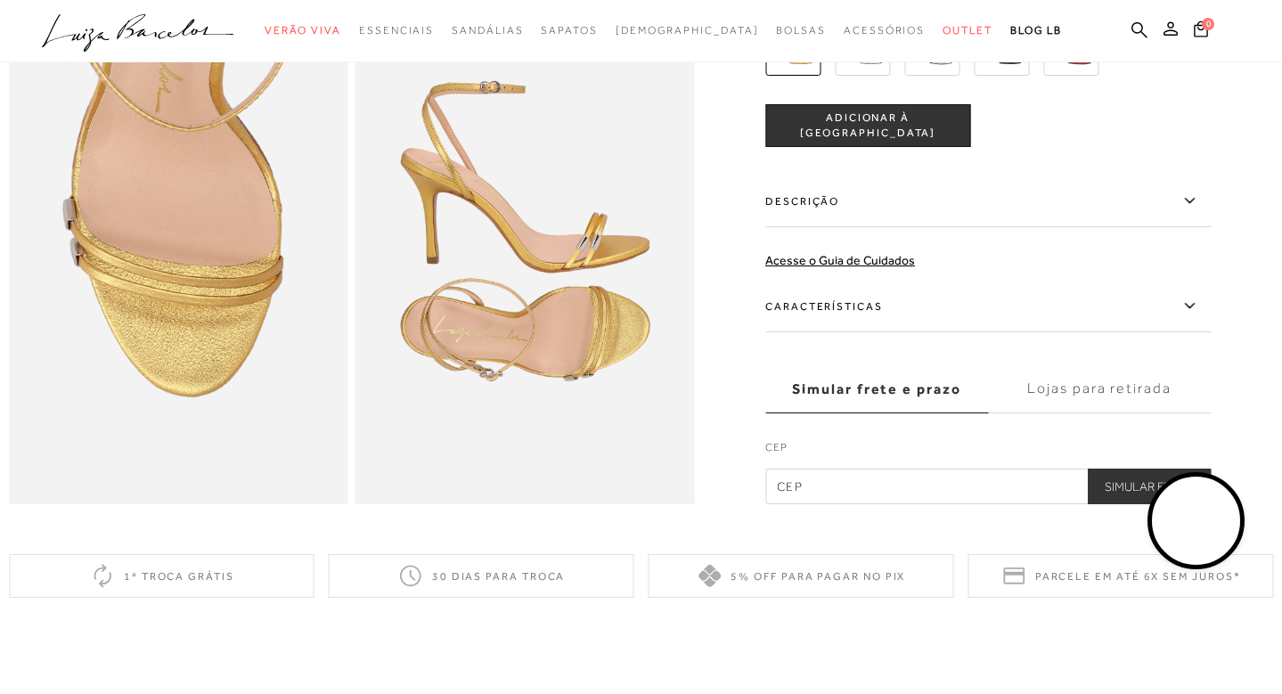
scroll to position [107, 0]
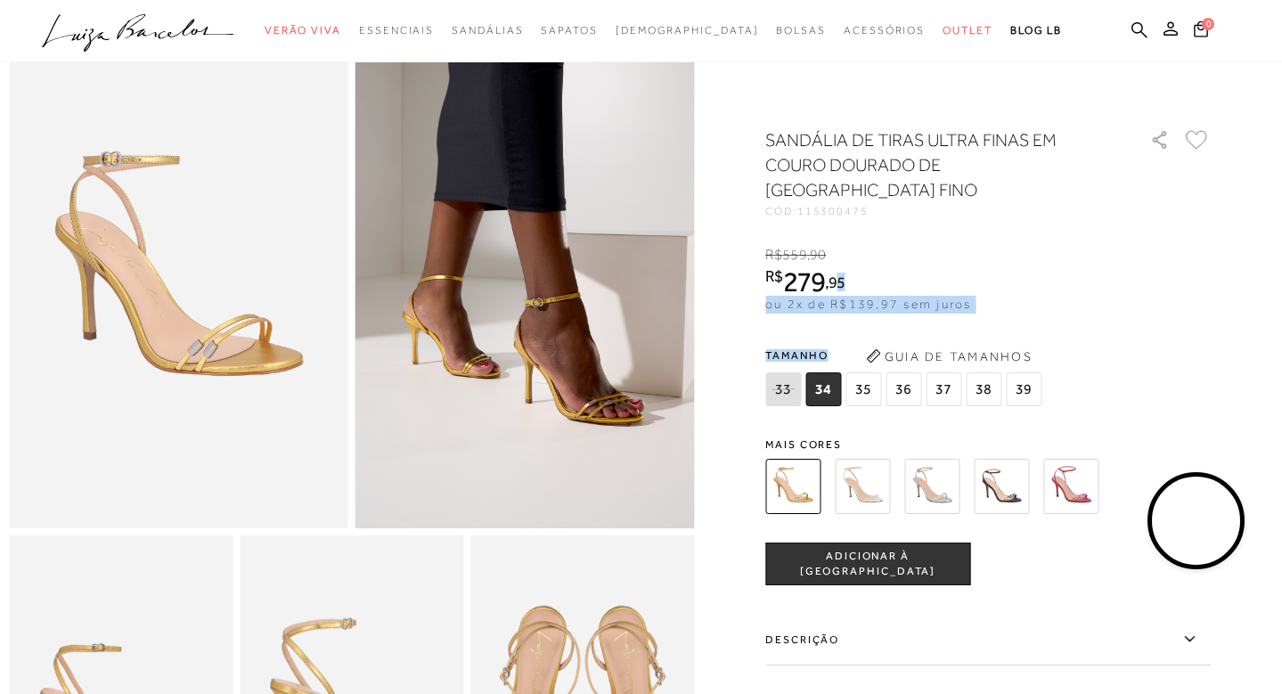
drag, startPoint x: 772, startPoint y: 244, endPoint x: 846, endPoint y: 257, distance: 76.0
click at [846, 257] on div at bounding box center [641, 703] width 1264 height 1367
click at [817, 266] on span "279" at bounding box center [804, 282] width 42 height 32
drag, startPoint x: 893, startPoint y: 268, endPoint x: 858, endPoint y: 262, distance: 35.3
click at [863, 262] on div at bounding box center [641, 703] width 1264 height 1367
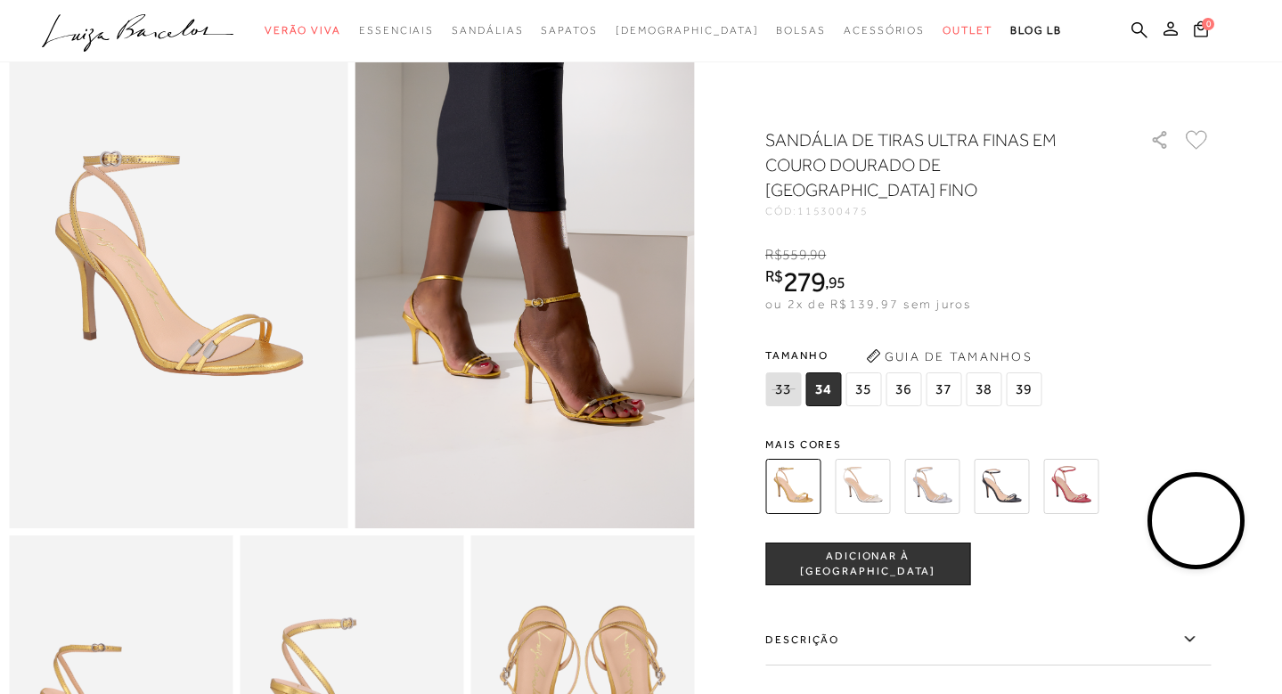
drag, startPoint x: 821, startPoint y: 258, endPoint x: 782, endPoint y: 252, distance: 38.8
click at [820, 266] on span "279" at bounding box center [804, 282] width 42 height 32
drag, startPoint x: 772, startPoint y: 249, endPoint x: 848, endPoint y: 260, distance: 76.5
click at [846, 266] on span "R$ 279 , 95" at bounding box center [805, 282] width 80 height 32
copy span "R$ 279 , 95"
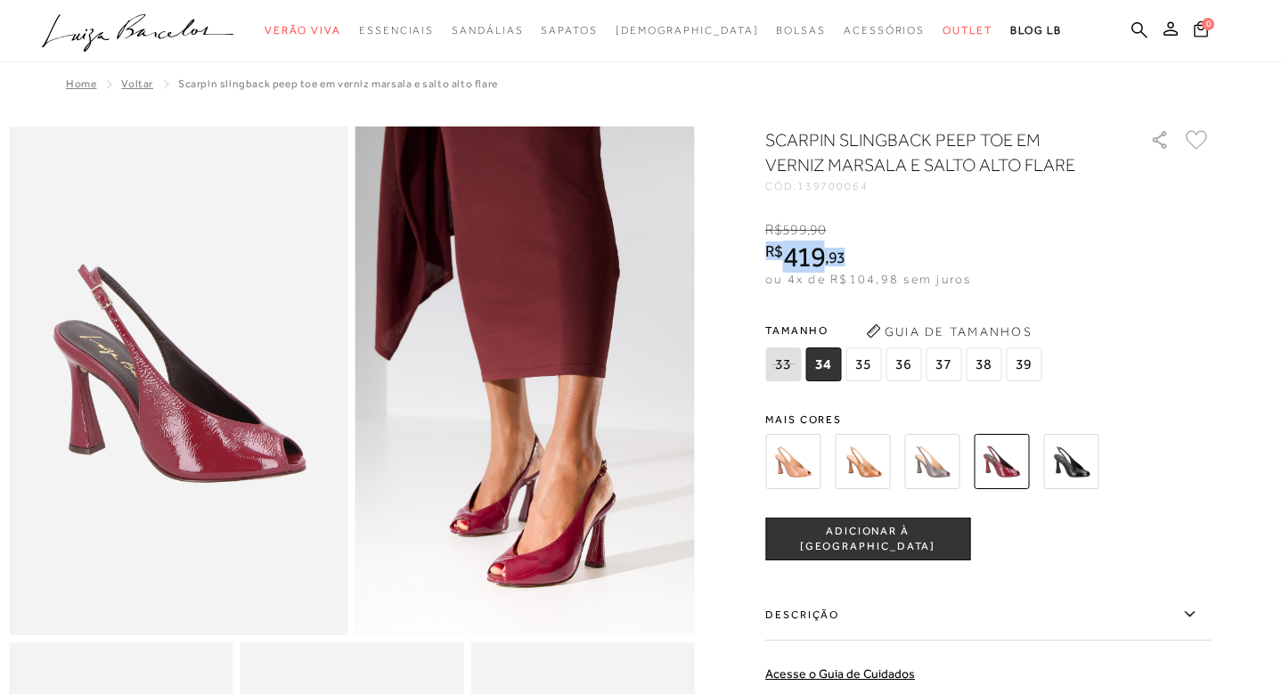
drag, startPoint x: 776, startPoint y: 245, endPoint x: 849, endPoint y: 257, distance: 74.0
click at [832, 6] on div at bounding box center [641, 31] width 1282 height 62
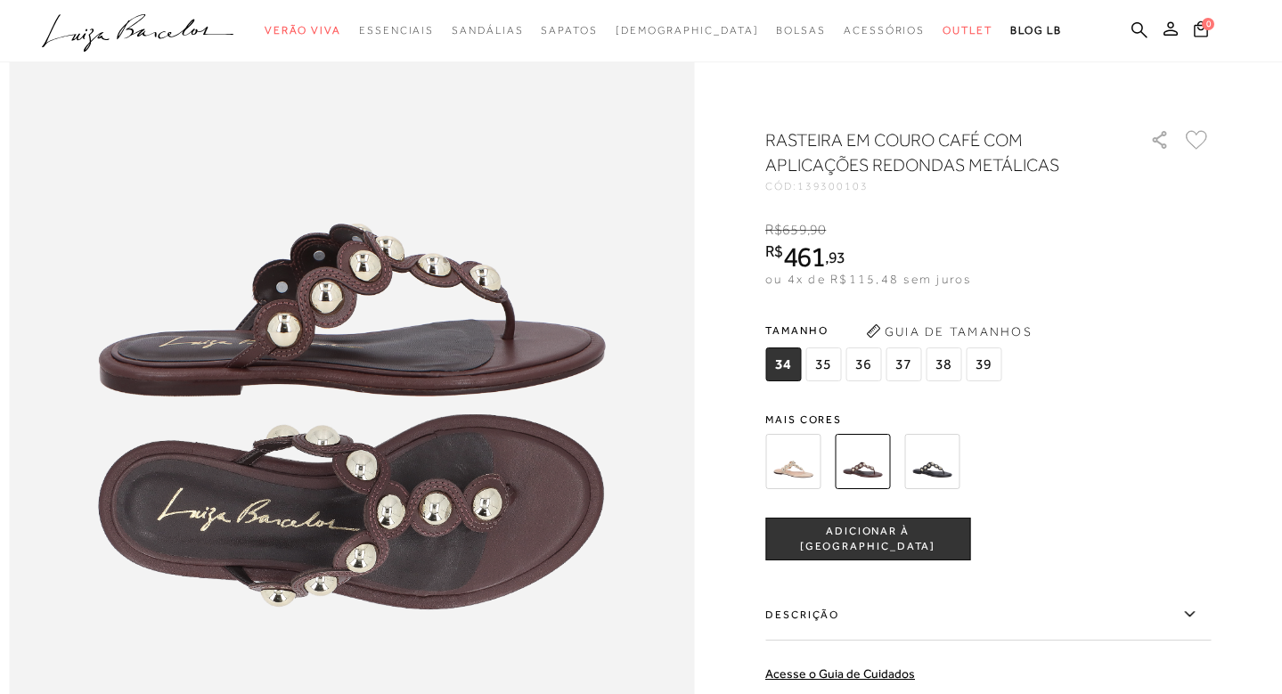
click at [864, 1] on div at bounding box center [641, 31] width 1282 height 62
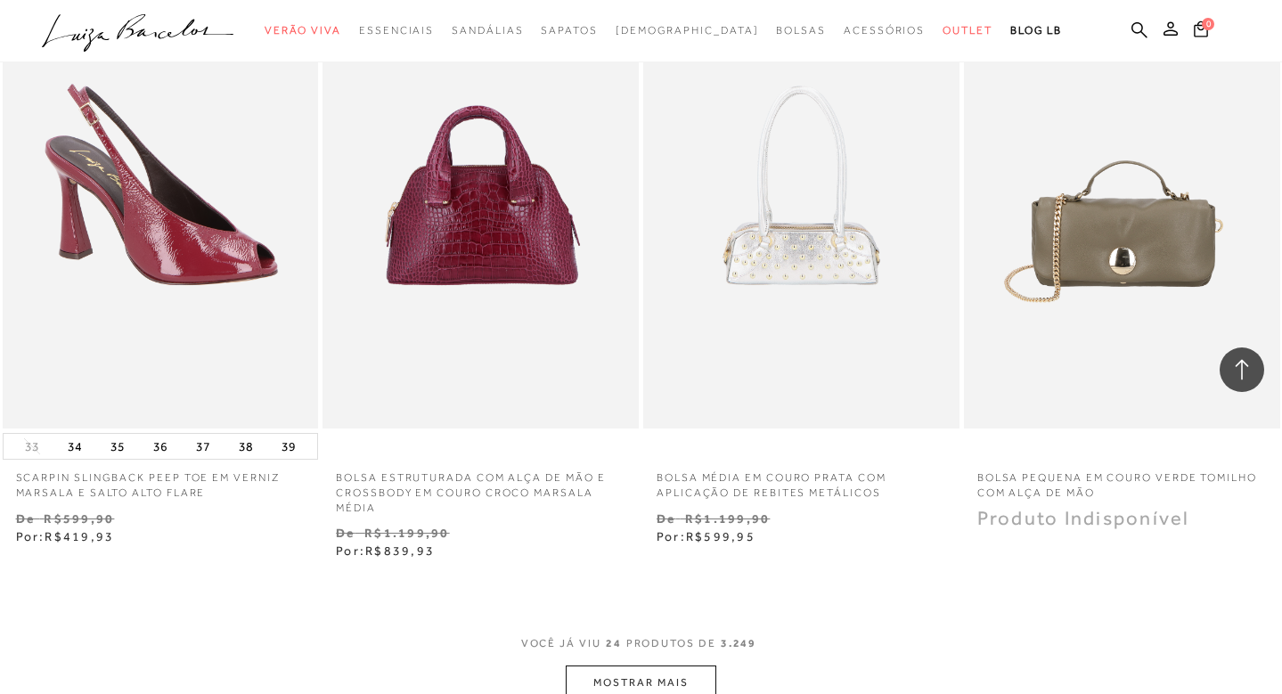
scroll to position [3248, 0]
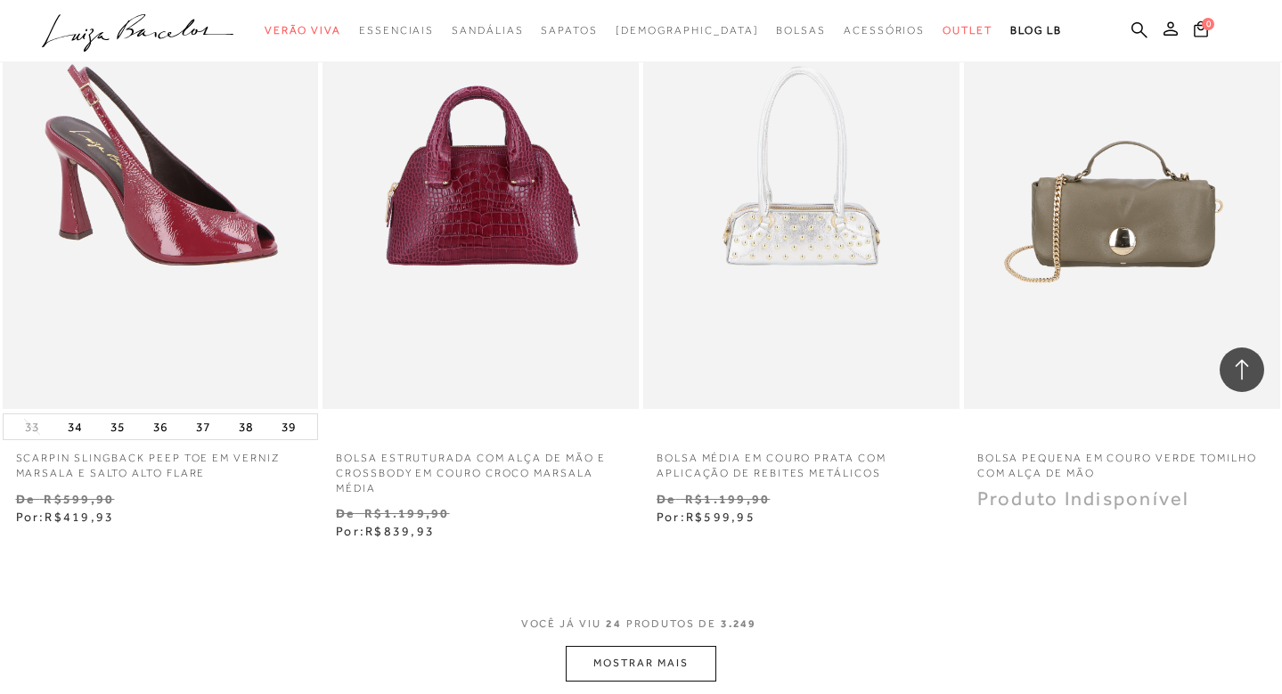
click at [674, 646] on button "MOSTRAR MAIS" at bounding box center [641, 663] width 150 height 35
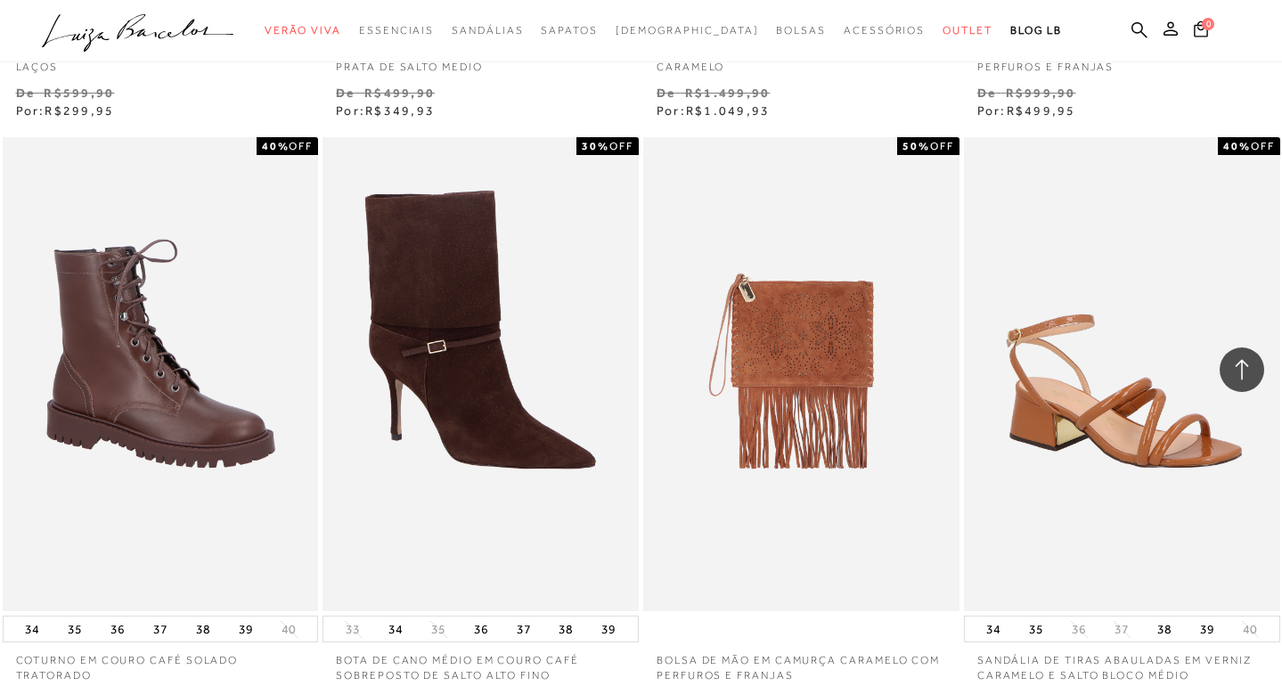
scroll to position [6884, 0]
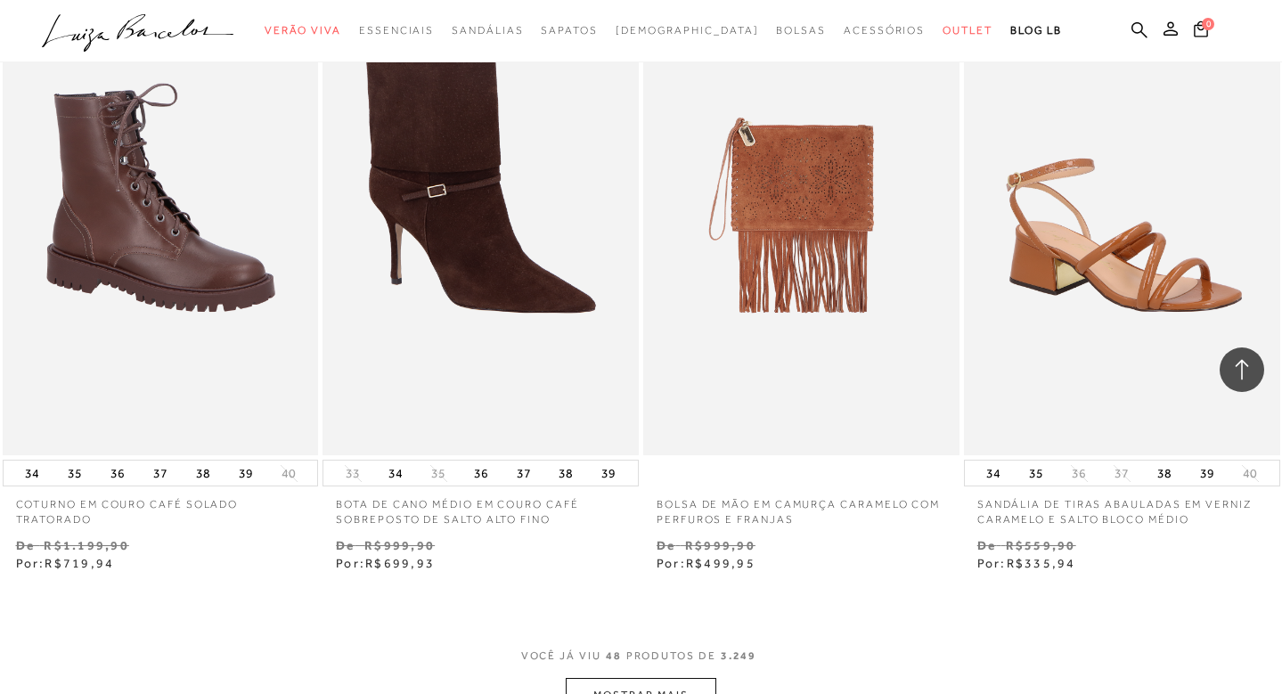
click at [667, 678] on button "MOSTRAR MAIS" at bounding box center [641, 695] width 150 height 35
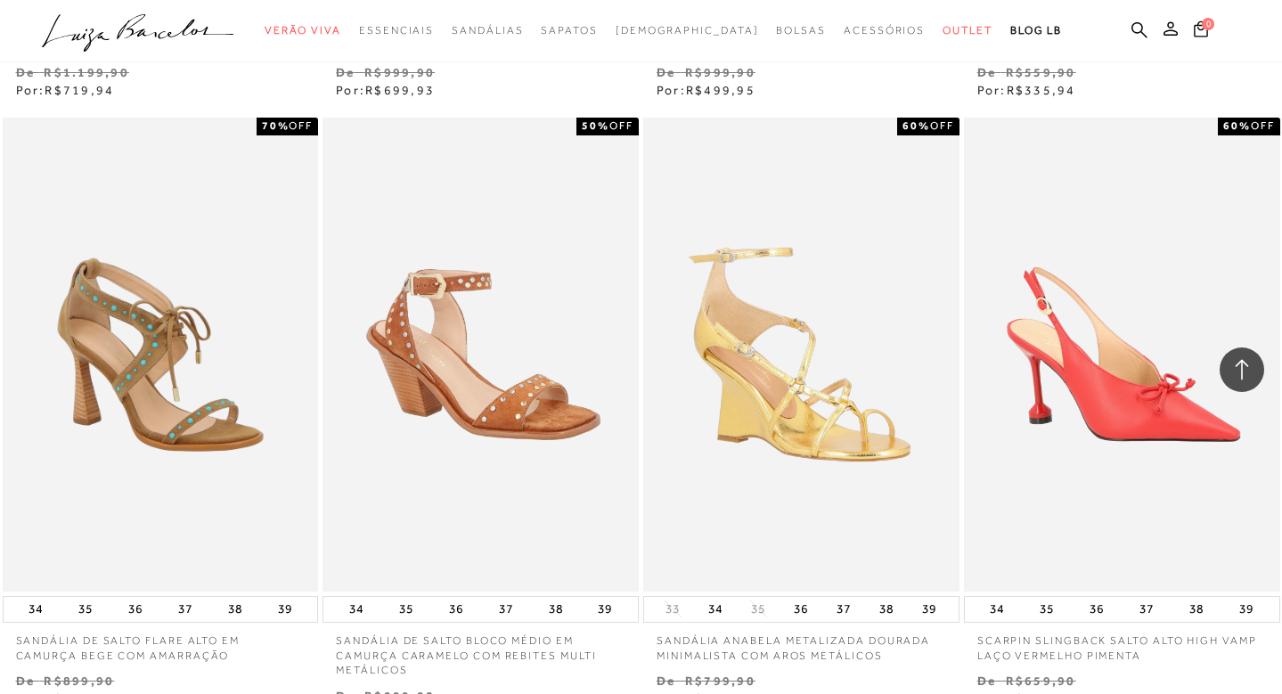
scroll to position [7489, 0]
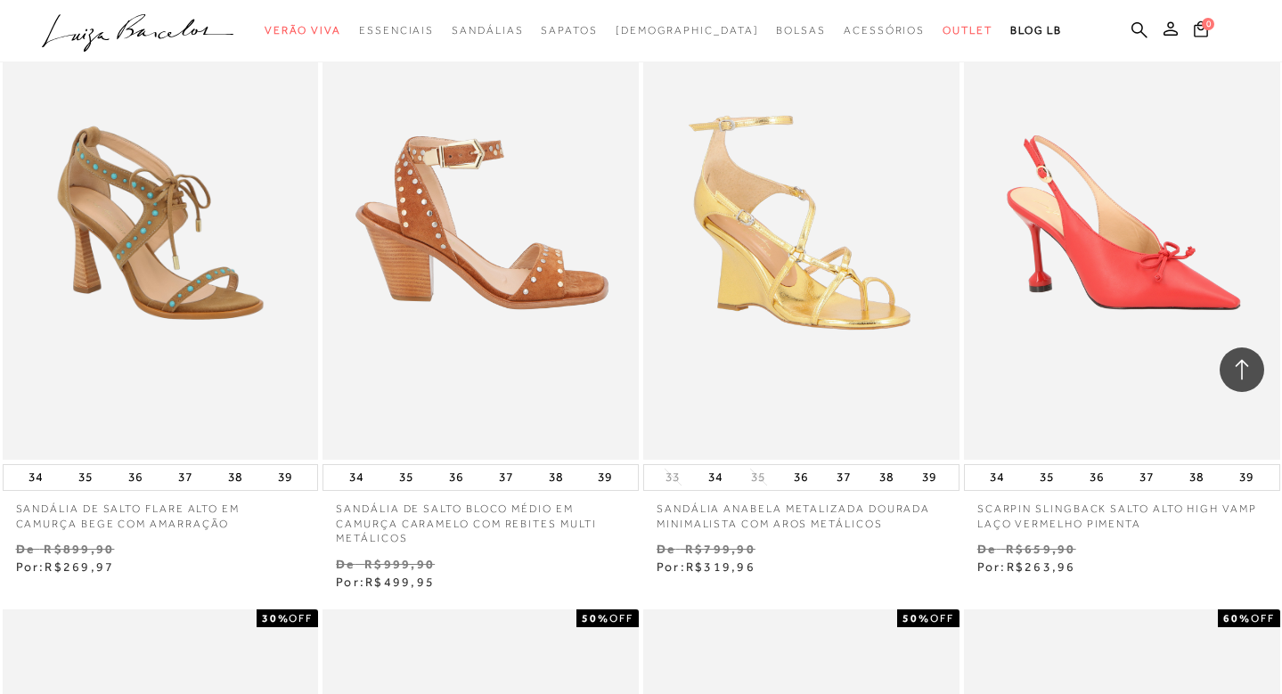
click at [519, 243] on img at bounding box center [481, 223] width 315 height 474
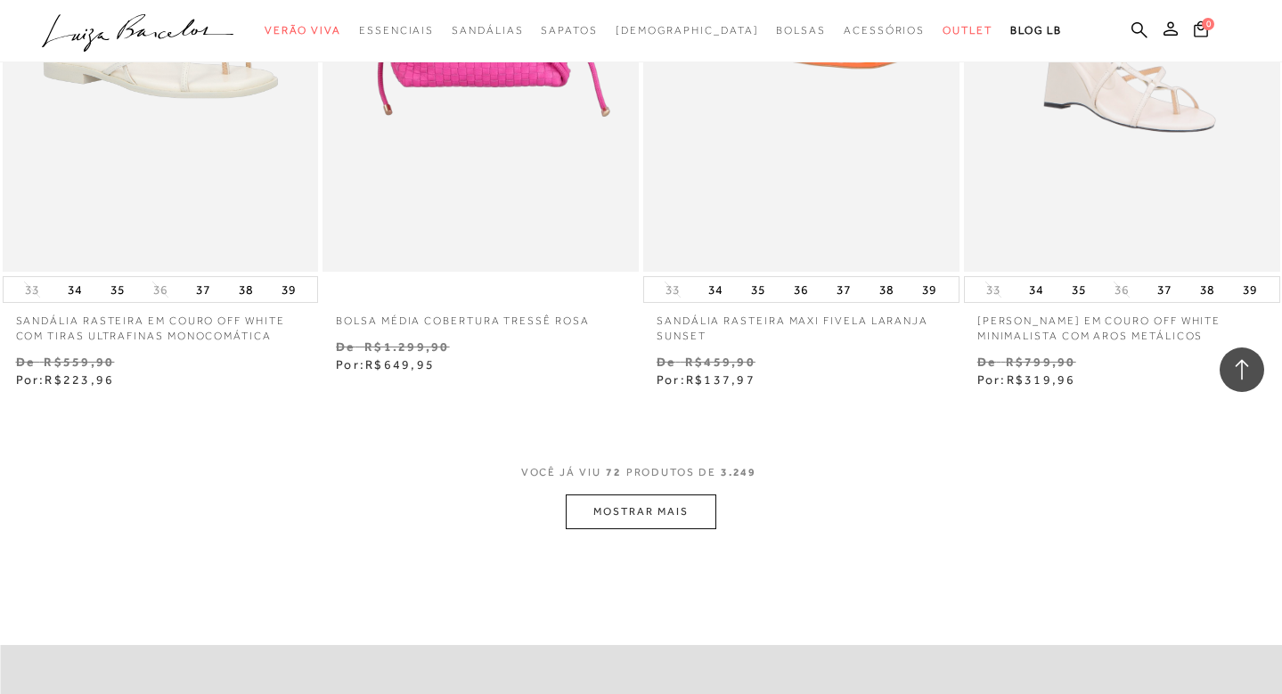
click at [693, 494] on button "MOSTRAR MAIS" at bounding box center [641, 511] width 150 height 35
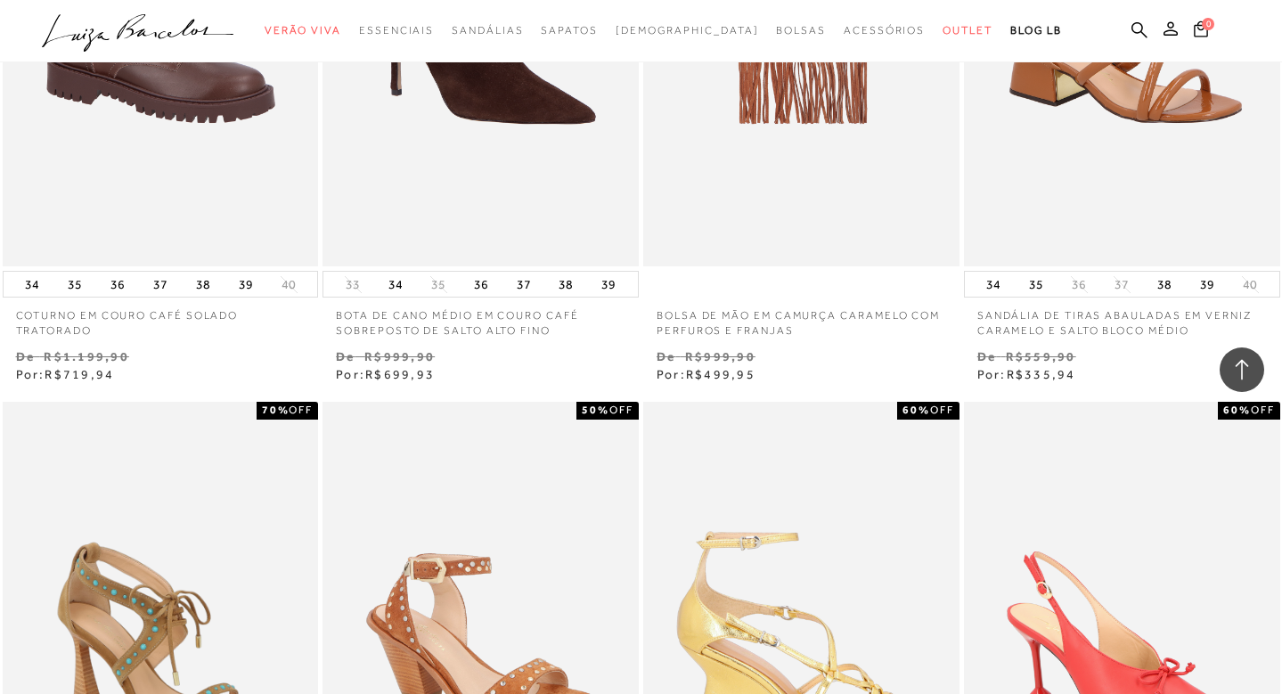
scroll to position [7426, 0]
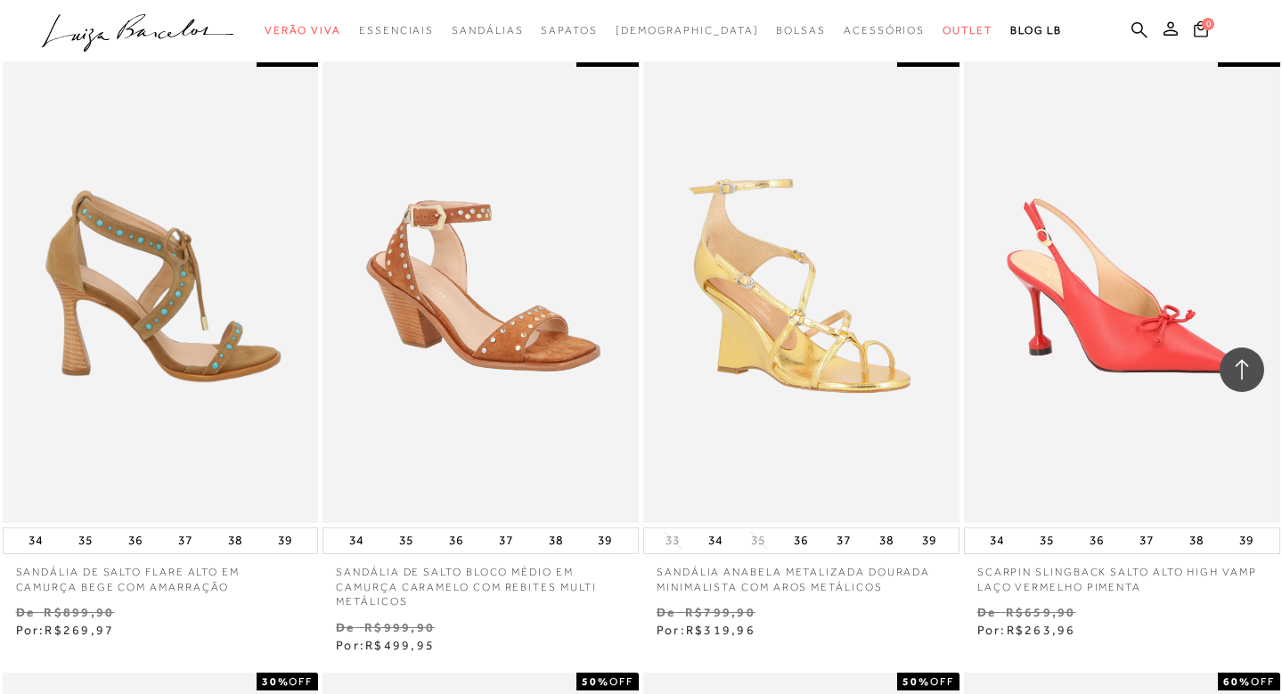
click at [233, 396] on img at bounding box center [161, 286] width 315 height 474
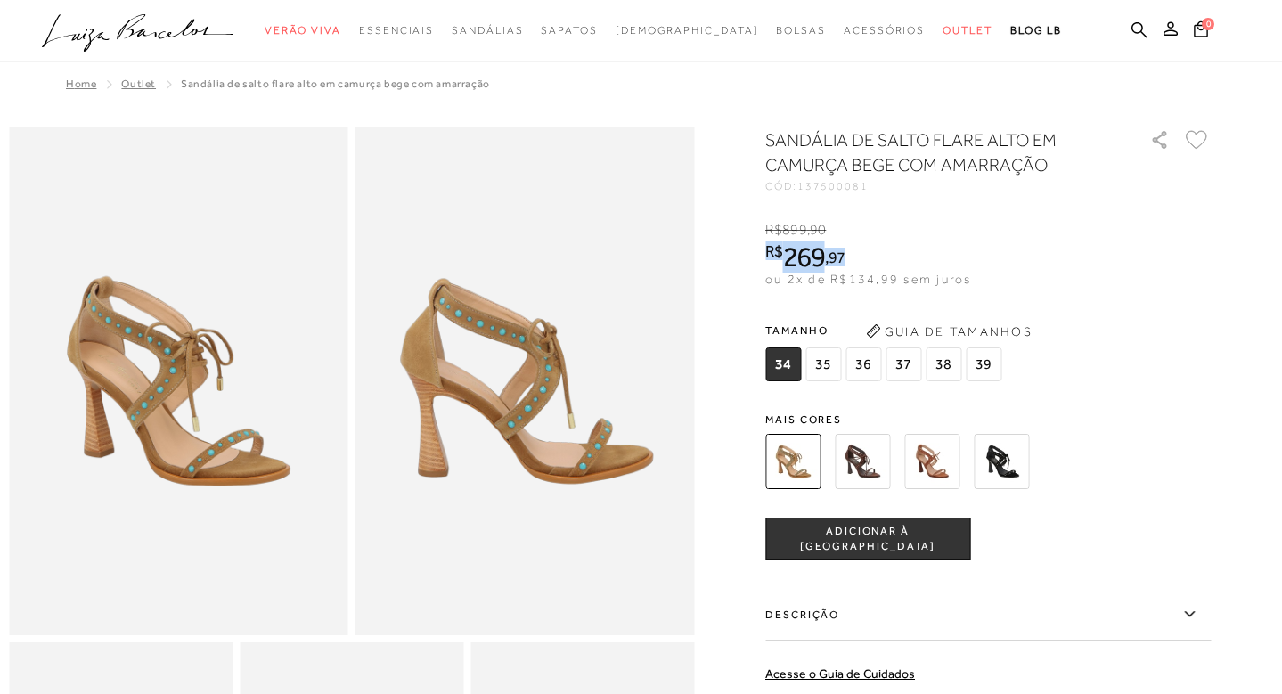
drag, startPoint x: 773, startPoint y: 250, endPoint x: 849, endPoint y: 263, distance: 76.8
click at [846, 263] on span "R$ 269 , 97" at bounding box center [805, 257] width 80 height 32
click at [795, 274] on span "ou 2x de R$134,99 sem juros" at bounding box center [868, 279] width 206 height 14
drag, startPoint x: 826, startPoint y: 258, endPoint x: 849, endPoint y: 258, distance: 23.2
click at [846, 258] on span "R$ 269 , 97" at bounding box center [805, 257] width 80 height 32
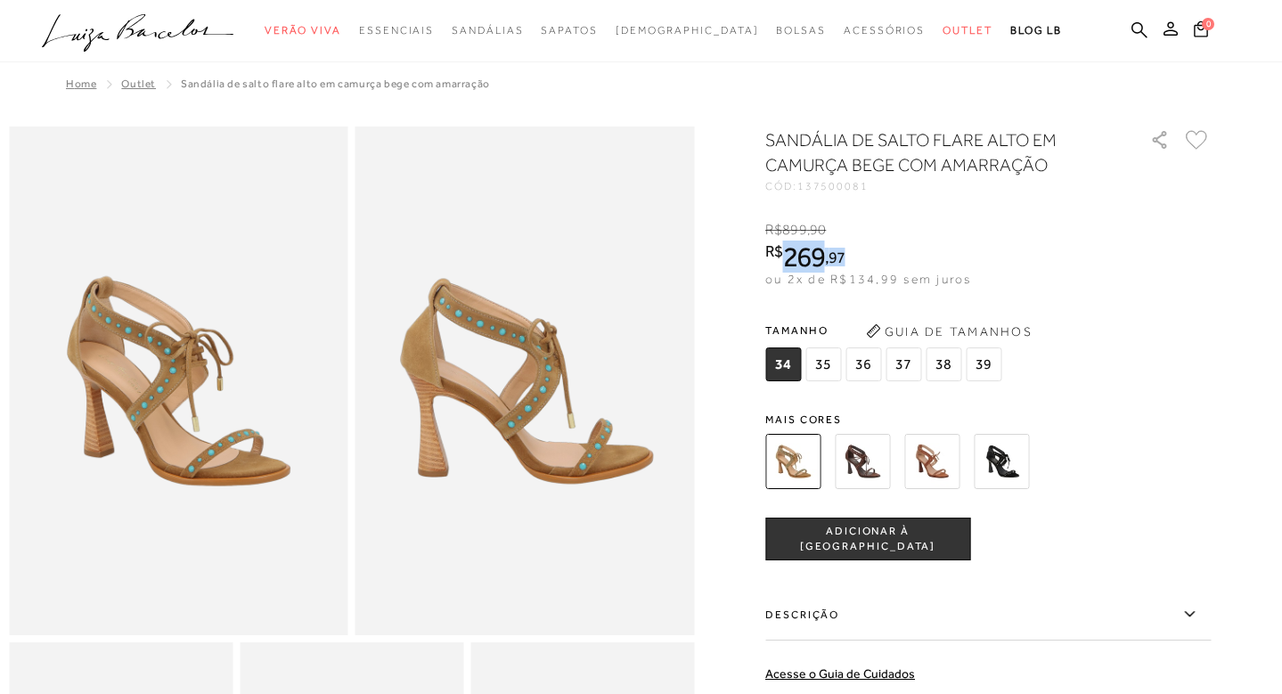
copy span "269 , 97"
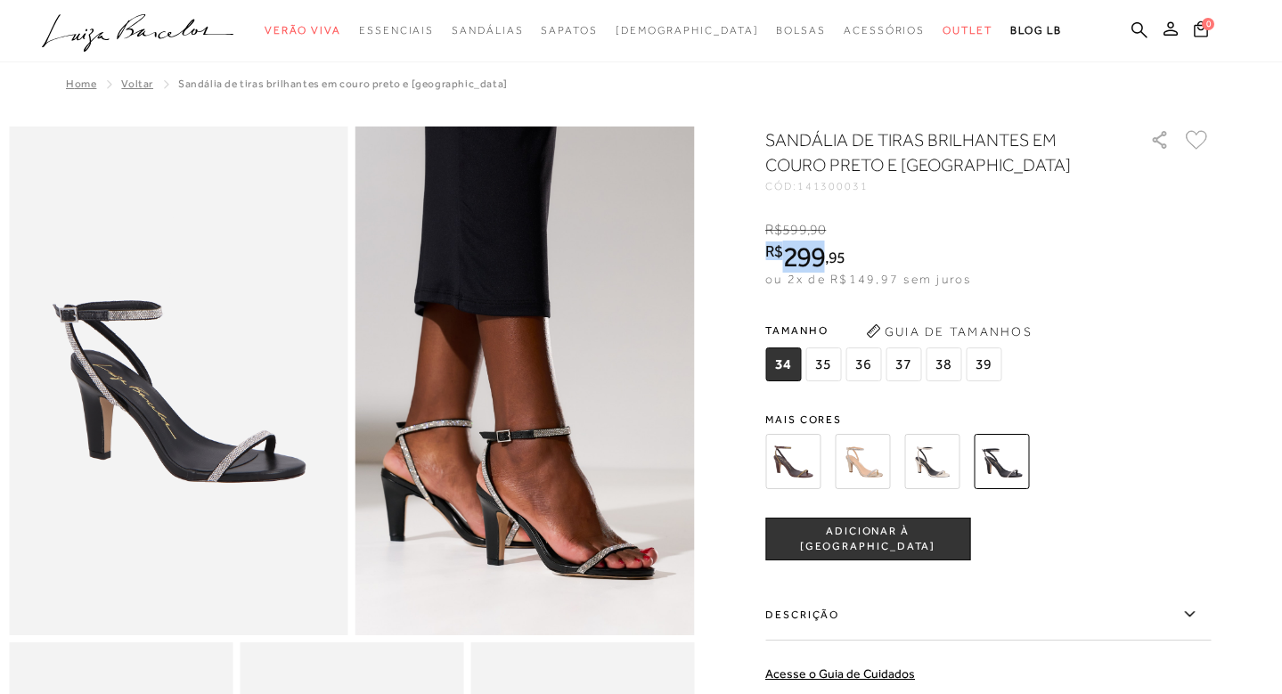
drag, startPoint x: 796, startPoint y: 247, endPoint x: 853, endPoint y: 258, distance: 58.2
click at [853, 258] on div "R$ 599 , 90 R$ 299 , 95 ou 2x de R$149,97 sem juros" at bounding box center [868, 254] width 206 height 69
click at [841, 257] on span "95" at bounding box center [837, 257] width 17 height 19
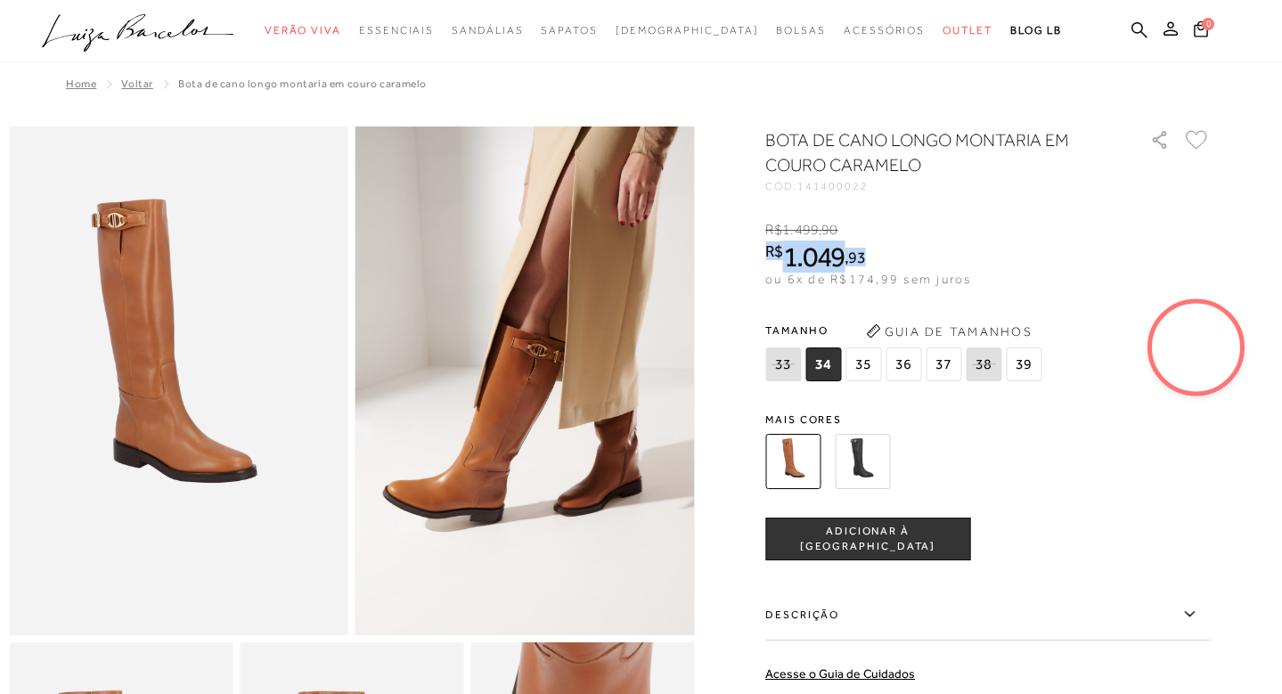
drag, startPoint x: 774, startPoint y: 246, endPoint x: 869, endPoint y: 256, distance: 94.9
click at [865, 256] on span "R$ 1.049 , 93" at bounding box center [815, 257] width 100 height 32
click at [809, 252] on span "1.049" at bounding box center [814, 257] width 62 height 32
drag, startPoint x: 793, startPoint y: 257, endPoint x: 870, endPoint y: 255, distance: 76.7
click at [865, 255] on span "R$ 1.049 , 93" at bounding box center [815, 257] width 100 height 32
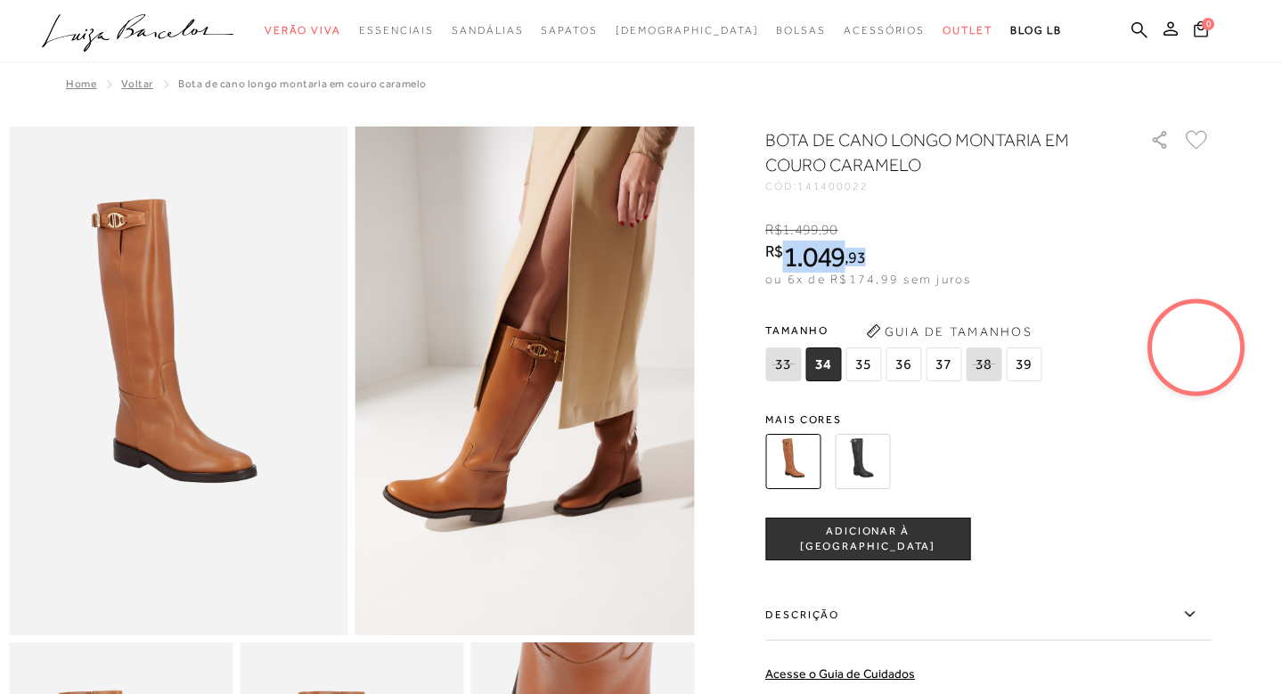
copy span "1.049 , 93"
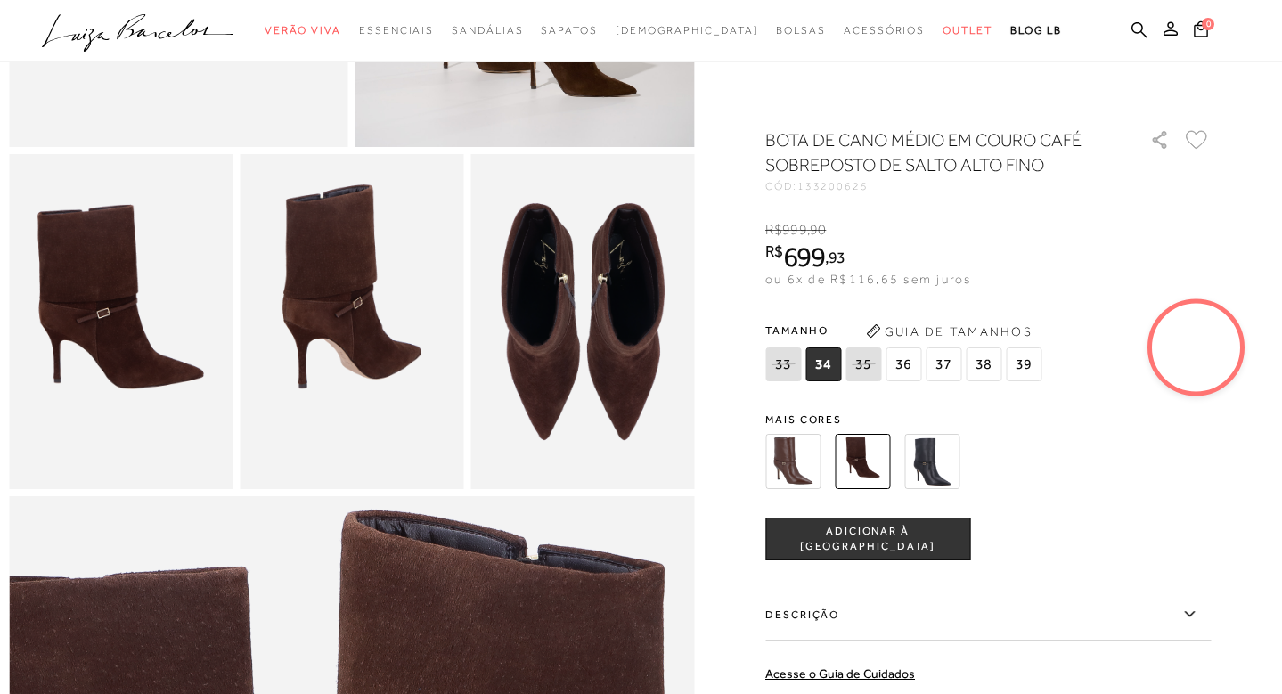
drag, startPoint x: 831, startPoint y: 252, endPoint x: 845, endPoint y: 253, distance: 13.4
click at [845, 253] on div at bounding box center [641, 581] width 1264 height 1886
click at [821, 251] on span "699" at bounding box center [804, 257] width 42 height 32
drag, startPoint x: 788, startPoint y: 248, endPoint x: 850, endPoint y: 257, distance: 63.0
click at [846, 257] on span "R$ 699 , 93" at bounding box center [805, 257] width 80 height 32
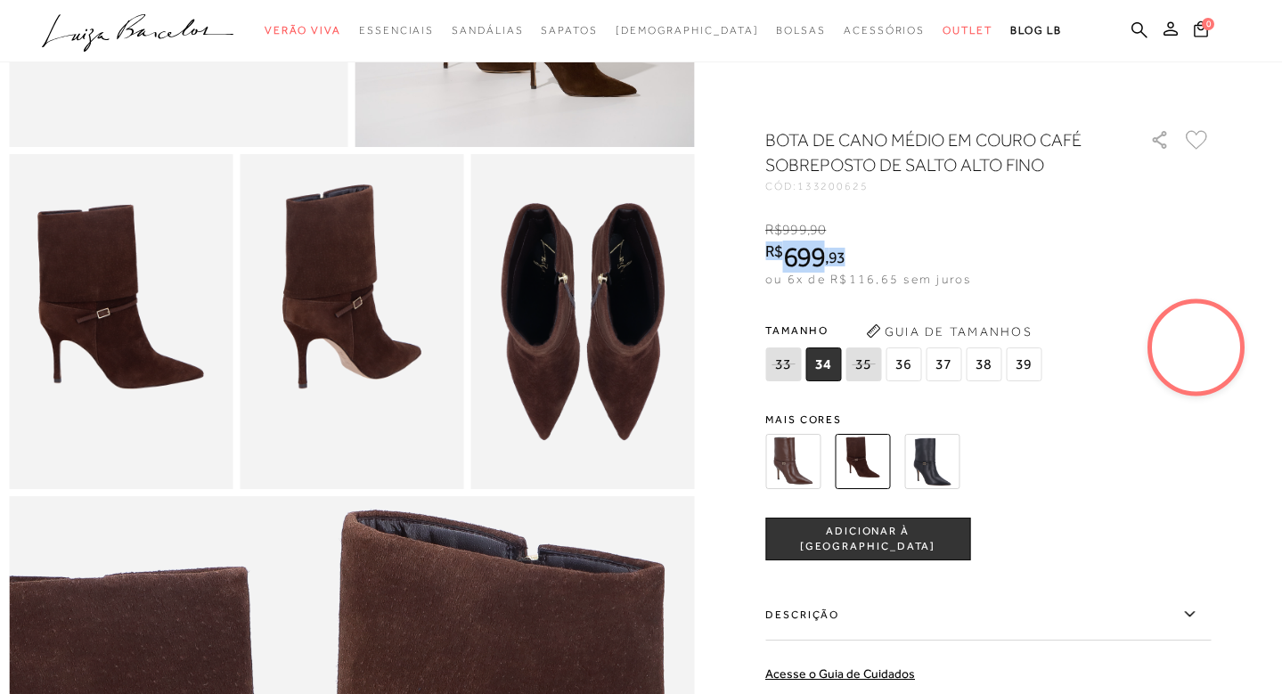
copy span "R$ 699 , 93"
